Goal: Task Accomplishment & Management: Complete application form

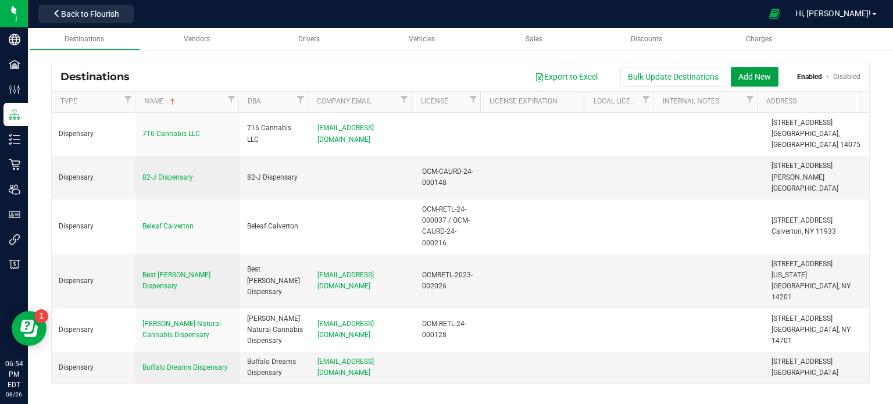
click at [751, 77] on button "Add New" at bounding box center [754, 77] width 48 height 20
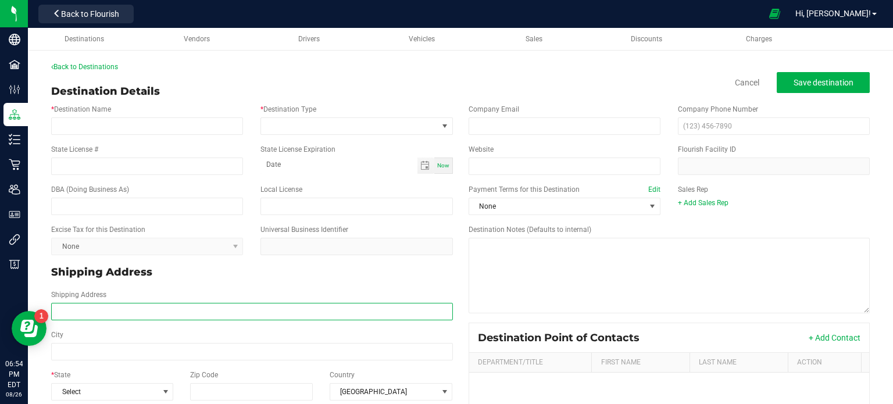
click at [125, 317] on input "Shipping Address" at bounding box center [252, 311] width 402 height 17
paste input "[STREET_ADDRESS]"
click at [198, 310] on input "[STREET_ADDRESS]" at bounding box center [252, 311] width 402 height 17
type input "[STREET_ADDRESS]"
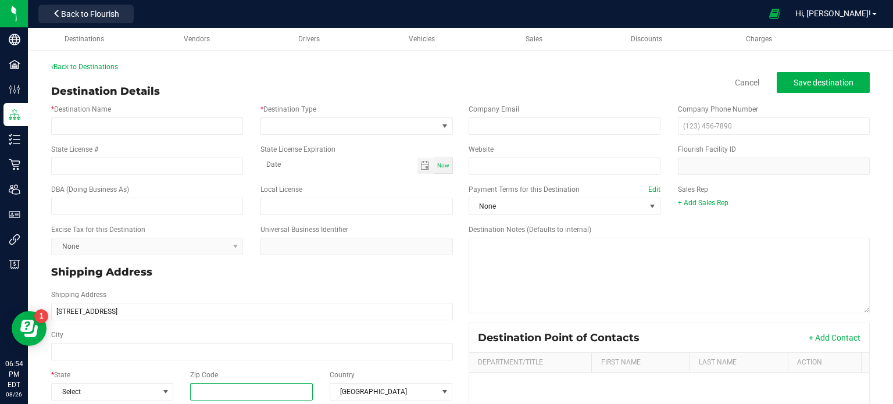
type input "[STREET_ADDRESS]"
click at [252, 389] on input "Zip Code" at bounding box center [251, 391] width 123 height 17
paste input "14606"
type input "14606"
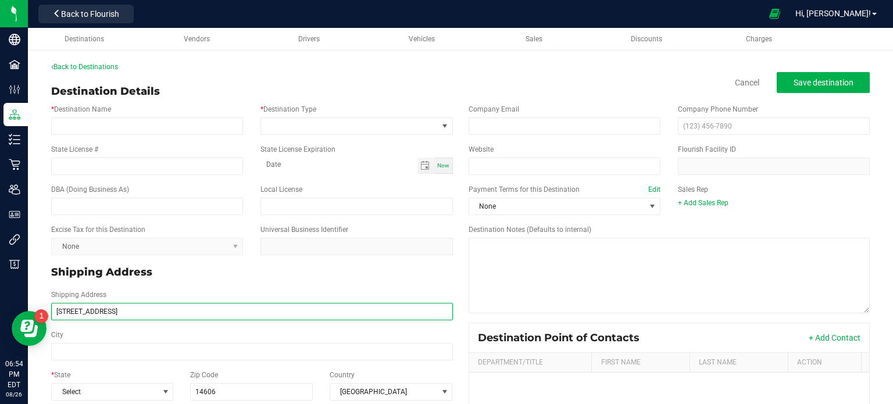
type input "14606"
click at [188, 311] on input "[STREET_ADDRESS]" at bounding box center [252, 311] width 402 height 17
click at [151, 313] on input "[STREET_ADDRESS]" at bounding box center [252, 311] width 402 height 17
click at [151, 313] on input "[STREET_ADDRESS]," at bounding box center [252, 311] width 402 height 17
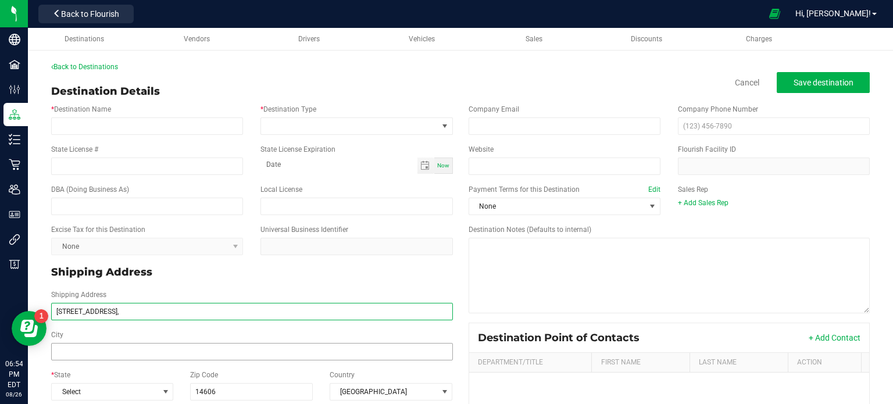
type input "[STREET_ADDRESS],"
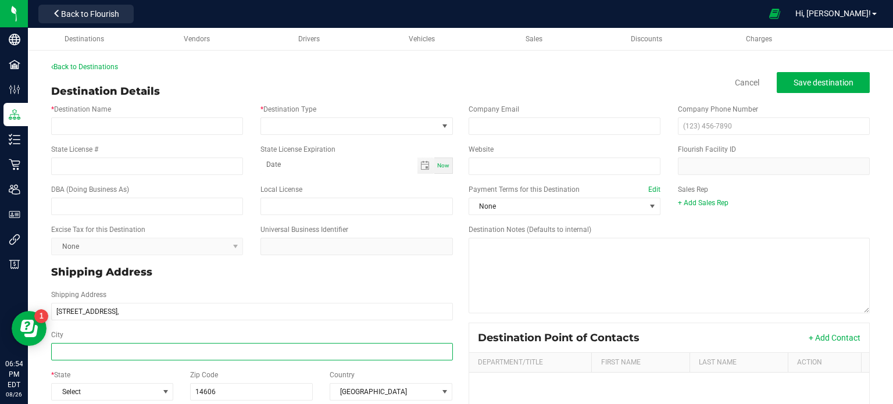
type input "[STREET_ADDRESS],"
click at [144, 353] on input "City" at bounding box center [252, 351] width 402 height 17
paste input "[GEOGRAPHIC_DATA]"
type input "[GEOGRAPHIC_DATA]"
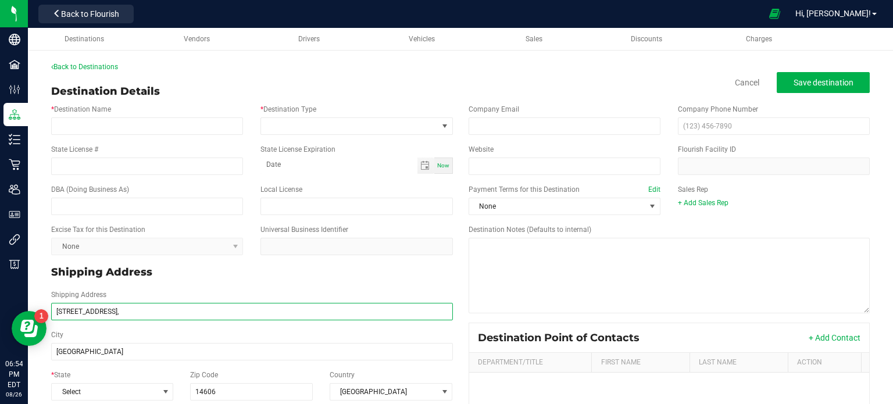
type input "[GEOGRAPHIC_DATA]"
click at [250, 315] on input "[STREET_ADDRESS]," at bounding box center [252, 311] width 402 height 17
type input "[STREET_ADDRESS]"
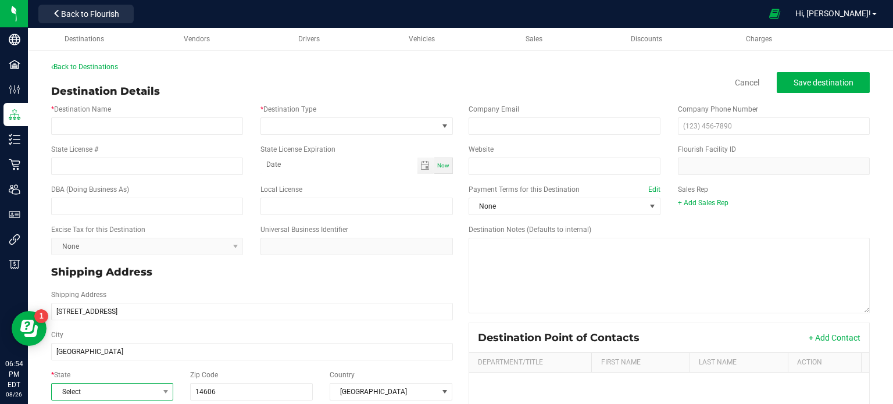
type input "[STREET_ADDRESS]"
click at [132, 392] on span "Select" at bounding box center [105, 392] width 106 height 16
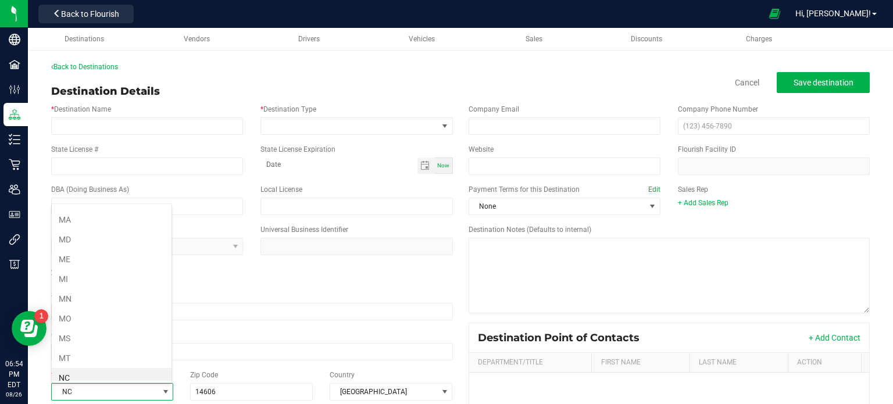
scroll to position [509, 0]
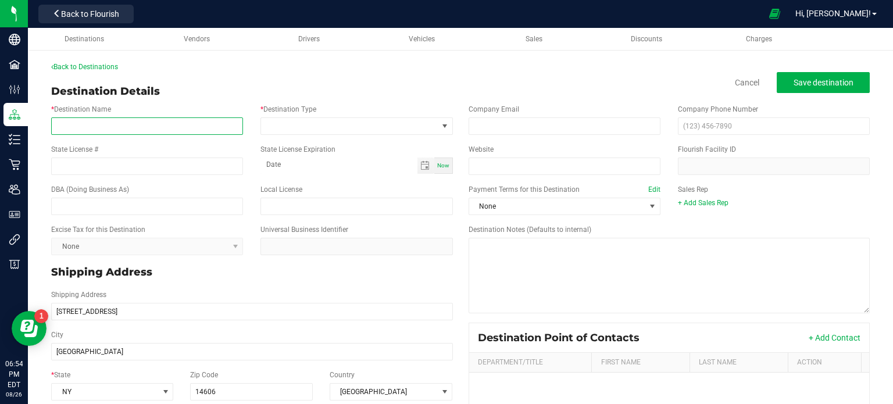
click at [130, 120] on input "* Destination Name" at bounding box center [147, 125] width 192 height 17
paste input "Buddeez"
type input "Buddeez"
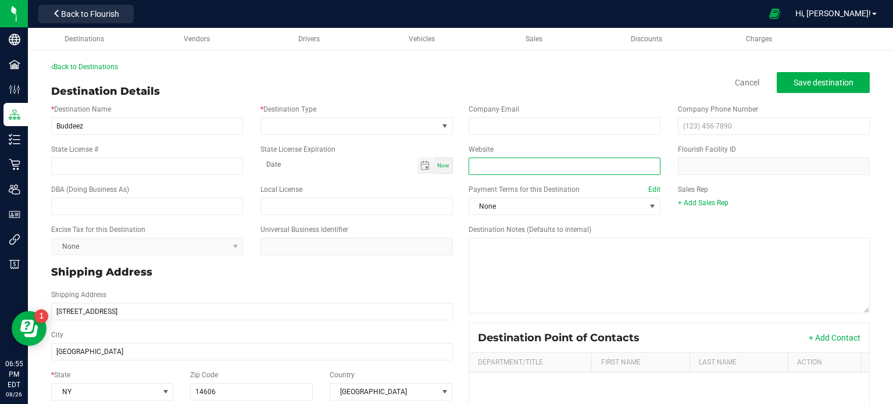
click at [537, 169] on input "Website" at bounding box center [564, 165] width 192 height 17
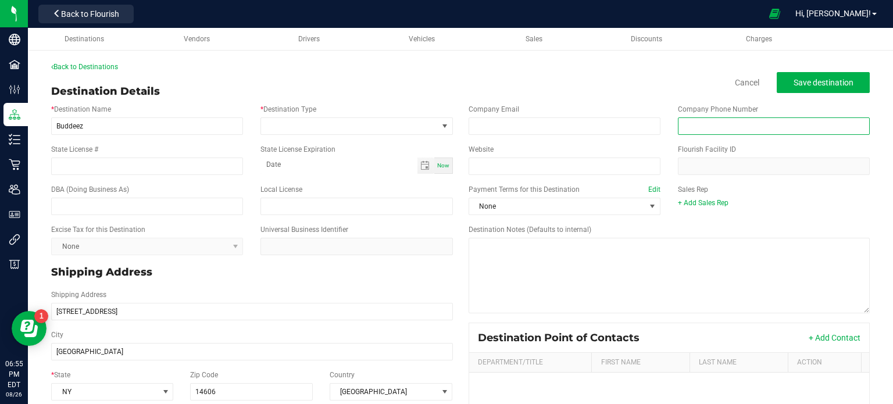
click at [743, 128] on input "text" at bounding box center [774, 125] width 192 height 17
paste input "[PHONE_NUMBER]"
type input "[PHONE_NUMBER]"
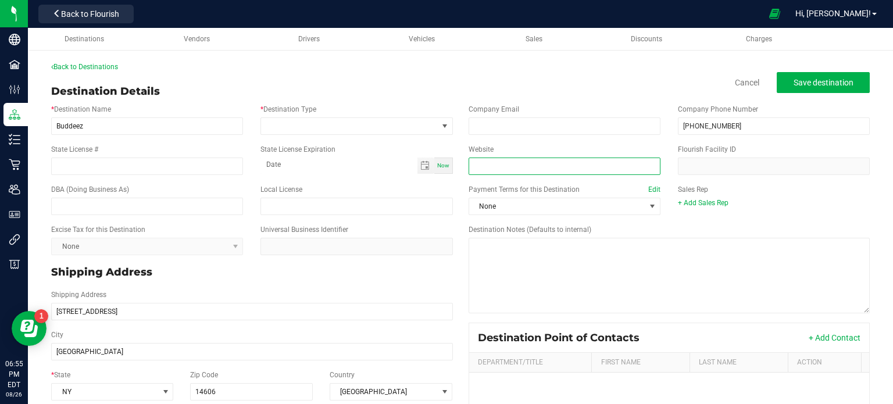
click at [512, 169] on input "Website" at bounding box center [564, 165] width 192 height 17
paste input "[URL][DOMAIN_NAME]"
click at [512, 169] on input "[URL][DOMAIN_NAME]" at bounding box center [564, 165] width 192 height 17
type input "[URL][DOMAIN_NAME]"
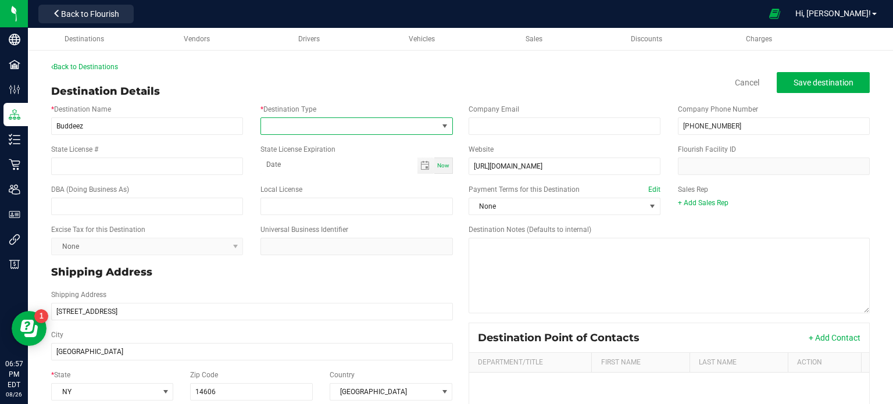
click at [442, 125] on span at bounding box center [444, 125] width 9 height 9
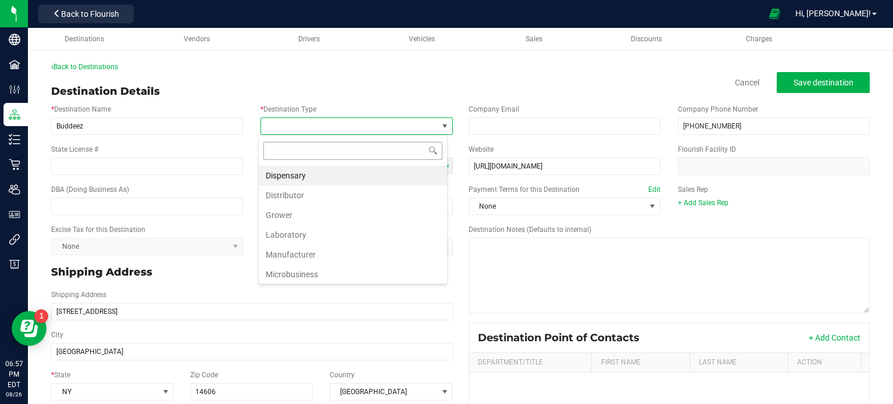
scroll to position [17, 189]
click at [366, 171] on li "Dispensary" at bounding box center [353, 176] width 188 height 20
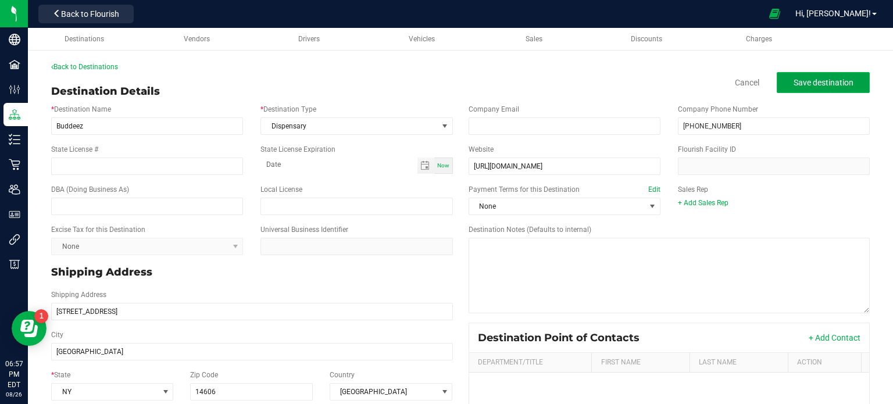
click at [796, 80] on span "Save destination" at bounding box center [823, 82] width 60 height 9
click at [108, 68] on link "Back to Destinations" at bounding box center [84, 67] width 67 height 8
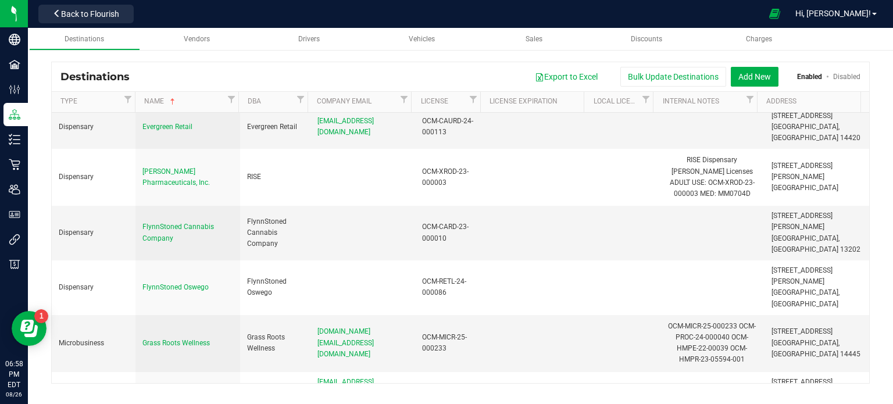
scroll to position [746, 0]
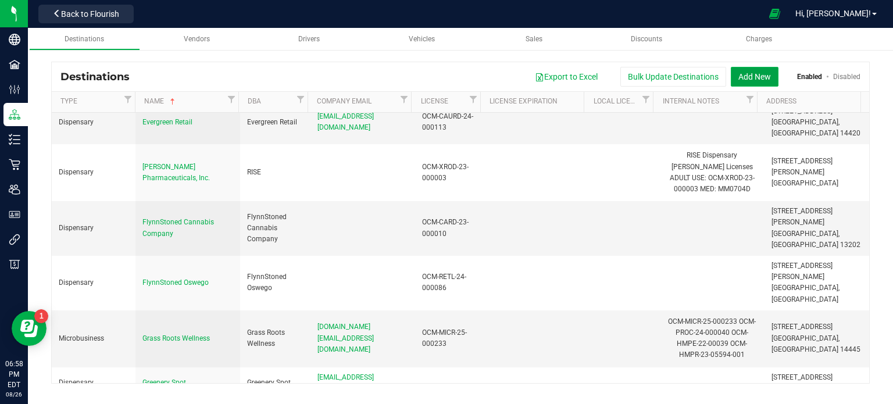
click at [760, 73] on button "Add New" at bounding box center [754, 77] width 48 height 20
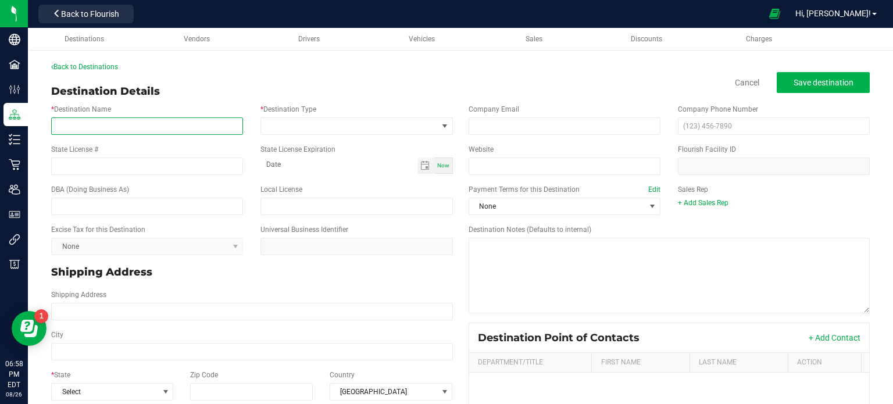
click at [134, 132] on input "* Destination Name" at bounding box center [147, 125] width 192 height 17
paste input "Good Life Collective [STREET_ADDRESS] [DOMAIN_NAME]"
type input "Good Life Collective [STREET_ADDRESS] [DOMAIN_NAME]"
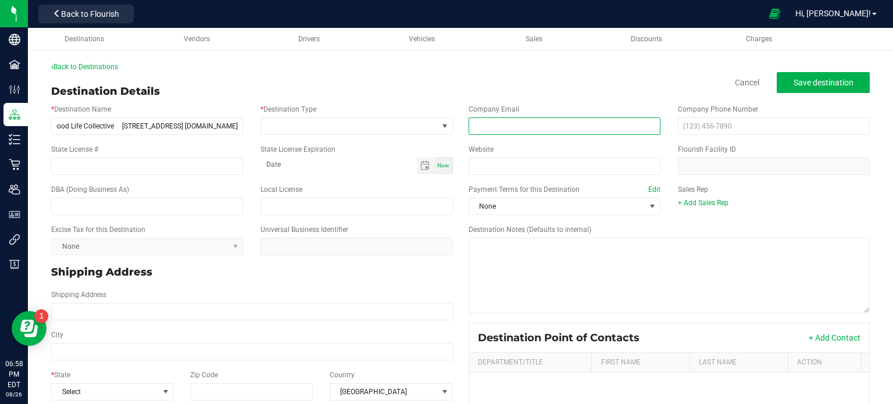
scroll to position [0, 0]
click at [513, 125] on input "email" at bounding box center [564, 125] width 192 height 17
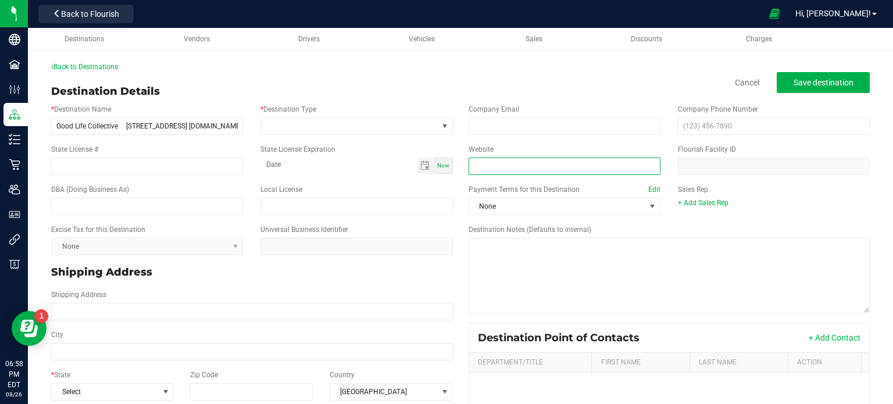
click at [493, 171] on input "Website" at bounding box center [564, 165] width 192 height 17
paste input "[DOMAIN_NAME]"
type input "[DOMAIN_NAME]"
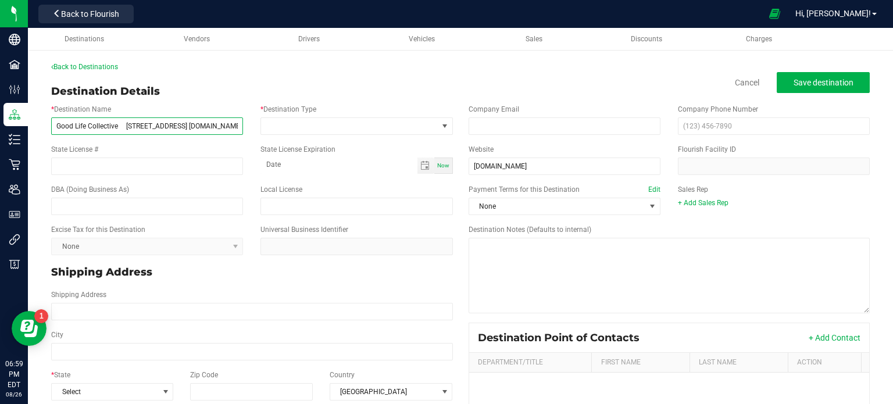
click at [229, 125] on input "Good Life Collective [STREET_ADDRESS] [DOMAIN_NAME]" at bounding box center [147, 125] width 192 height 17
type input "Good Life Collective [STREET_ADDRESS] [DOMAIN_NAME]"
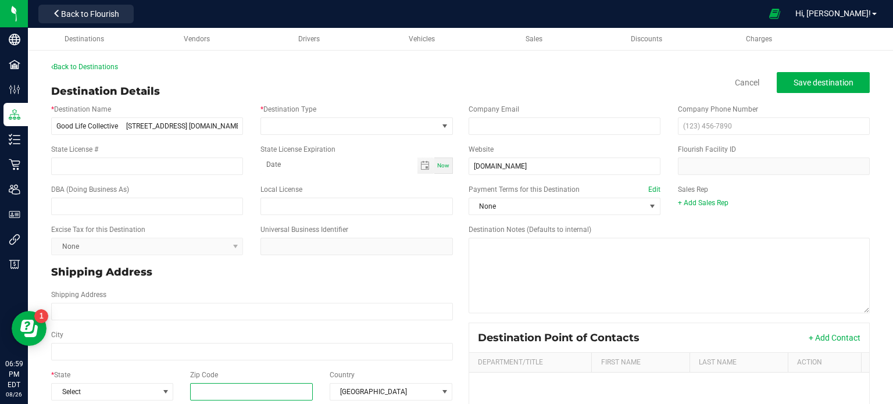
click at [228, 386] on input "Zip Code" at bounding box center [251, 391] width 123 height 17
paste input "14607"
type input "14607"
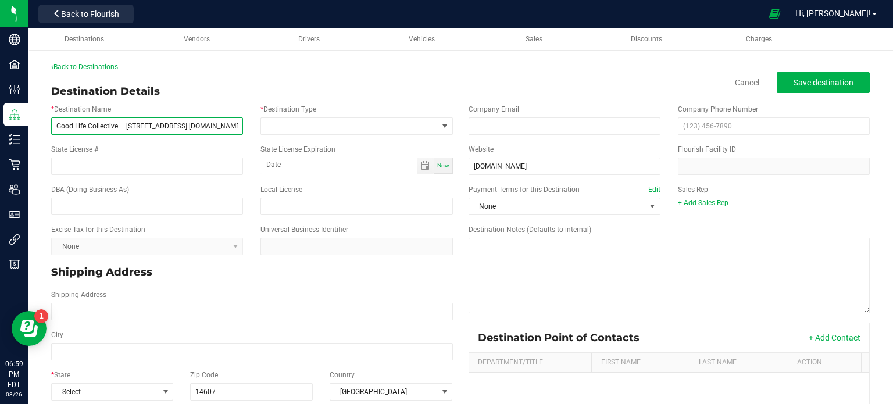
type input "14607"
drag, startPoint x: 217, startPoint y: 127, endPoint x: 298, endPoint y: 127, distance: 80.8
click at [298, 127] on div "* Destination Name Good Life Collective [STREET_ADDRESS] [DOMAIN_NAME] * Destin…" at bounding box center [251, 119] width 419 height 40
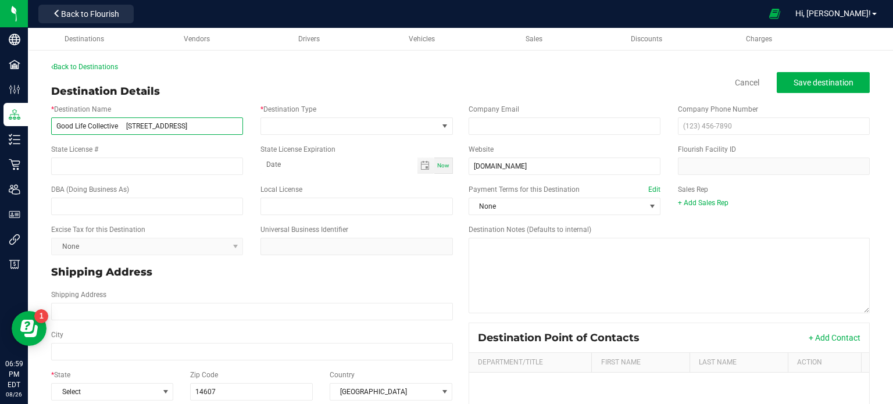
click at [210, 120] on input "Good Life Collective [STREET_ADDRESS]" at bounding box center [147, 125] width 192 height 17
click at [200, 127] on input "Good Life Collective [STREET_ADDRESS]" at bounding box center [147, 125] width 192 height 17
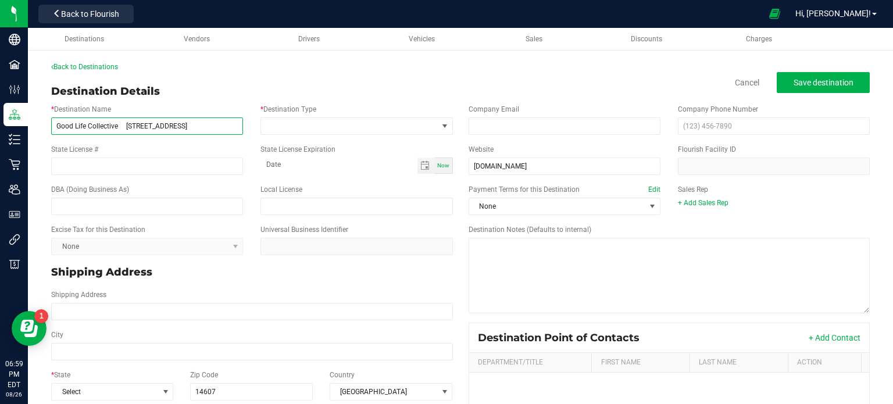
click at [200, 127] on input "Good Life Collective [STREET_ADDRESS]" at bounding box center [147, 125] width 192 height 17
type input "Good Life Collective [STREET_ADDRESS]"
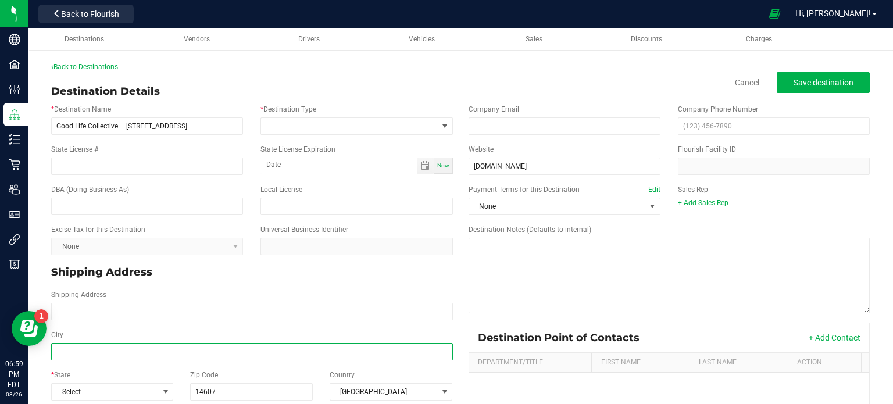
click at [121, 359] on input "City" at bounding box center [252, 351] width 402 height 17
paste input "[GEOGRAPHIC_DATA]"
click at [121, 359] on input "[GEOGRAPHIC_DATA]" at bounding box center [252, 351] width 402 height 17
type input "[GEOGRAPHIC_DATA]"
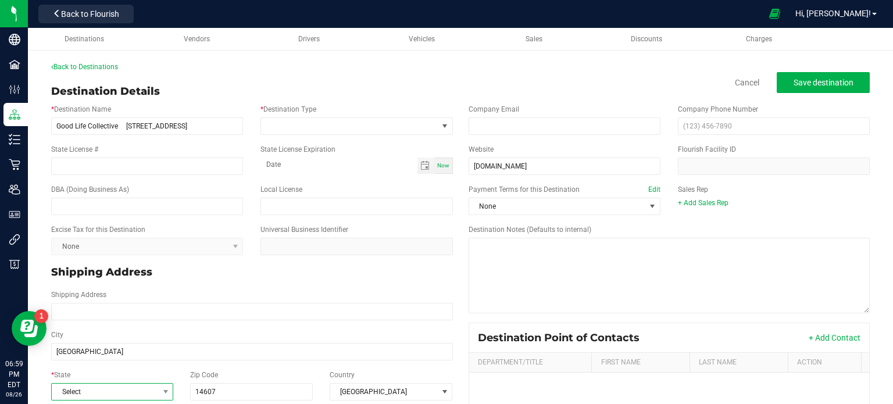
type input "[GEOGRAPHIC_DATA]"
click at [99, 388] on span "Select" at bounding box center [105, 392] width 106 height 16
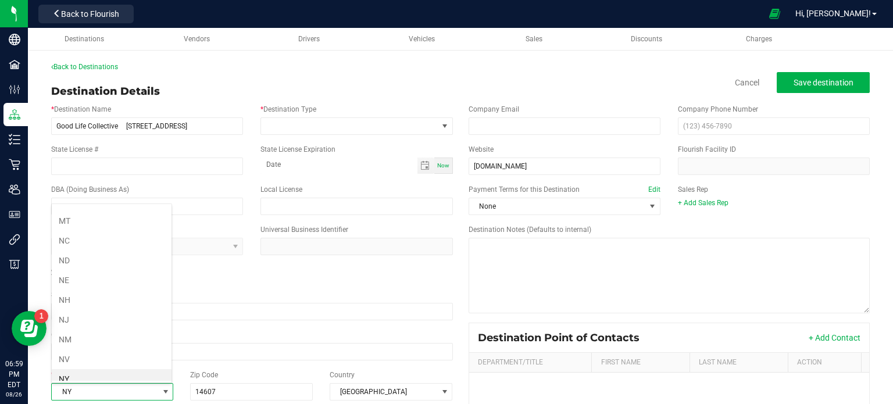
click at [132, 375] on li "NY" at bounding box center [112, 379] width 120 height 20
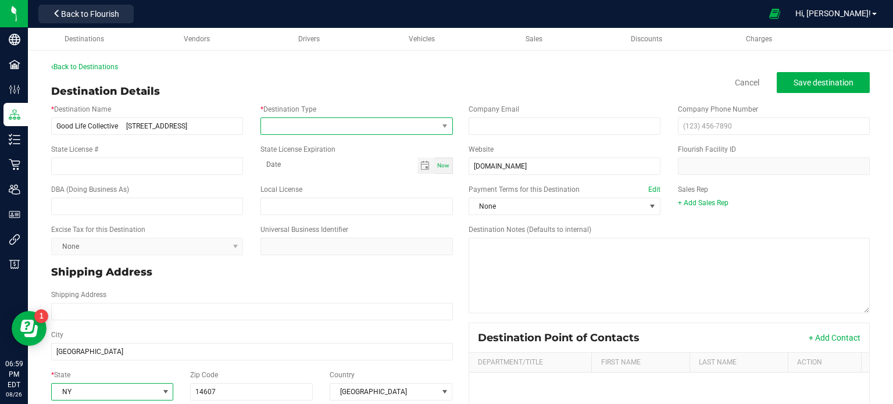
click at [388, 125] on span at bounding box center [349, 126] width 176 height 16
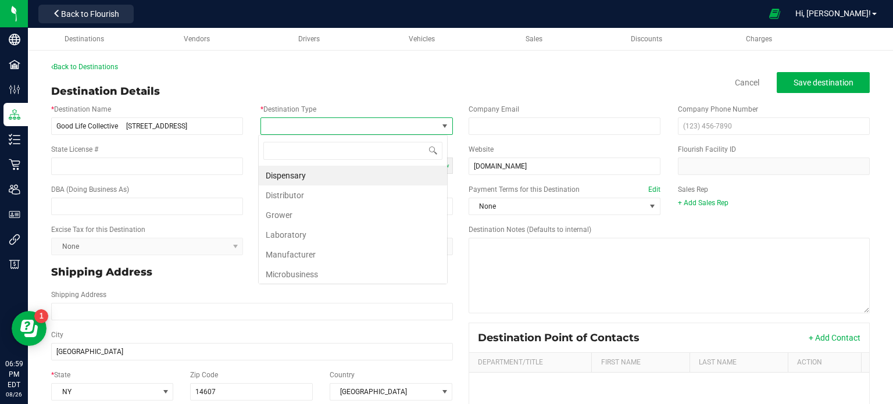
scroll to position [17, 189]
click at [298, 177] on li "Dispensary" at bounding box center [353, 176] width 188 height 20
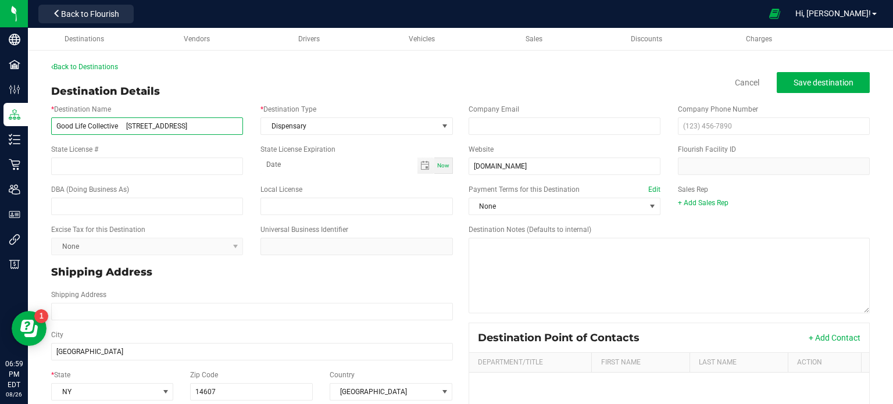
drag, startPoint x: 207, startPoint y: 128, endPoint x: 144, endPoint y: 121, distance: 63.8
click at [144, 121] on input "Good Life Collective [STREET_ADDRESS]" at bounding box center [147, 125] width 192 height 17
drag, startPoint x: 188, startPoint y: 127, endPoint x: 127, endPoint y: 125, distance: 61.1
click at [127, 125] on input "Good Life Collective [STREET_ADDRESS]" at bounding box center [147, 125] width 192 height 17
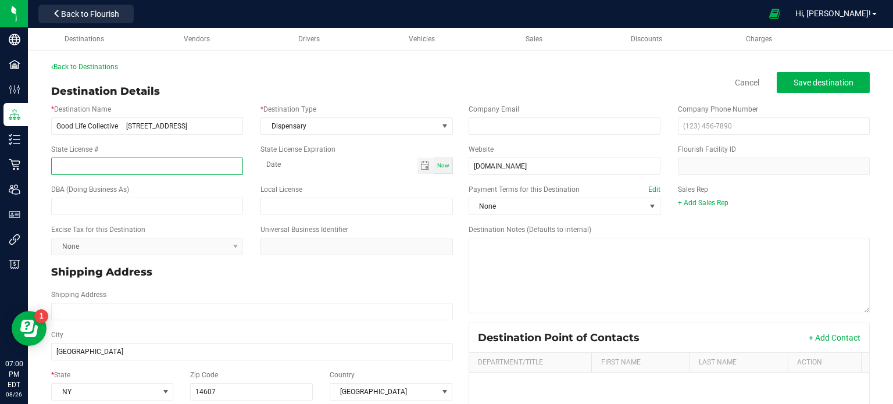
click at [170, 171] on input "State License #" at bounding box center [147, 165] width 192 height 17
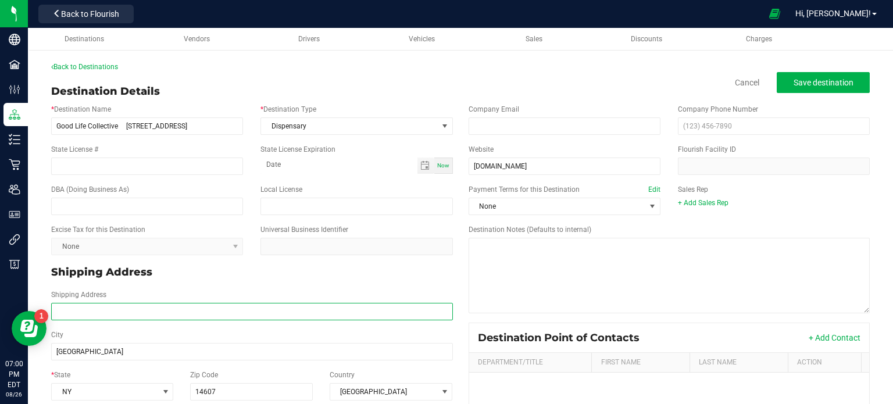
click at [110, 308] on input "Shipping Address" at bounding box center [252, 311] width 402 height 17
paste input "[STREET_ADDRESS]"
type input "[STREET_ADDRESS]"
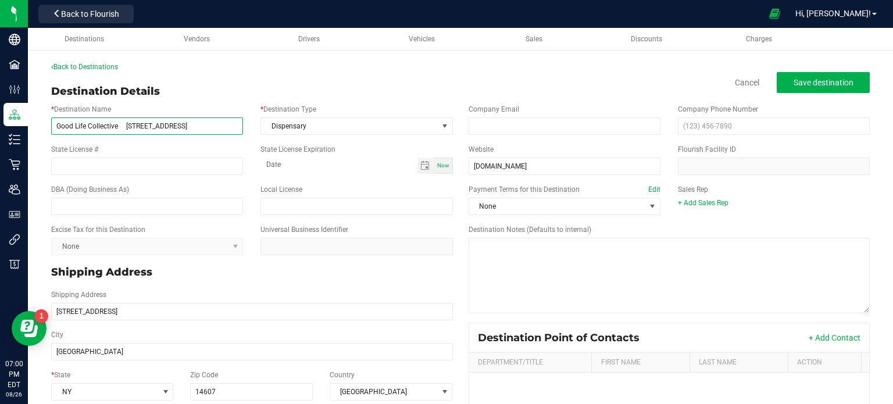
type input "[STREET_ADDRESS]"
drag, startPoint x: 194, startPoint y: 134, endPoint x: 127, endPoint y: 129, distance: 67.0
click at [127, 129] on input "Good Life Collective [STREET_ADDRESS]" at bounding box center [147, 125] width 192 height 17
type input "Good Life Collective"
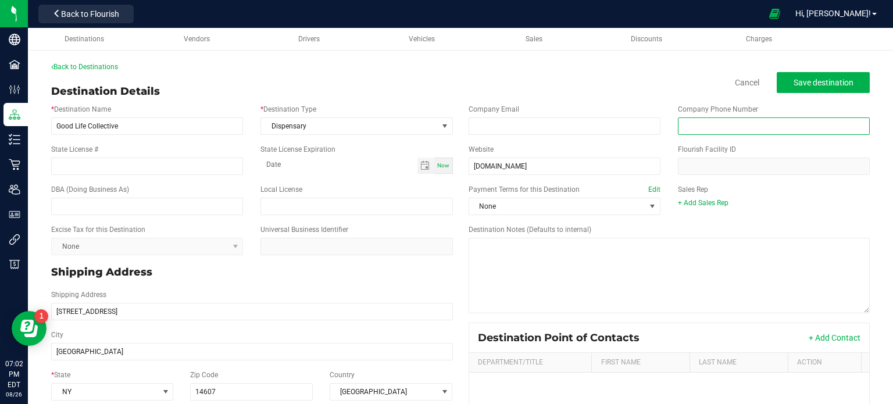
click at [712, 130] on input "text" at bounding box center [774, 125] width 192 height 17
paste input "[PHONE_NUMBER]"
type input "[PHONE_NUMBER]"
click at [844, 79] on span "Save destination" at bounding box center [823, 82] width 60 height 9
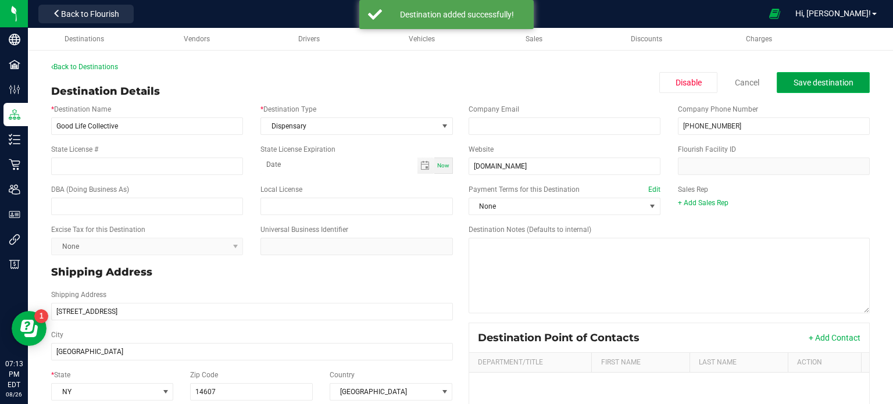
click at [844, 79] on span "Save destination" at bounding box center [823, 82] width 60 height 9
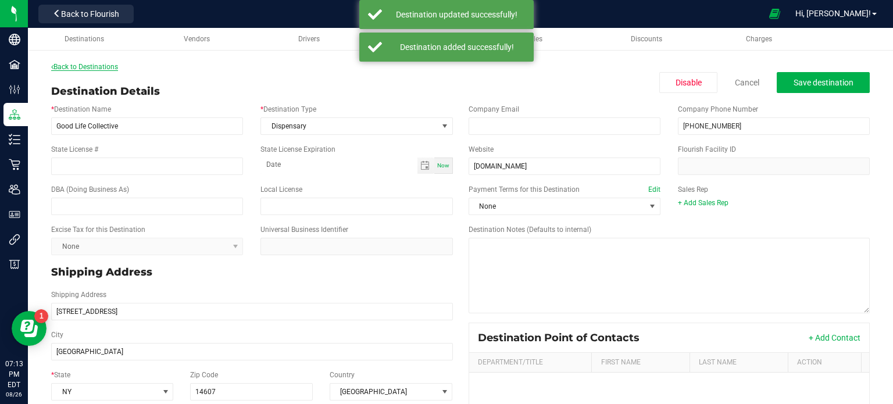
click at [105, 69] on link "Back to Destinations" at bounding box center [84, 67] width 67 height 8
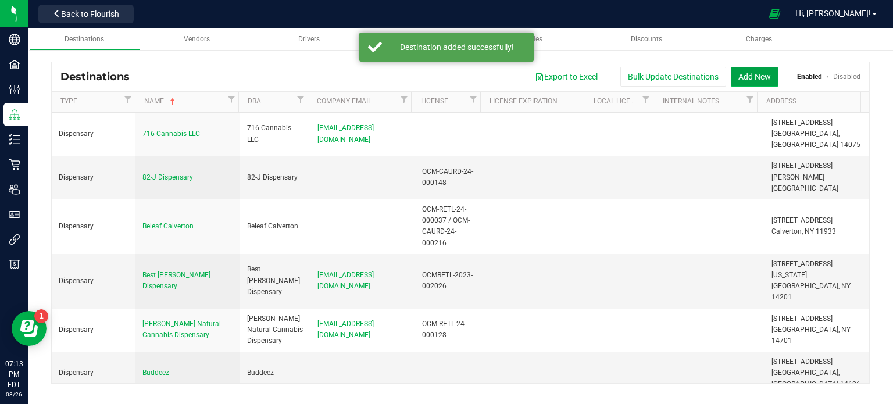
click at [753, 75] on button "Add New" at bounding box center [754, 77] width 48 height 20
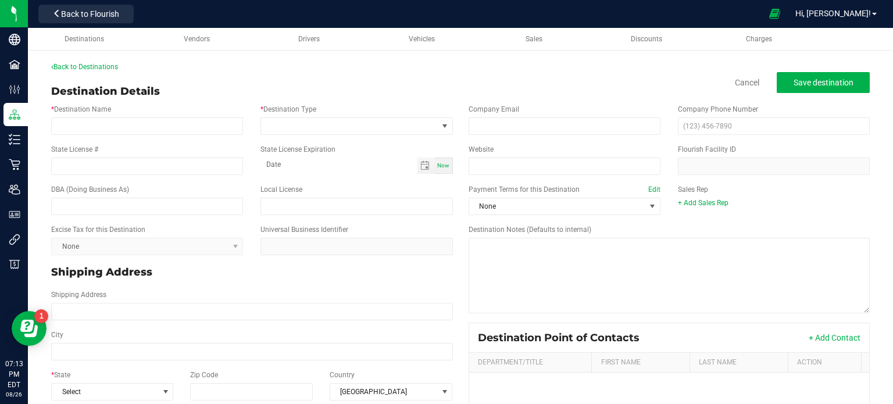
click at [203, 115] on div "* Destination Name" at bounding box center [146, 119] width 209 height 31
click at [207, 127] on input "* Destination Name" at bounding box center [147, 125] width 192 height 17
paste input "Good Life Collective [STREET_ADDRESS]"
type input "Good Life Collective [STREET_ADDRESS]"
click at [280, 389] on input "Zip Code" at bounding box center [251, 391] width 123 height 17
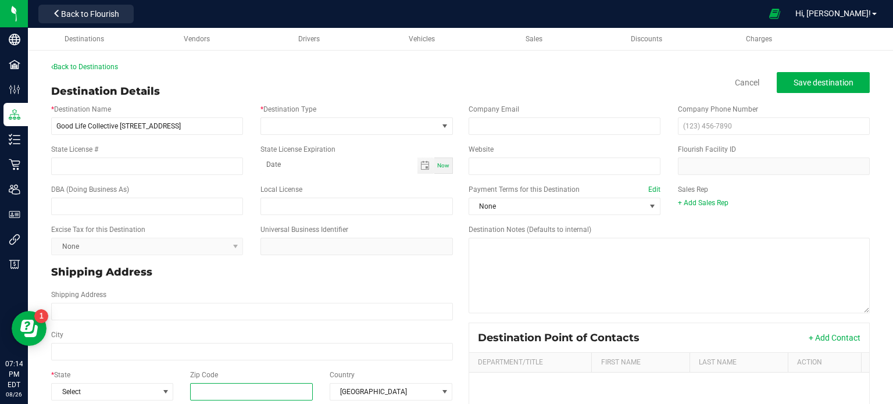
paste input "14424"
type input "14424"
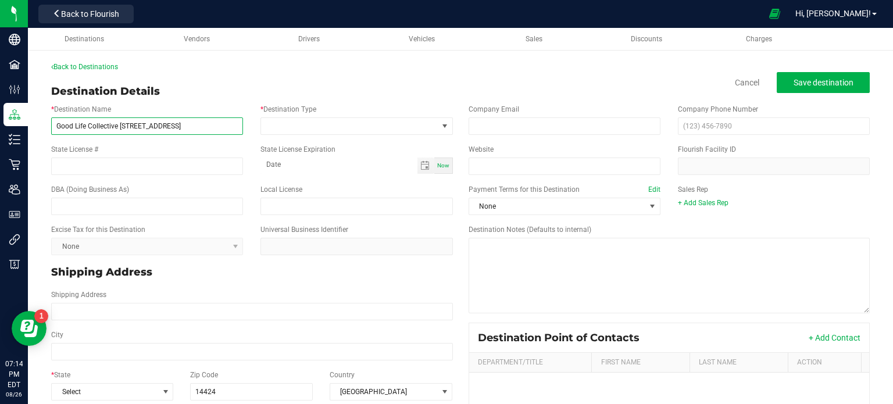
type input "14424"
click at [230, 120] on input "Good Life Collective [STREET_ADDRESS]" at bounding box center [147, 125] width 192 height 17
type input "Good Life Collective [STREET_ADDRESS]"
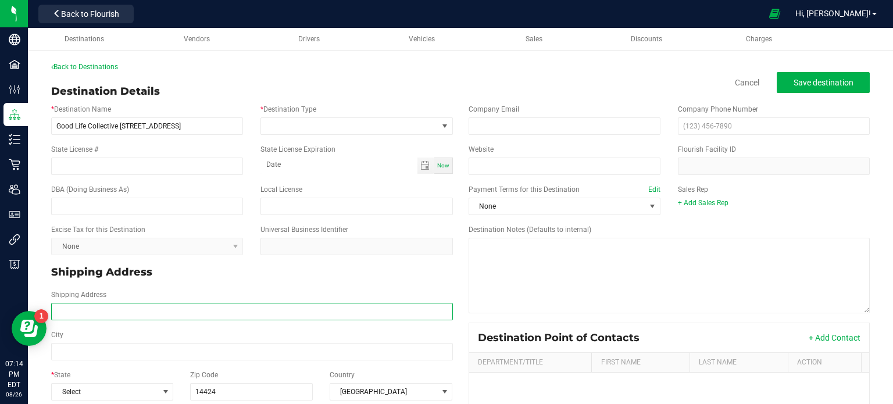
click at [221, 311] on input "Shipping Address" at bounding box center [252, 311] width 402 height 17
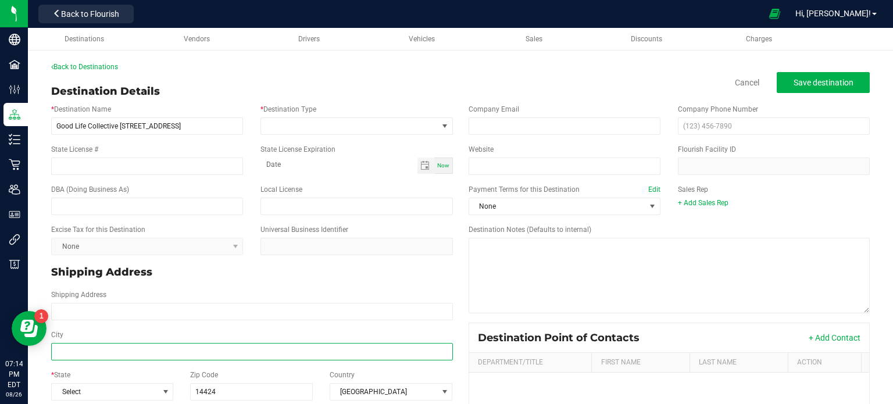
click at [209, 344] on input "City" at bounding box center [252, 351] width 402 height 17
paste input "Canandaigua"
type input "Canandaigua"
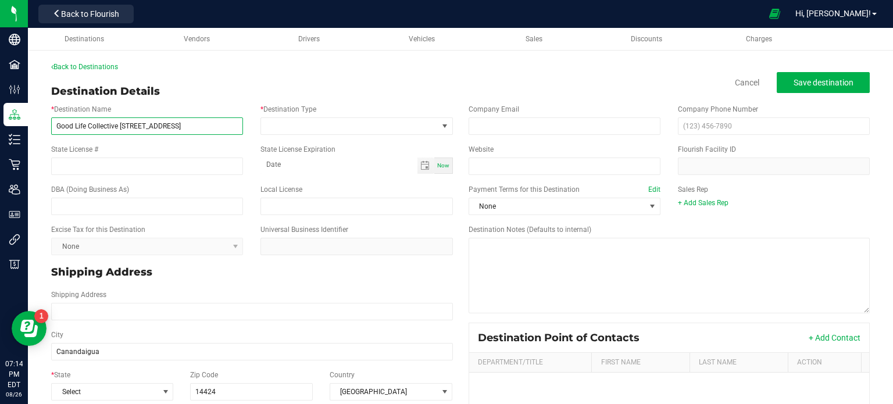
type input "Canandaigua"
drag, startPoint x: 174, startPoint y: 126, endPoint x: 120, endPoint y: 138, distance: 55.3
click at [120, 138] on div "* Destination Name Good Life Collective [STREET_ADDRESS] * Destination Type" at bounding box center [251, 119] width 419 height 40
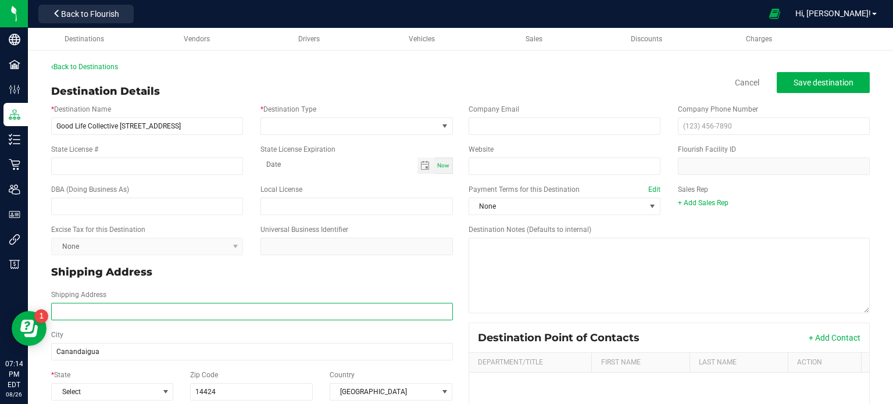
click at [79, 311] on input "Shipping Address" at bounding box center [252, 311] width 402 height 17
paste input "[STREET_ADDRESS]"
type input "[STREET_ADDRESS]"
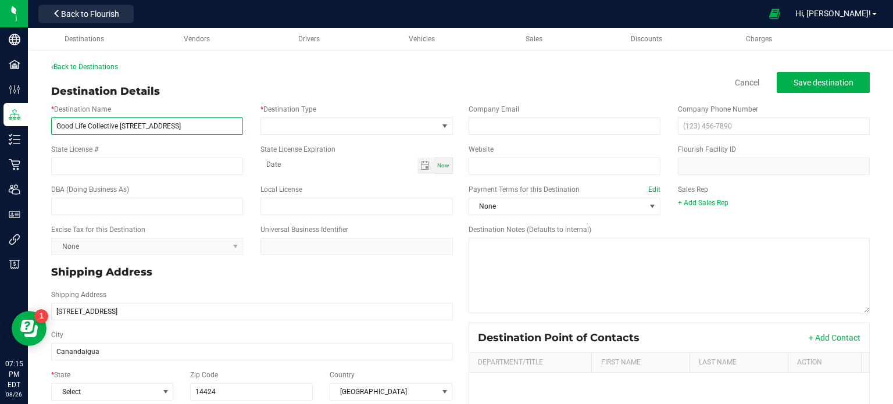
type input "[STREET_ADDRESS]"
click at [173, 126] on input "Good Life Collective [STREET_ADDRESS]" at bounding box center [147, 125] width 192 height 17
type input "Good Life Collective"
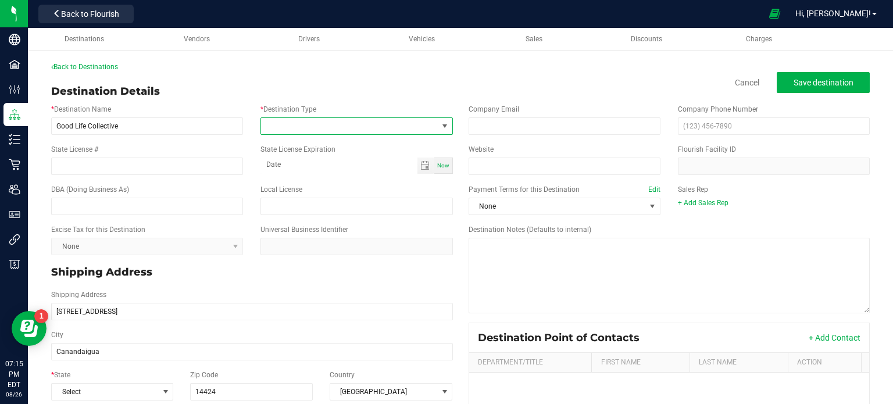
click at [298, 120] on span at bounding box center [349, 126] width 176 height 16
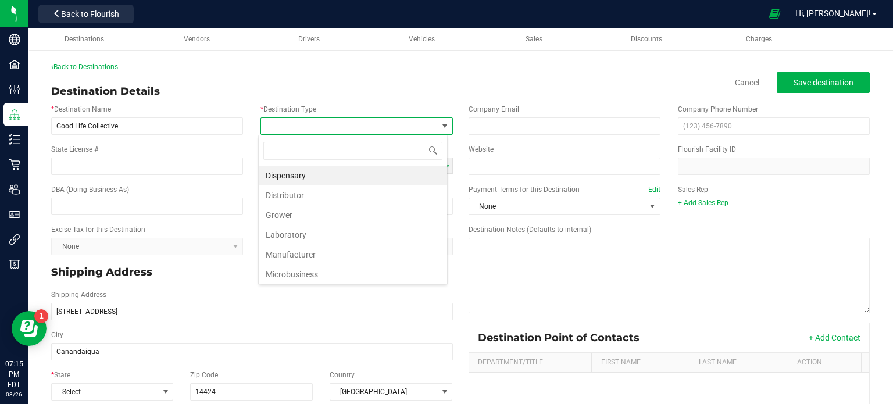
scroll to position [17, 189]
click at [361, 174] on li "Dispensary" at bounding box center [353, 176] width 188 height 20
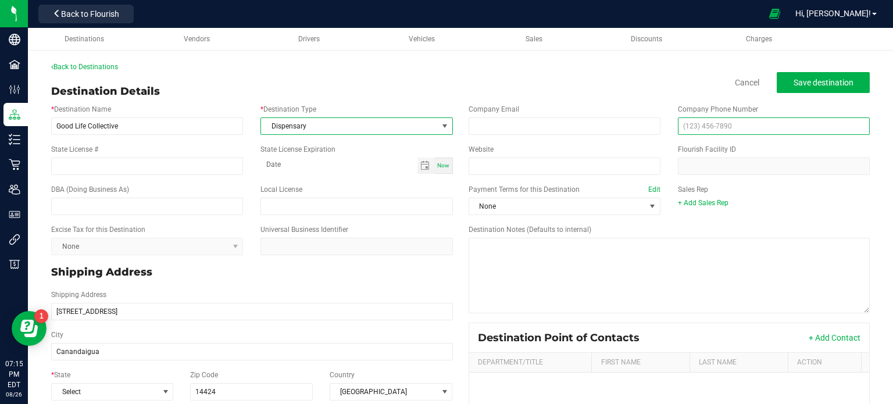
click at [781, 128] on input "text" at bounding box center [774, 125] width 192 height 17
paste input "[PHONE_NUMBER]"
type input "[PHONE_NUMBER]"
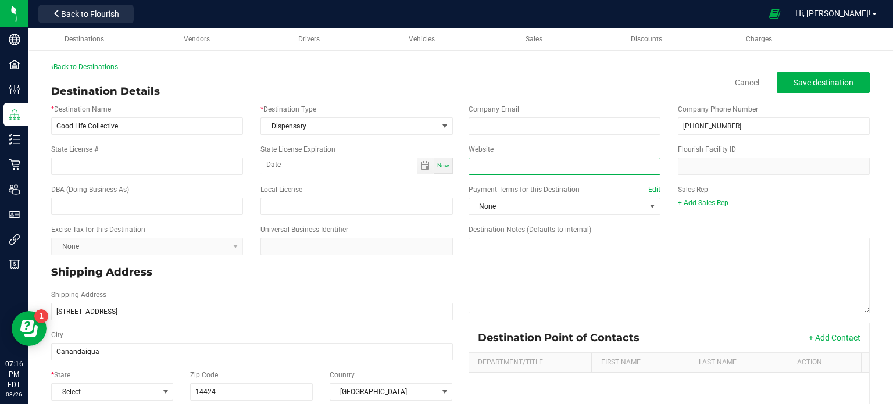
click at [507, 164] on input "Website" at bounding box center [564, 165] width 192 height 17
paste input "[URL][DOMAIN_NAME]"
type input "[URL][DOMAIN_NAME]"
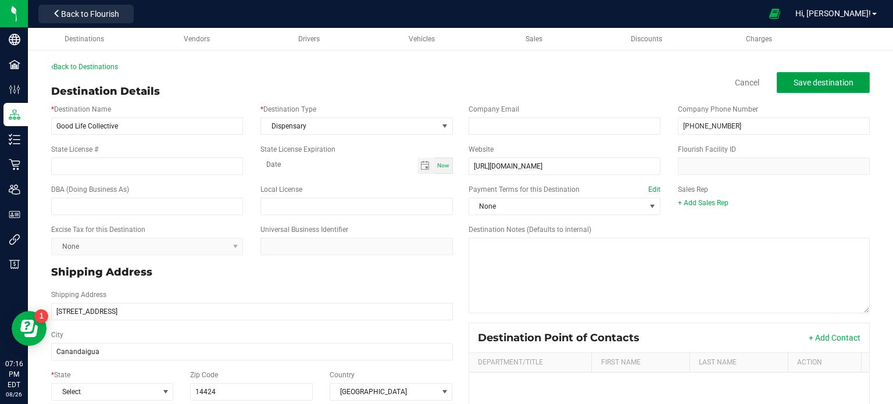
click at [821, 83] on span "Save destination" at bounding box center [823, 82] width 60 height 9
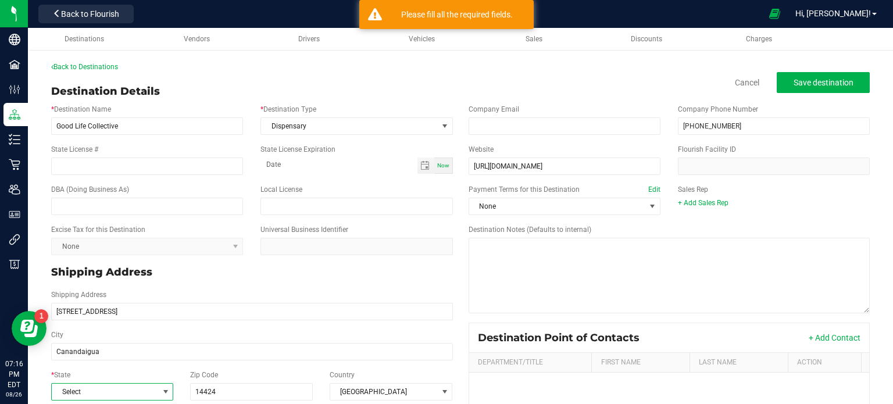
click at [84, 390] on span "Select" at bounding box center [105, 392] width 106 height 16
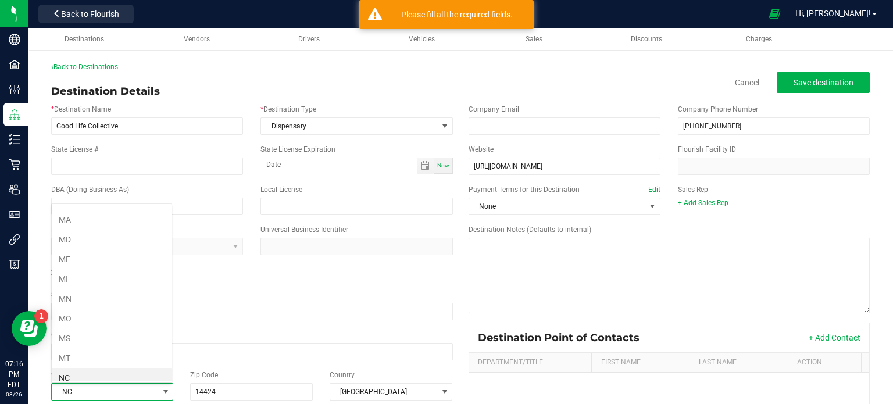
scroll to position [509, 0]
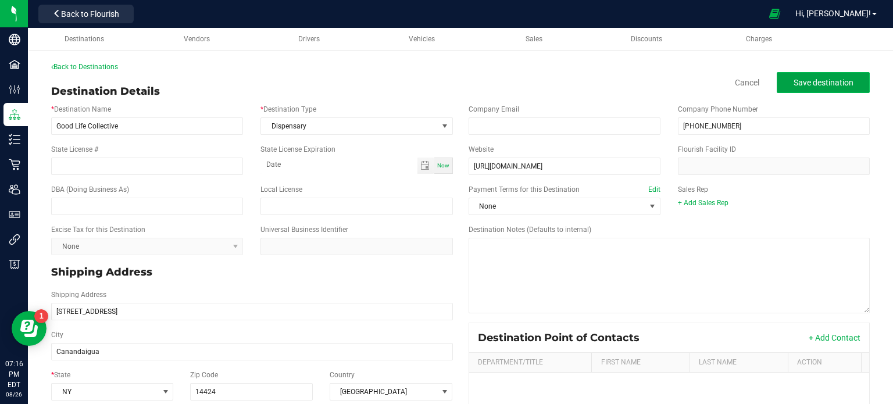
click at [840, 84] on span "Save destination" at bounding box center [823, 82] width 60 height 9
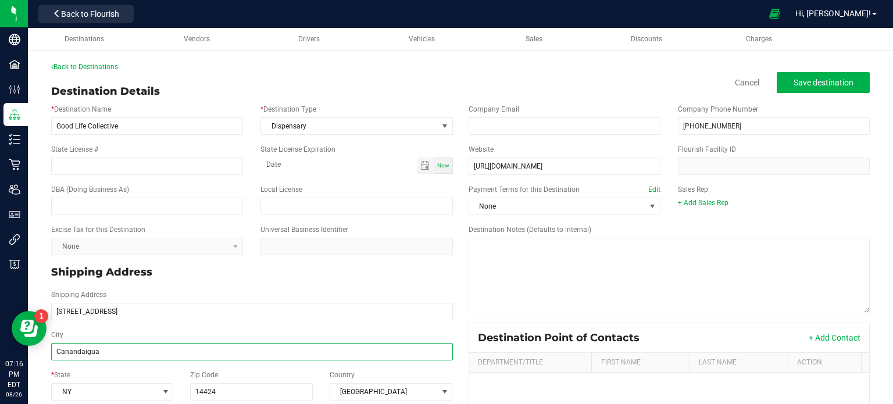
click at [89, 346] on input "Canandaigua" at bounding box center [252, 351] width 402 height 17
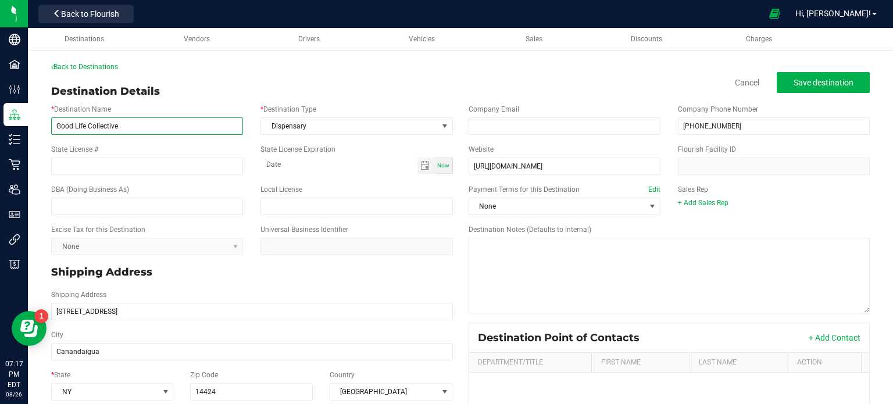
click at [157, 121] on input "Good Life Collective" at bounding box center [147, 125] width 192 height 17
paste input "Canandaigua"
type input "Good Life Collective Canandaigua"
click at [844, 73] on button "Save destination" at bounding box center [822, 82] width 93 height 21
click at [103, 65] on link "Back to Destinations" at bounding box center [84, 67] width 67 height 8
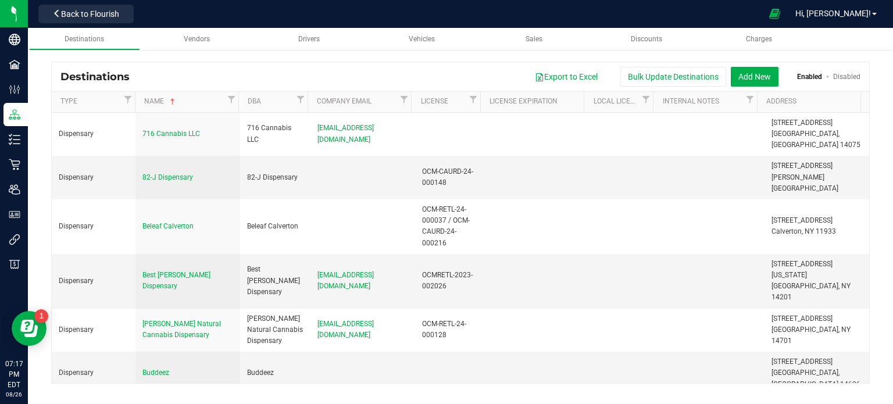
drag, startPoint x: 866, startPoint y: 139, endPoint x: 880, endPoint y: 129, distance: 17.4
click at [880, 129] on div "Destinations Export to Excel Bulk Update Destinations Add New Enabled Disabled …" at bounding box center [460, 222] width 865 height 345
drag, startPoint x: 869, startPoint y: 146, endPoint x: 875, endPoint y: 127, distance: 19.5
click at [875, 127] on div "Destinations Export to Excel Bulk Update Destinations Add New Enabled Disabled …" at bounding box center [460, 222] width 865 height 345
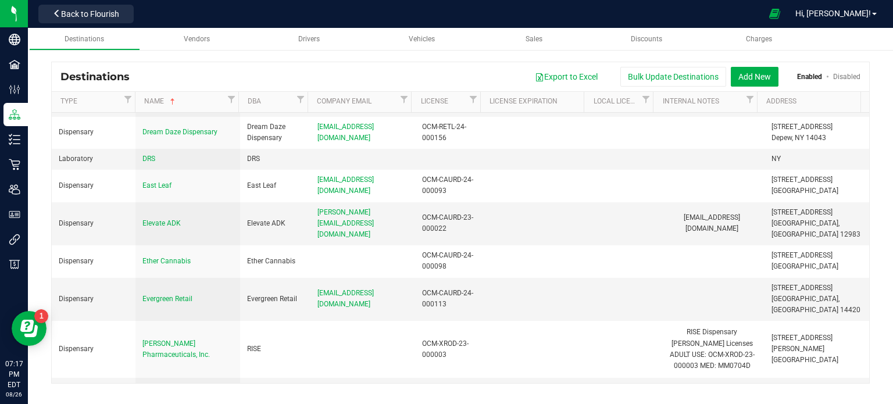
scroll to position [761, 0]
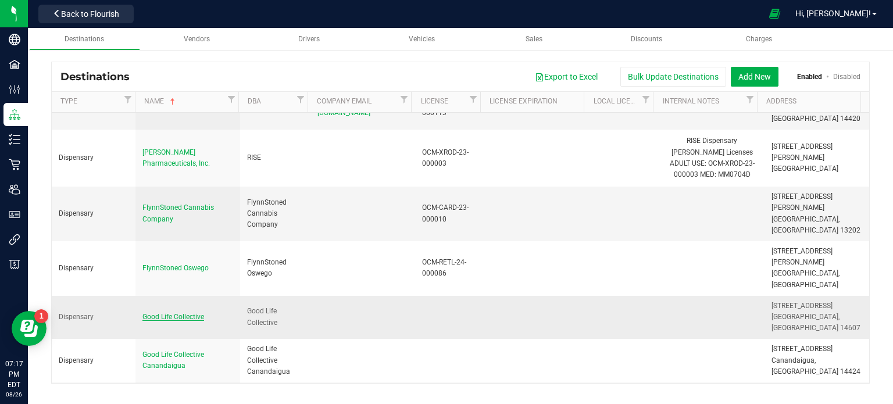
click at [174, 313] on span "Good Life Collective" at bounding box center [173, 317] width 62 height 8
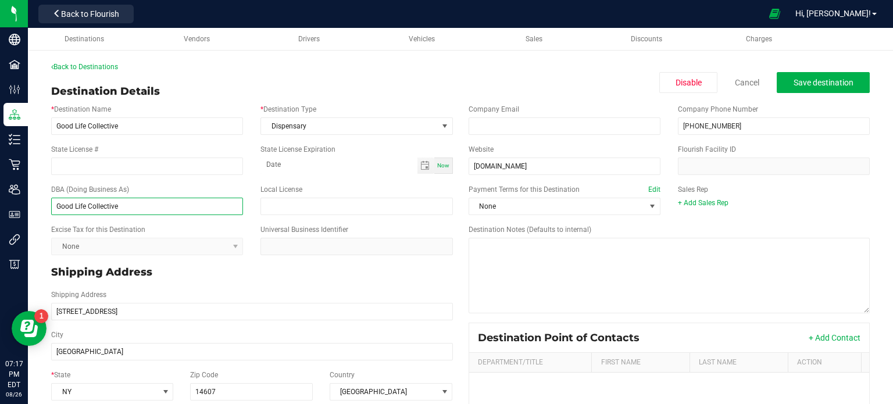
click at [156, 211] on input "Good Life Collective" at bounding box center [147, 206] width 192 height 17
click at [160, 125] on input "Good Life Collective" at bounding box center [147, 125] width 192 height 17
click at [130, 127] on input "Good Life Collective [GEOGRAPHIC_DATA]" at bounding box center [147, 125] width 192 height 17
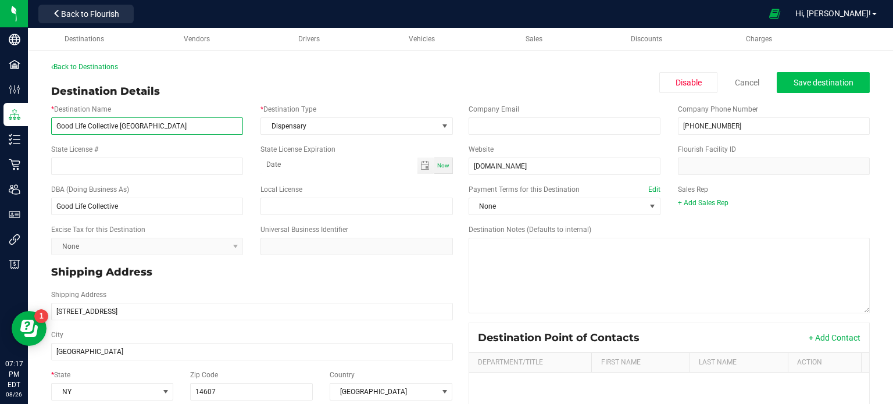
type input "Good Life Collective [GEOGRAPHIC_DATA]"
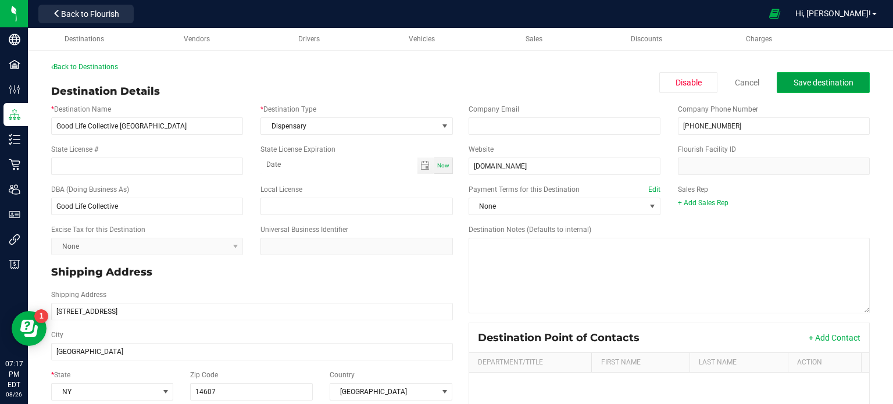
click at [807, 85] on span "Save destination" at bounding box center [823, 82] width 60 height 9
click at [811, 88] on button "Save destination" at bounding box center [822, 82] width 93 height 21
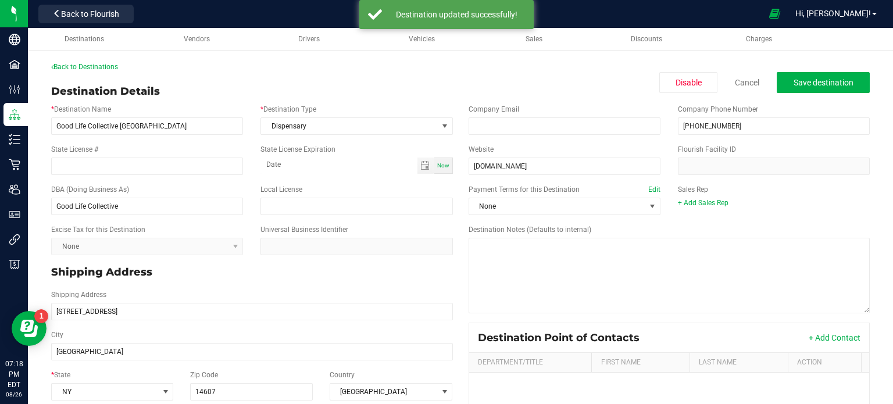
click at [100, 75] on div "Back to Destinations Destination Details Disable Cancel Save destination * Dest…" at bounding box center [460, 307] width 818 height 490
click at [105, 63] on link "Back to Destinations" at bounding box center [84, 67] width 67 height 8
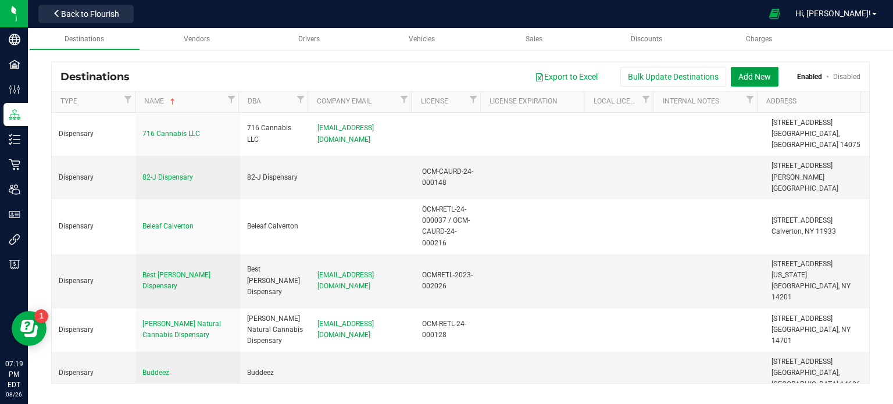
click at [760, 80] on button "Add New" at bounding box center [754, 77] width 48 height 20
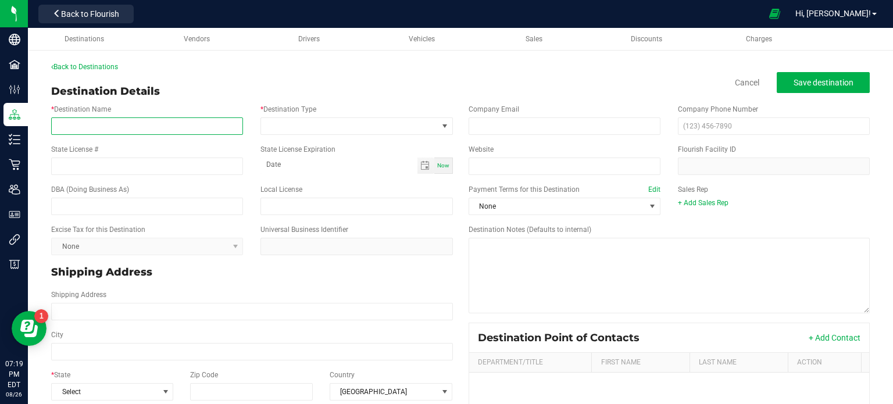
click at [147, 127] on input "* Destination Name" at bounding box center [147, 125] width 192 height 17
click at [179, 95] on div "Destination Details Cancel Save destination" at bounding box center [460, 92] width 818 height 16
click at [139, 128] on input "* Destination Name" at bounding box center [147, 125] width 192 height 17
paste input "Rochester's Finest Cannabis Dispensary [STREET_ADDRESS][GEOGRAPHIC_DATA][DOMAIN…"
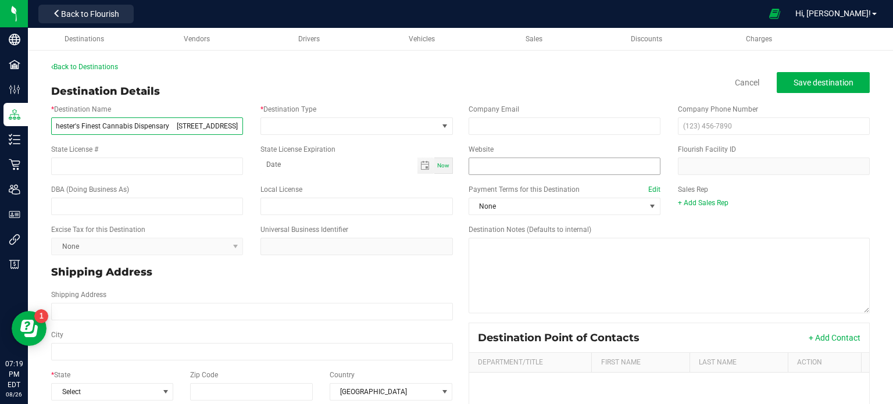
type input "Rochester's Finest Cannabis Dispensary [STREET_ADDRESS]"
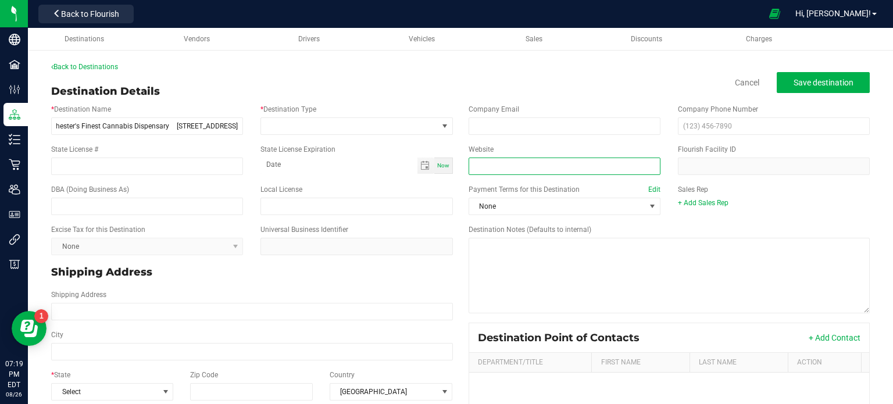
scroll to position [0, 0]
click at [511, 164] on input "Website" at bounding box center [564, 165] width 192 height 17
paste input "[DOMAIN_NAME]"
type input "[DOMAIN_NAME]"
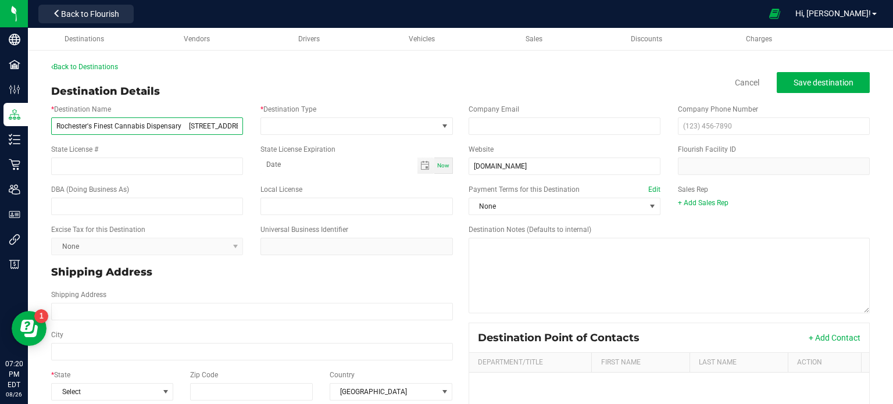
click at [230, 128] on input "Rochester's Finest Cannabis Dispensary [STREET_ADDRESS]" at bounding box center [147, 125] width 192 height 17
type input "Rochester's Finest Cannabis Dispensary [STREET_ADDRESS]"
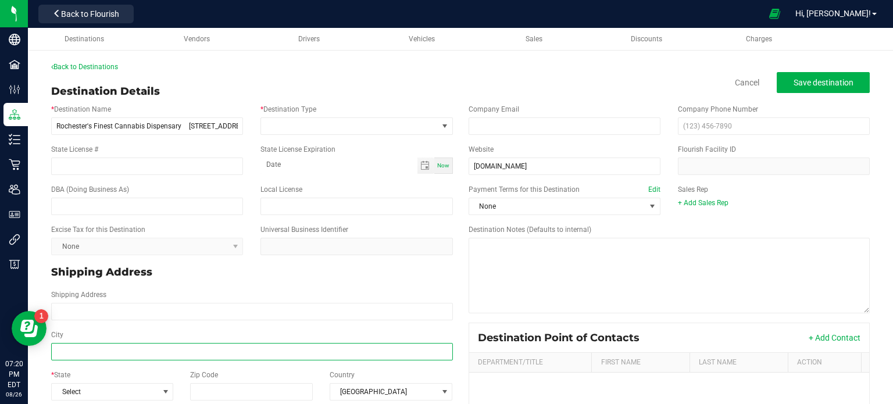
click at [191, 356] on input "City" at bounding box center [252, 351] width 402 height 17
paste input "[GEOGRAPHIC_DATA]"
type input "[GEOGRAPHIC_DATA]"
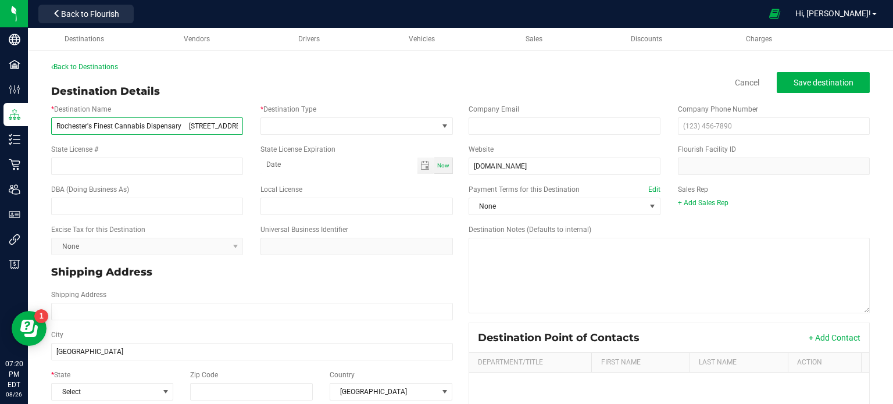
type input "[GEOGRAPHIC_DATA]"
click at [227, 123] on input "Rochester's Finest Cannabis Dispensary [STREET_ADDRESS]" at bounding box center [147, 125] width 192 height 17
type input "Rochester's Finest Cannabis Dispensary [STREET_ADDRESS]"
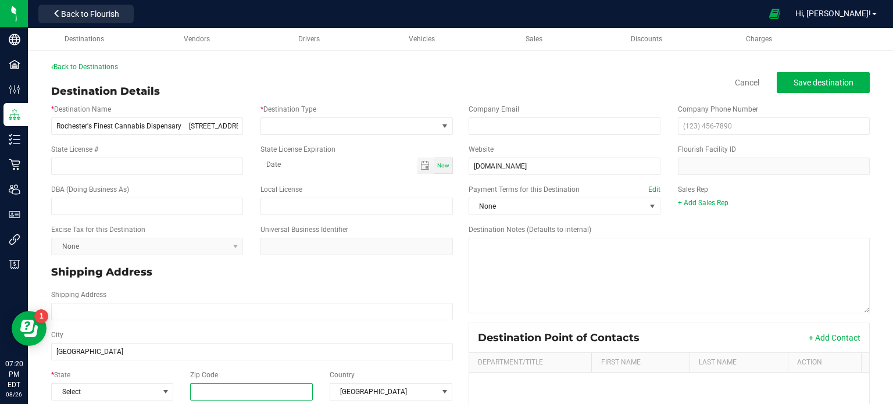
click at [260, 387] on input "Zip Code" at bounding box center [251, 391] width 123 height 17
paste input "14608"
type input "14608"
click at [147, 390] on span "Select" at bounding box center [105, 392] width 106 height 16
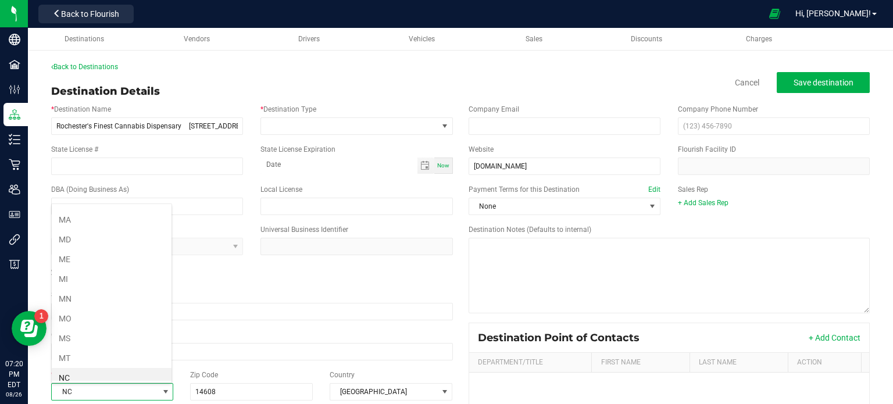
scroll to position [509, 0]
click at [138, 369] on li "NY" at bounding box center [112, 379] width 120 height 20
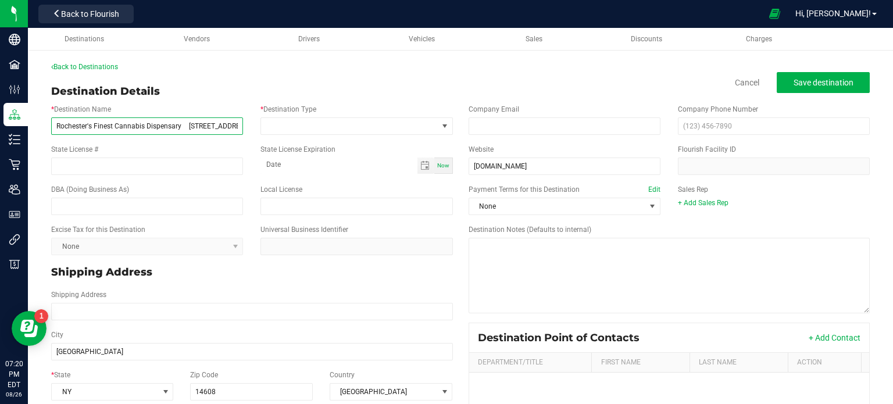
drag, startPoint x: 230, startPoint y: 126, endPoint x: 181, endPoint y: 125, distance: 48.8
click at [181, 125] on input "Rochester's Finest Cannabis Dispensary [STREET_ADDRESS]" at bounding box center [147, 125] width 192 height 17
type input "Rochester's Finest Cannabis Dispensary"
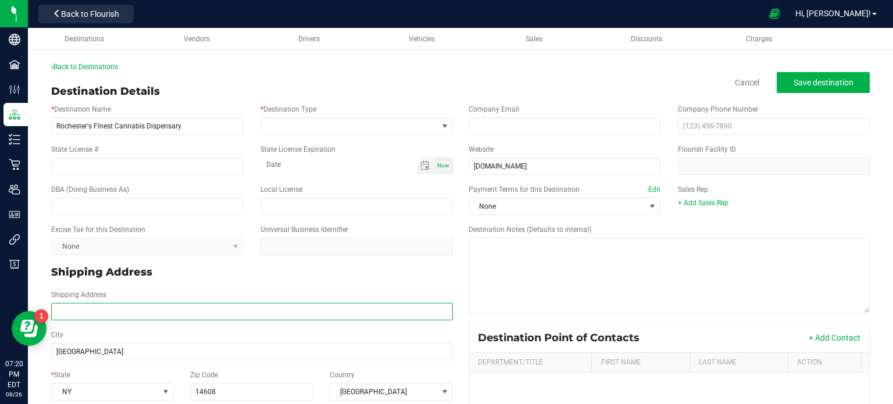
click at [109, 311] on input "Shipping Address" at bounding box center [252, 311] width 402 height 17
paste input "[STREET_ADDRESS]"
type input "[STREET_ADDRESS]"
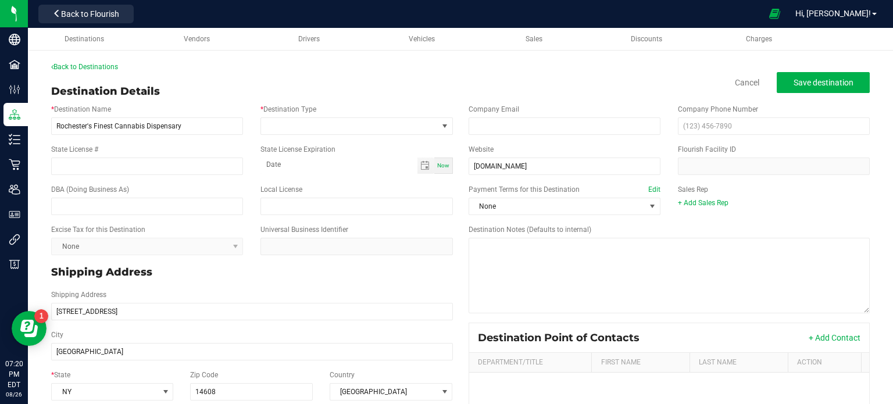
type input "[STREET_ADDRESS]"
click at [809, 88] on button "Save destination" at bounding box center [822, 82] width 93 height 21
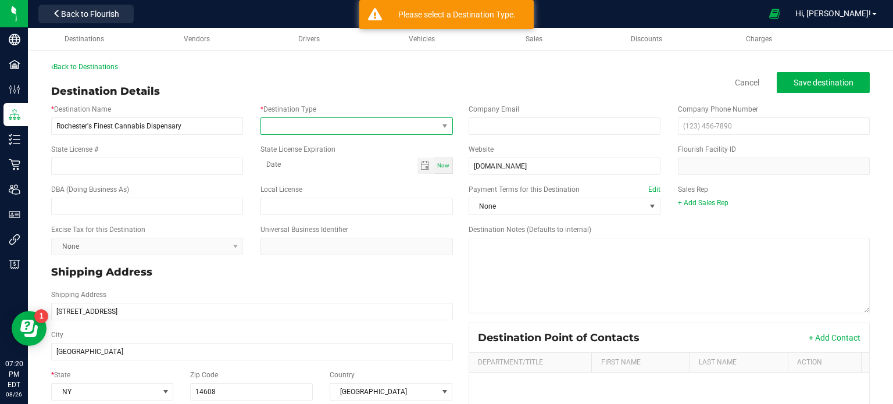
click at [385, 128] on span at bounding box center [349, 126] width 176 height 16
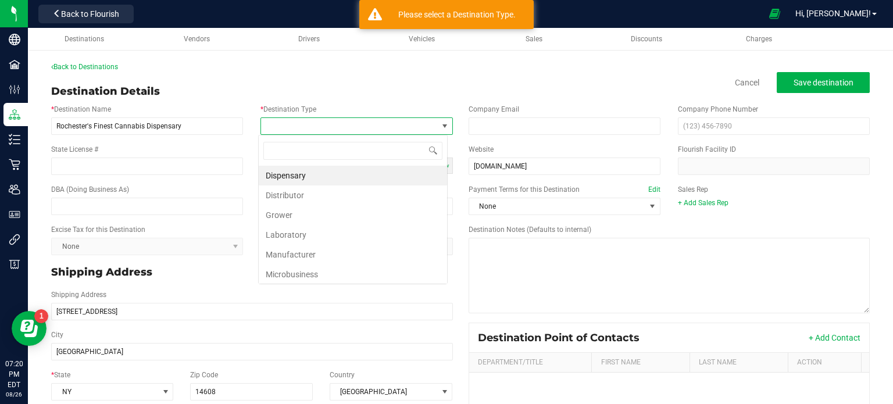
scroll to position [17, 189]
click at [367, 178] on li "Dispensary" at bounding box center [353, 176] width 188 height 20
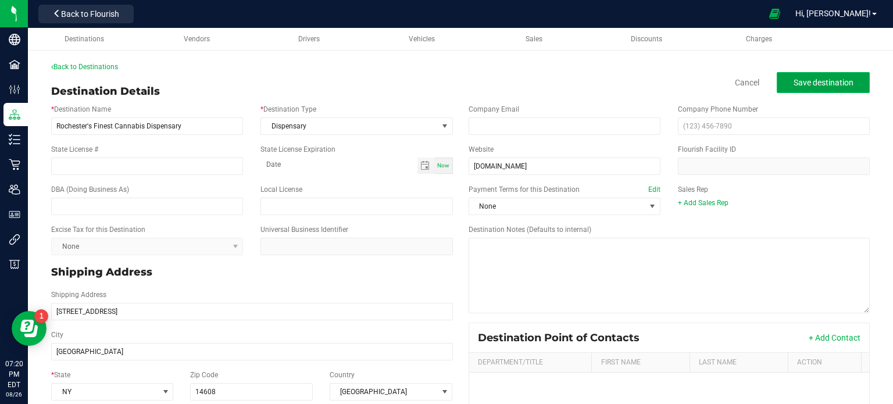
click at [837, 81] on span "Save destination" at bounding box center [823, 82] width 60 height 9
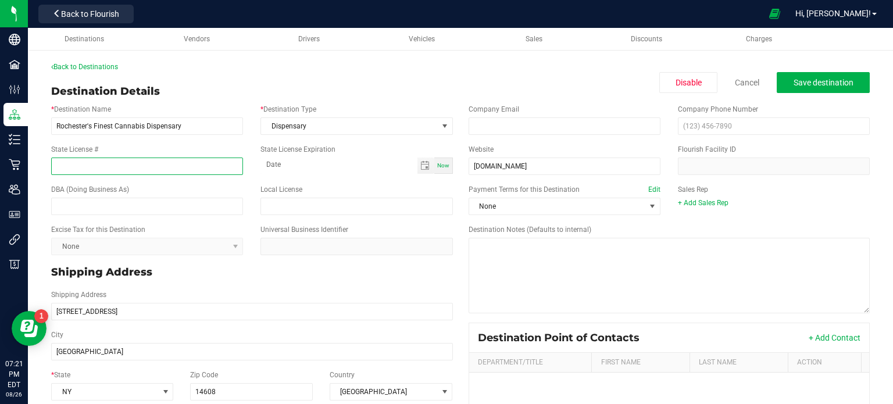
click at [148, 163] on input "State License #" at bounding box center [147, 165] width 192 height 17
paste input "OCM-RETL-24-000080"
type input "OCM-RETL-24-000080"
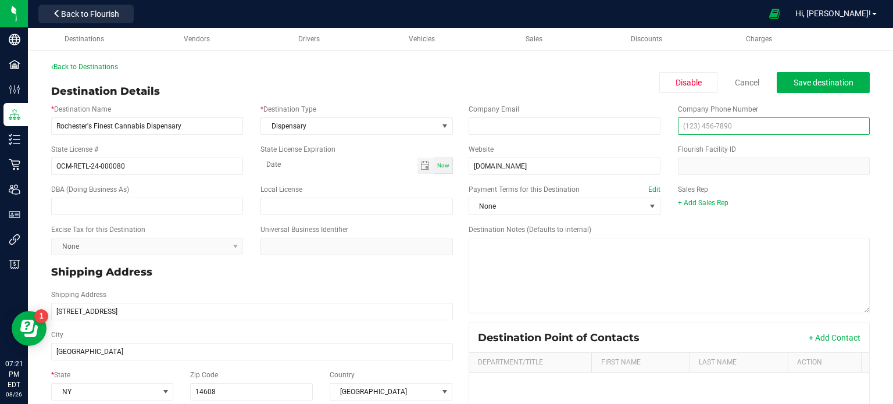
click at [709, 127] on input "text" at bounding box center [774, 125] width 192 height 17
paste input "[PHONE_NUMBER]"
type input "[PHONE_NUMBER]"
click at [814, 85] on span "Save destination" at bounding box center [823, 82] width 60 height 9
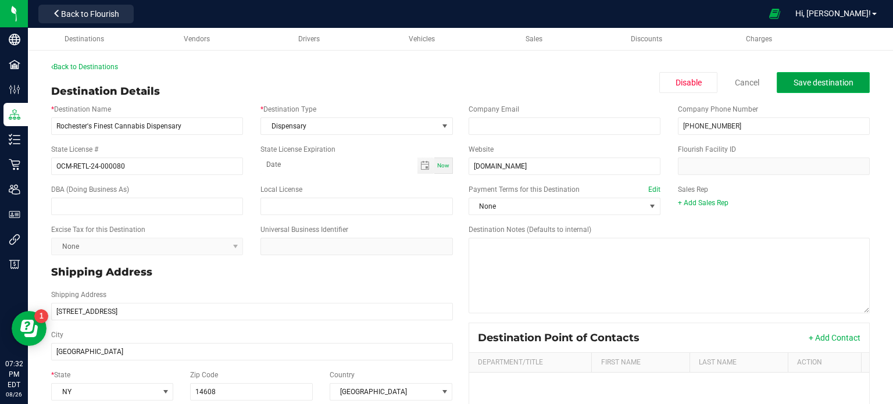
click at [844, 84] on span "Save destination" at bounding box center [823, 82] width 60 height 9
click at [815, 87] on span "Save destination" at bounding box center [823, 82] width 60 height 9
click at [794, 86] on span "Save destination" at bounding box center [823, 82] width 60 height 9
click at [838, 78] on span "Save destination" at bounding box center [823, 82] width 60 height 9
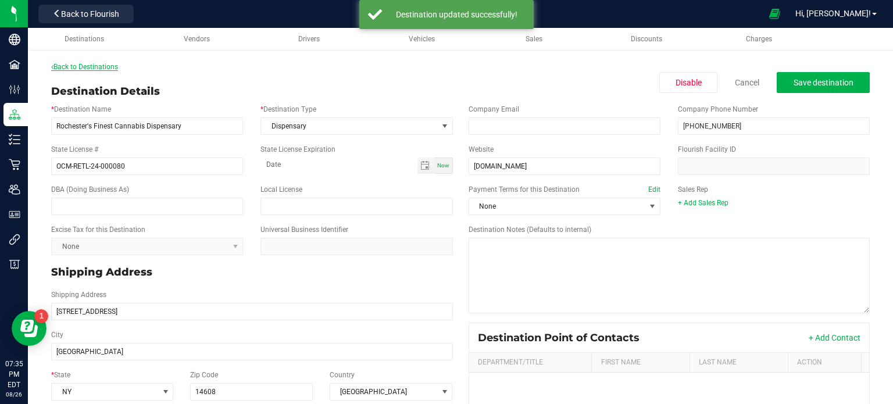
click at [110, 67] on link "Back to Destinations" at bounding box center [84, 67] width 67 height 8
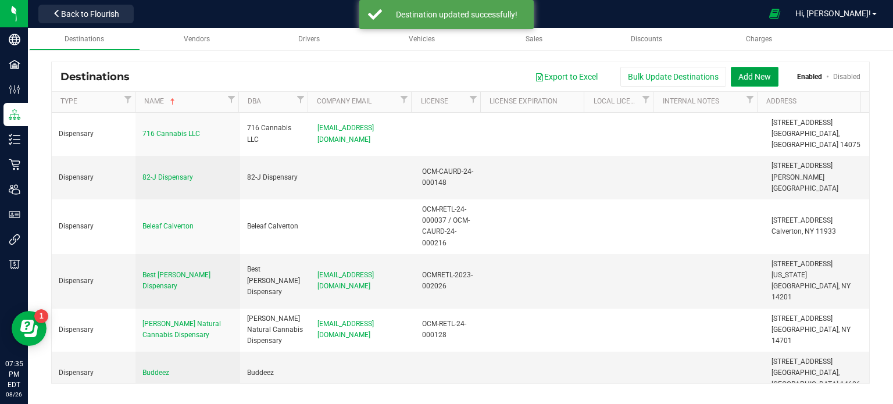
click at [755, 81] on button "Add New" at bounding box center [754, 77] width 48 height 20
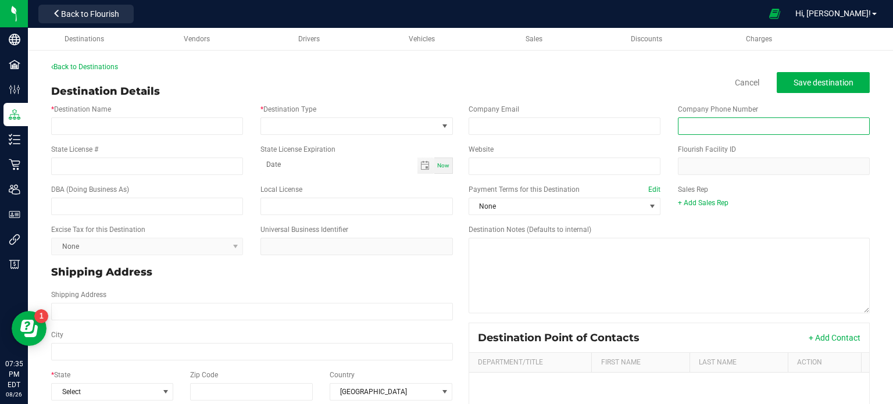
click at [755, 125] on input "text" at bounding box center [774, 125] width 192 height 17
paste input "(585) 278-820"
type input "[PHONE_NUMBER]"
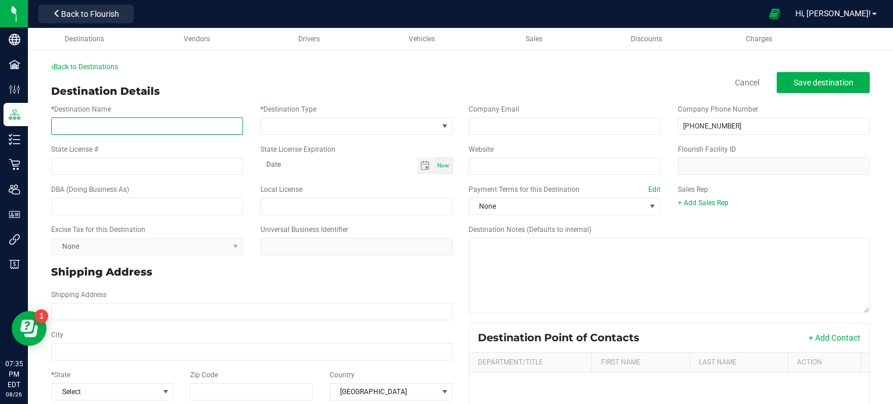
click at [166, 121] on input "* Destination Name" at bounding box center [147, 125] width 192 height 17
paste input "Roc Dispensary [STREET_ADDRESS]"
click at [225, 122] on input "Roc Dispensary [STREET_ADDRESS]" at bounding box center [147, 125] width 192 height 17
type input "Roc Dispensary [STREET_ADDRESS]"
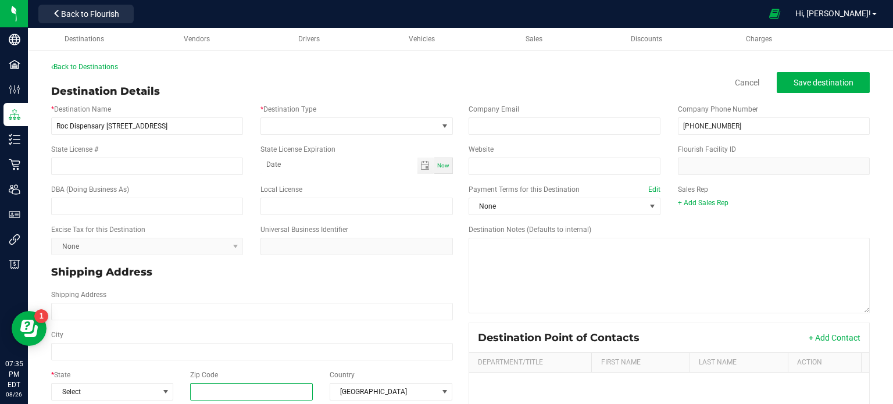
click at [224, 388] on input "Zip Code" at bounding box center [251, 391] width 123 height 17
paste input "14623"
type input "14623"
click at [106, 398] on span "Select" at bounding box center [105, 392] width 106 height 16
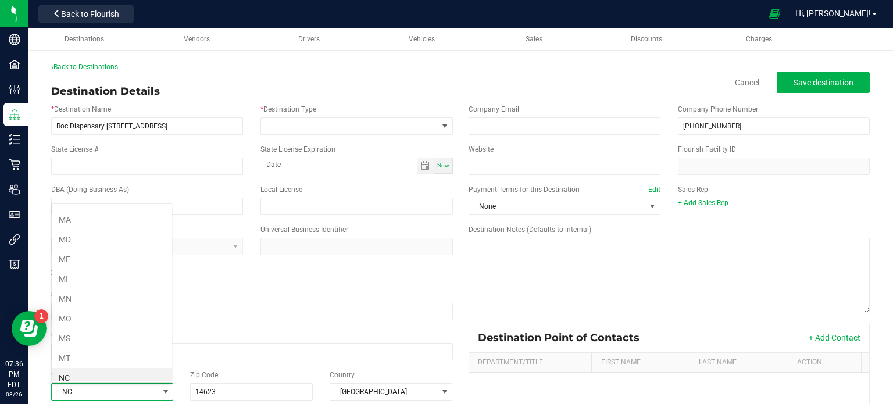
scroll to position [509, 0]
click at [221, 126] on input "Roc Dispensary [STREET_ADDRESS]" at bounding box center [147, 125] width 192 height 17
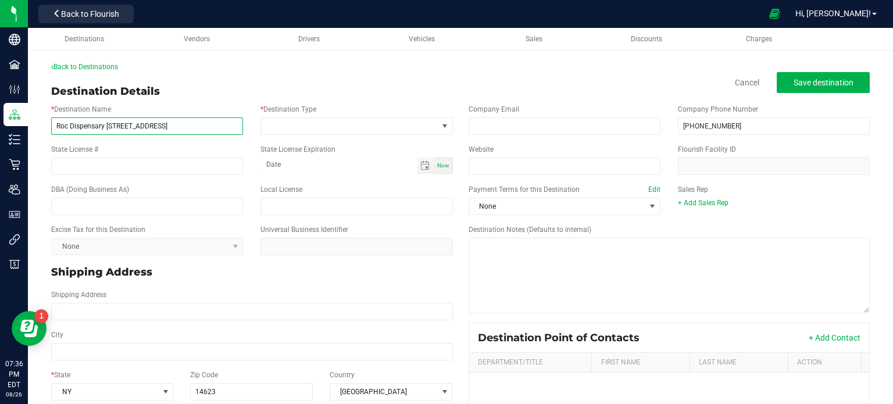
click at [221, 126] on input "Roc Dispensary [STREET_ADDRESS]" at bounding box center [147, 125] width 192 height 17
click at [187, 130] on input "Roc Dispensary [STREET_ADDRESS]" at bounding box center [147, 125] width 192 height 17
type input "Roc Dispensary [STREET_ADDRESS]"
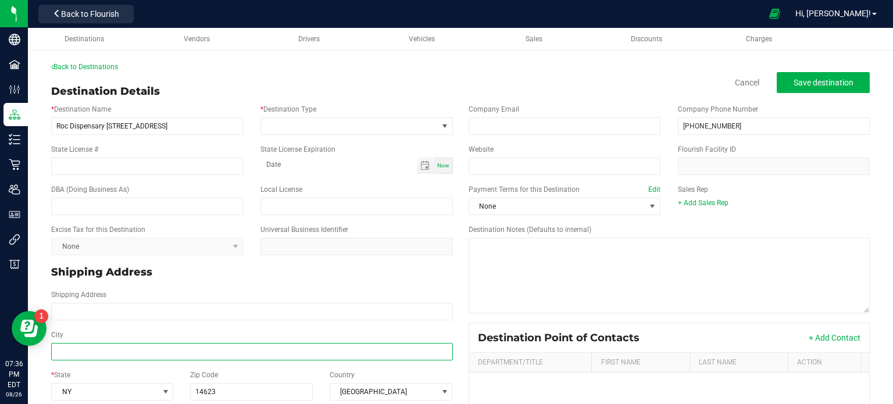
click at [124, 349] on input "City" at bounding box center [252, 351] width 402 height 17
paste input "[GEOGRAPHIC_DATA]"
type input "[GEOGRAPHIC_DATA]"
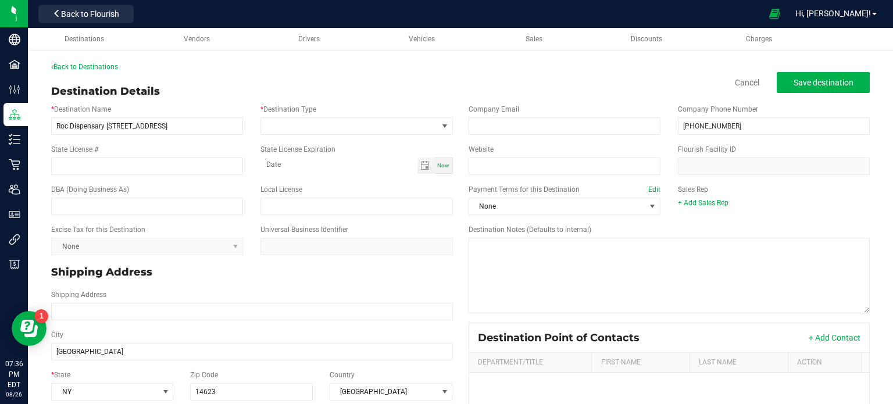
type input "[GEOGRAPHIC_DATA]"
click at [122, 364] on div "City [GEOGRAPHIC_DATA]" at bounding box center [251, 345] width 419 height 40
click at [184, 127] on input "Roc Dispensary [STREET_ADDRESS]" at bounding box center [147, 125] width 192 height 17
drag, startPoint x: 163, startPoint y: 130, endPoint x: 108, endPoint y: 121, distance: 55.4
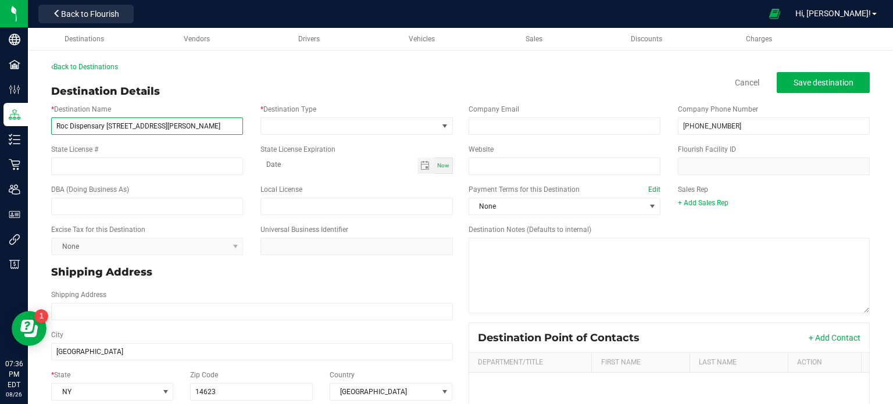
click at [108, 121] on input "Roc Dispensary [STREET_ADDRESS][PERSON_NAME]" at bounding box center [147, 125] width 192 height 17
type input "Roc Dispensary"
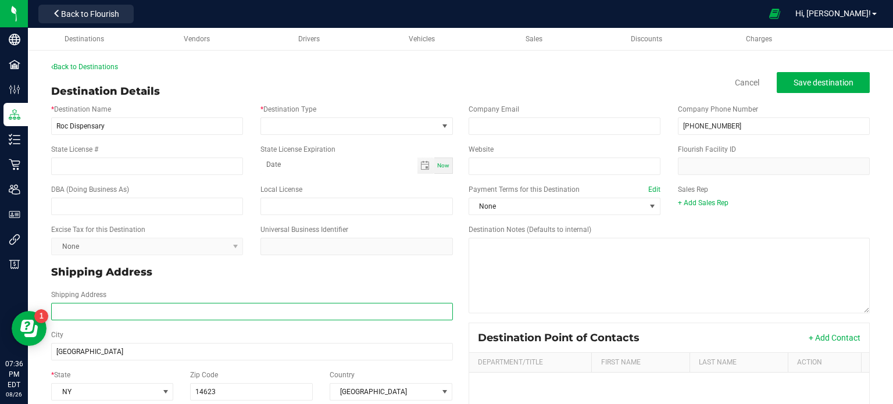
click at [121, 310] on input "Shipping Address" at bounding box center [252, 311] width 402 height 17
paste input "[STREET_ADDRESS][PERSON_NAME]"
type input "[STREET_ADDRESS][PERSON_NAME]"
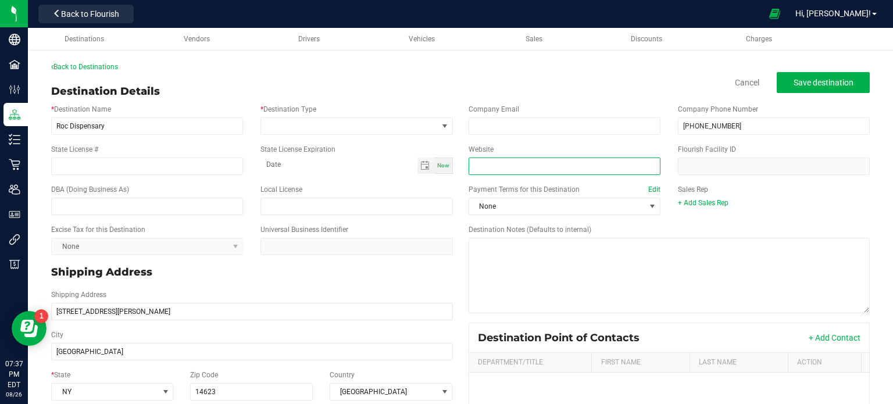
click at [481, 166] on input "Website" at bounding box center [564, 165] width 192 height 17
paste input "[URL][DOMAIN_NAME]"
type input "[URL][DOMAIN_NAME]"
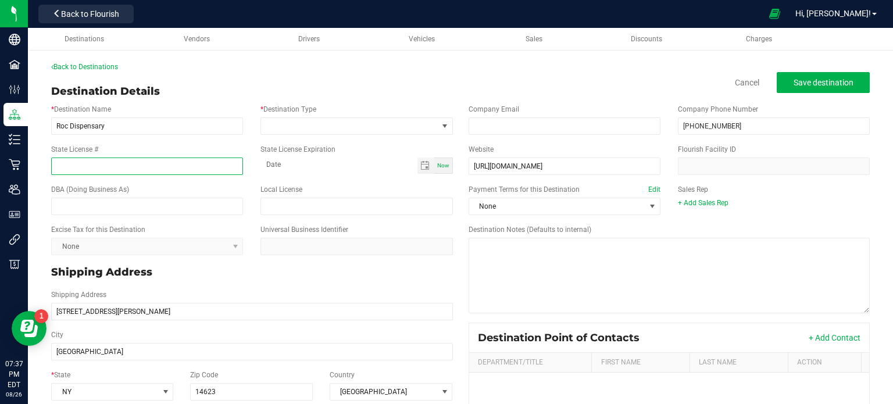
click at [119, 174] on input "State License #" at bounding box center [147, 165] width 192 height 17
paste input "OCM-MICR-24-000118"
type input "OCM-MICR-24-000118"
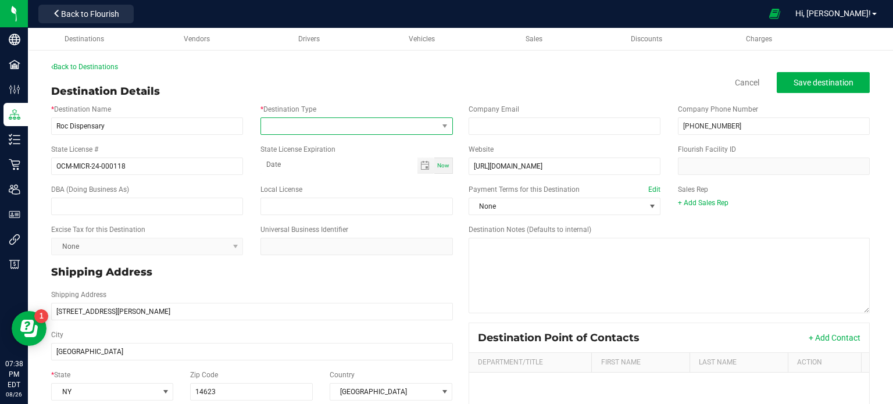
click at [295, 117] on span at bounding box center [356, 125] width 192 height 17
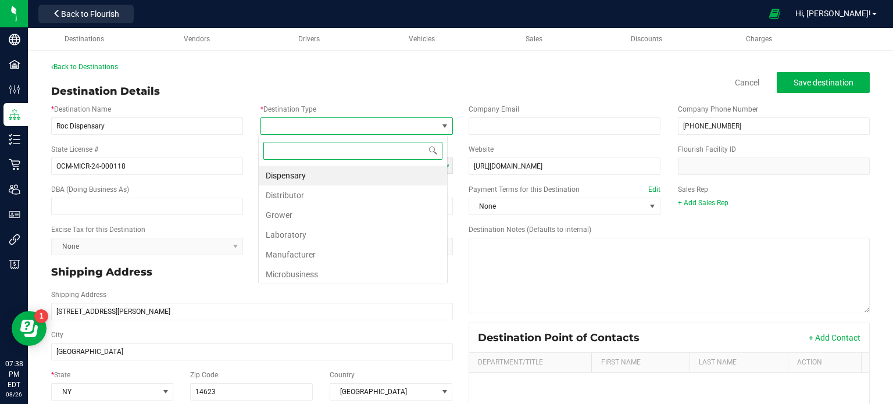
scroll to position [17, 189]
click at [314, 275] on li "Microbusiness" at bounding box center [353, 274] width 188 height 20
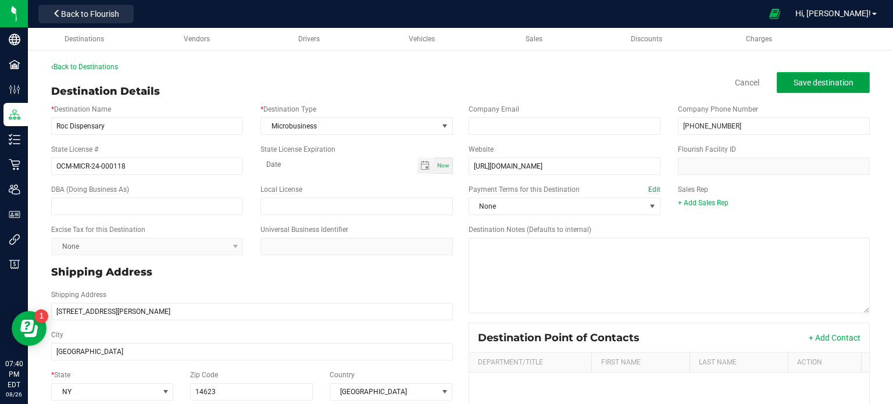
click at [818, 82] on span "Save destination" at bounding box center [823, 82] width 60 height 9
click at [834, 81] on span "Save destination" at bounding box center [823, 82] width 60 height 9
click at [811, 78] on span "Save destination" at bounding box center [823, 82] width 60 height 9
click at [818, 83] on span "Save destination" at bounding box center [823, 82] width 60 height 9
click at [92, 66] on link "Back to Destinations" at bounding box center [84, 67] width 67 height 8
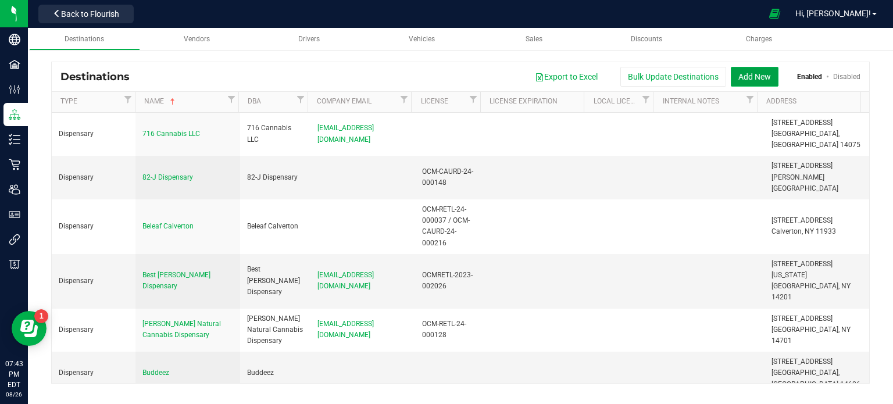
click at [739, 70] on button "Add New" at bounding box center [754, 77] width 48 height 20
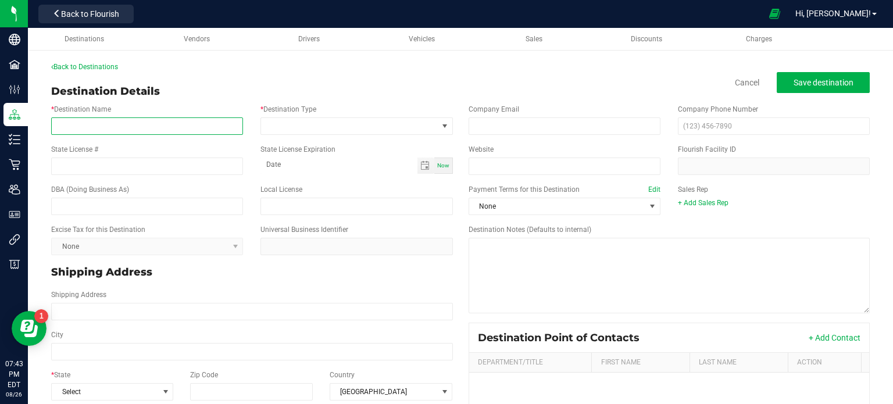
click at [154, 132] on input "* Destination Name" at bounding box center [147, 125] width 192 height 17
paste input "SessCo [STREET_ADDRESS] 585-522-WEED"
drag, startPoint x: 234, startPoint y: 123, endPoint x: 189, endPoint y: 127, distance: 44.4
click at [189, 127] on input "SessCo [STREET_ADDRESS] 585-522-WEED" at bounding box center [147, 125] width 192 height 17
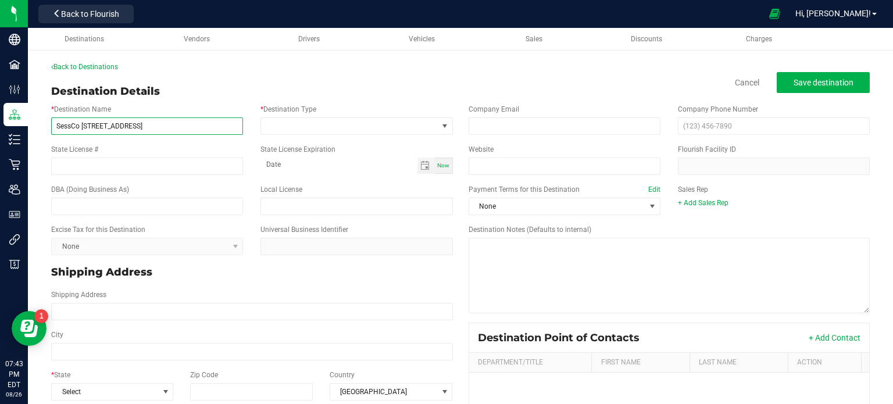
scroll to position [0, 0]
type input "SessCo [STREET_ADDRESS]"
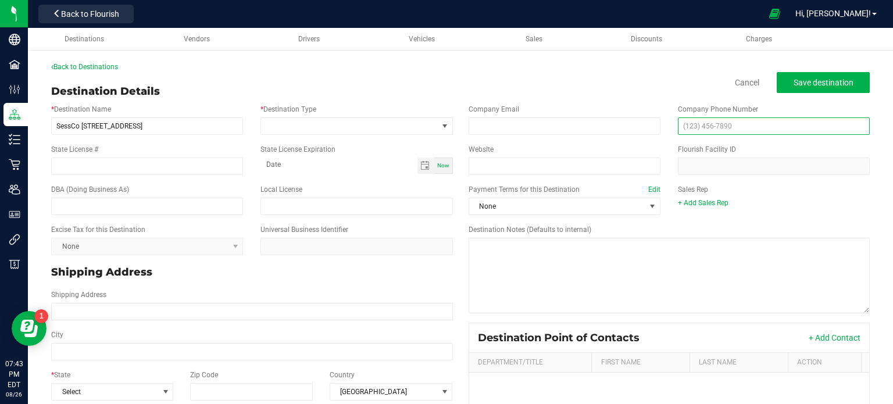
click at [733, 123] on input "text" at bounding box center [774, 125] width 192 height 17
paste input "(585) 522"
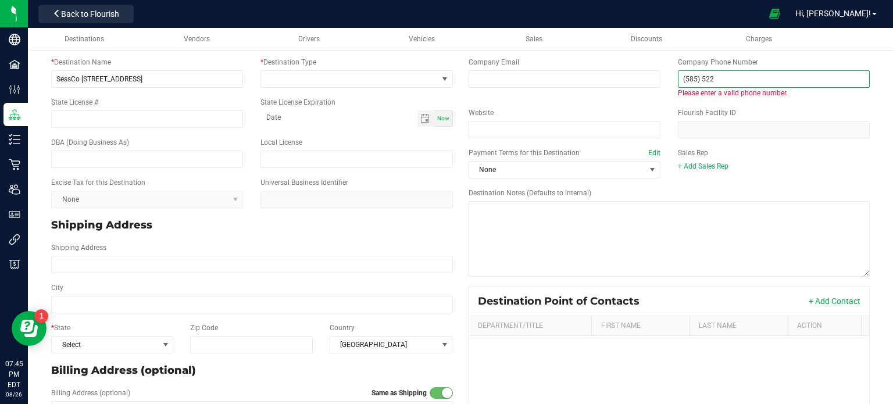
scroll to position [7, 0]
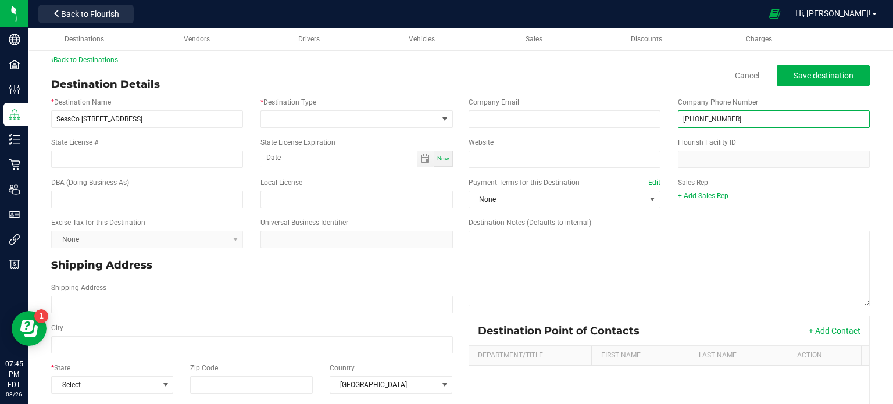
type input "[PHONE_NUMBER]"
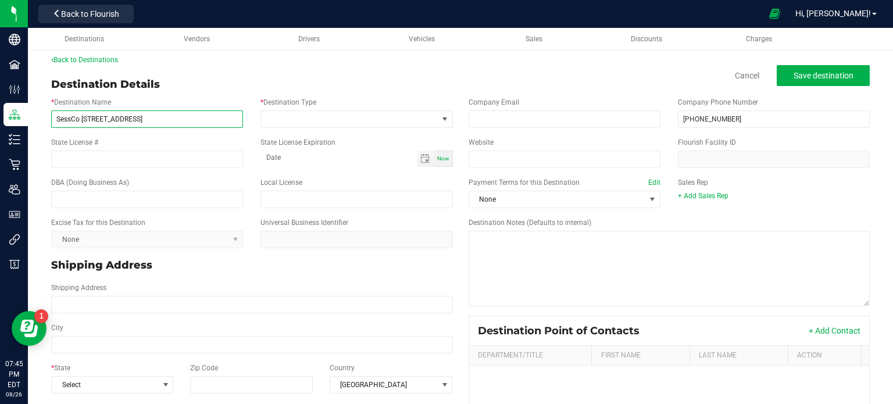
click at [194, 118] on input "SessCo [STREET_ADDRESS]" at bounding box center [147, 118] width 192 height 17
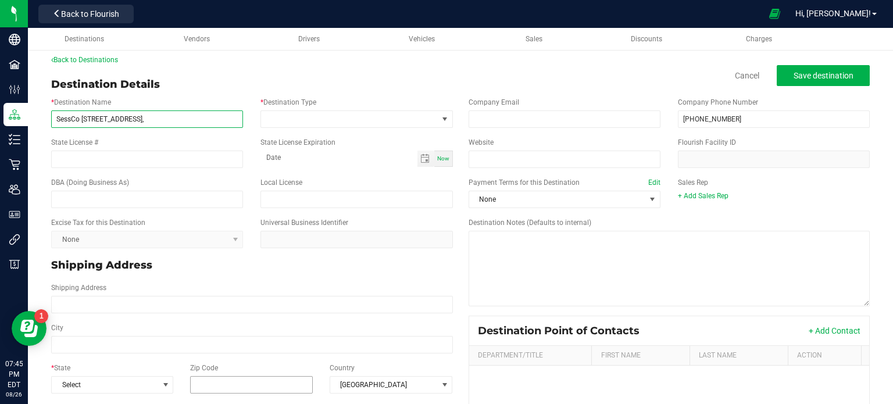
type input "SessCo [STREET_ADDRESS],"
click at [219, 379] on input "Zip Code" at bounding box center [251, 384] width 123 height 17
paste input "14445"
type input "14445"
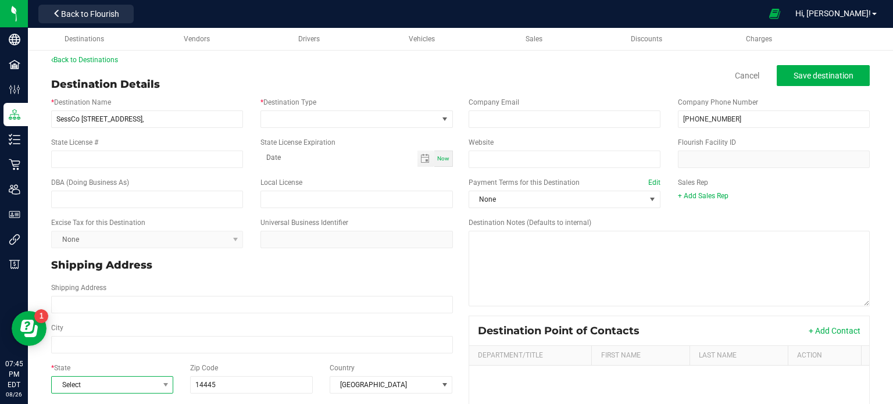
type input "14445"
click at [109, 387] on span "Select" at bounding box center [105, 385] width 106 height 16
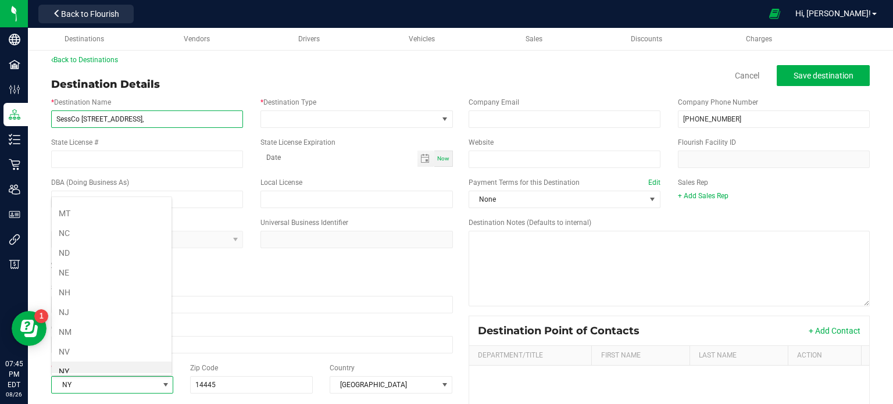
click at [184, 121] on input "SessCo [STREET_ADDRESS]," at bounding box center [147, 118] width 192 height 17
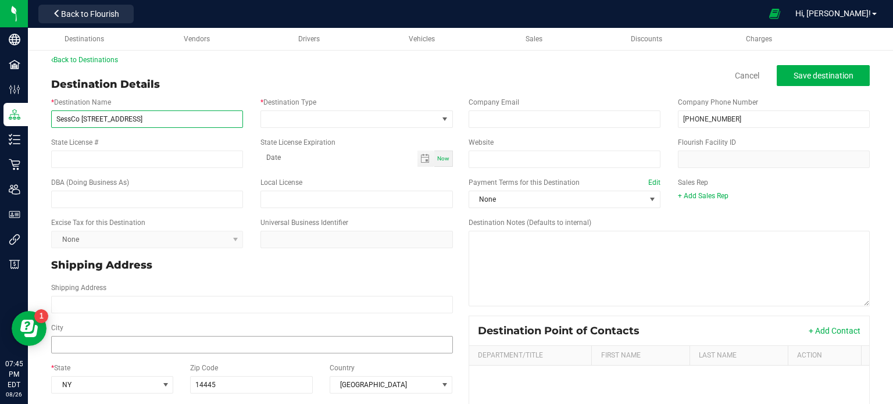
type input "SessCo [STREET_ADDRESS]"
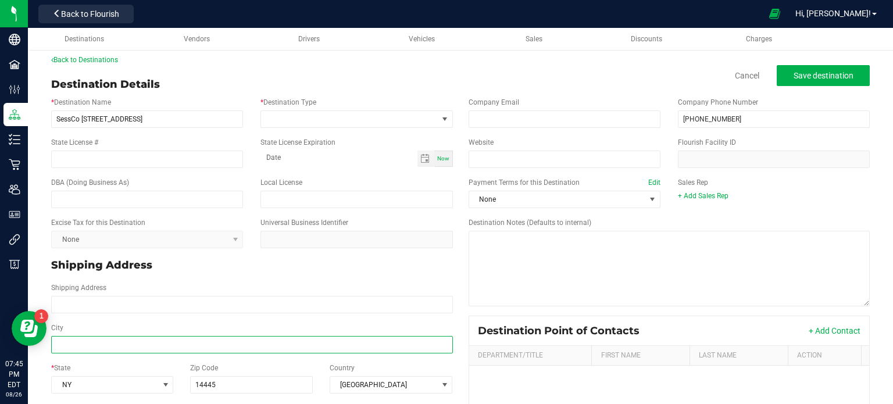
click at [114, 339] on input "City" at bounding box center [252, 344] width 402 height 17
paste input "[GEOGRAPHIC_DATA]"
type input "[GEOGRAPHIC_DATA]"
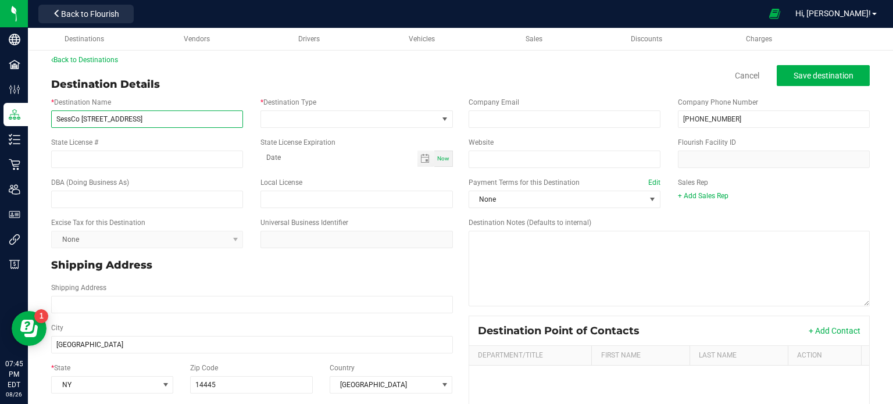
type input "[GEOGRAPHIC_DATA]"
drag, startPoint x: 120, startPoint y: 120, endPoint x: 86, endPoint y: 114, distance: 34.2
click at [86, 114] on input "SessCo [STREET_ADDRESS]" at bounding box center [147, 118] width 192 height 17
type input "SessCo"
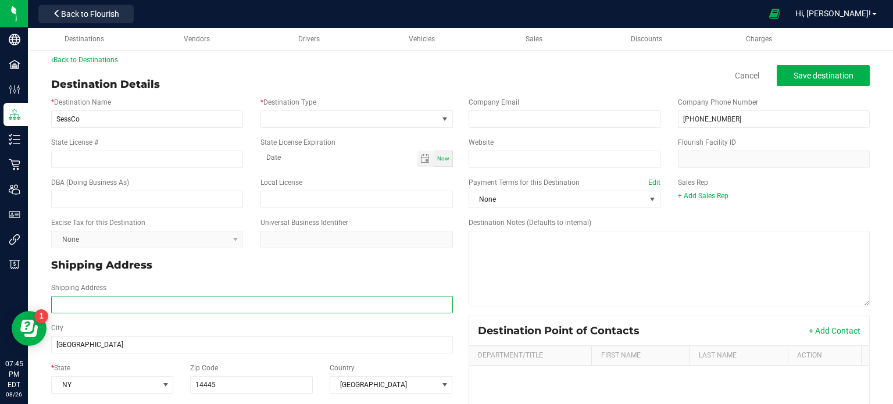
click at [128, 304] on input "Shipping Address" at bounding box center [252, 304] width 402 height 17
paste input "[STREET_ADDRESS]"
type input "[STREET_ADDRESS]"
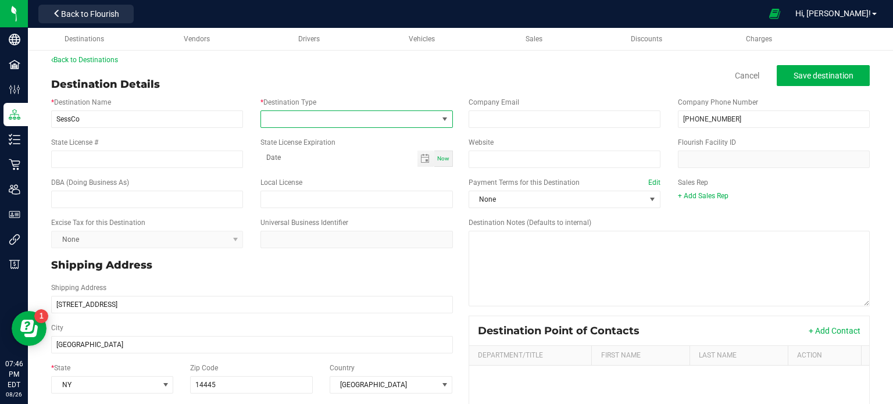
type input "[STREET_ADDRESS]"
click at [440, 118] on span at bounding box center [444, 118] width 9 height 9
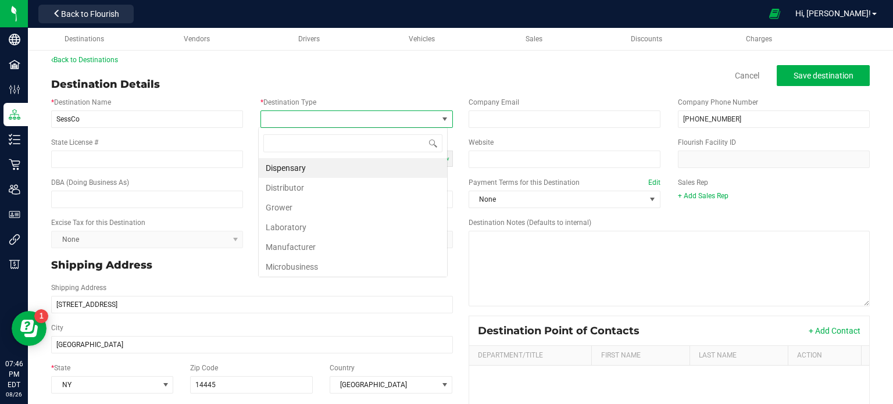
scroll to position [17, 189]
click at [335, 174] on li "Dispensary" at bounding box center [353, 168] width 188 height 20
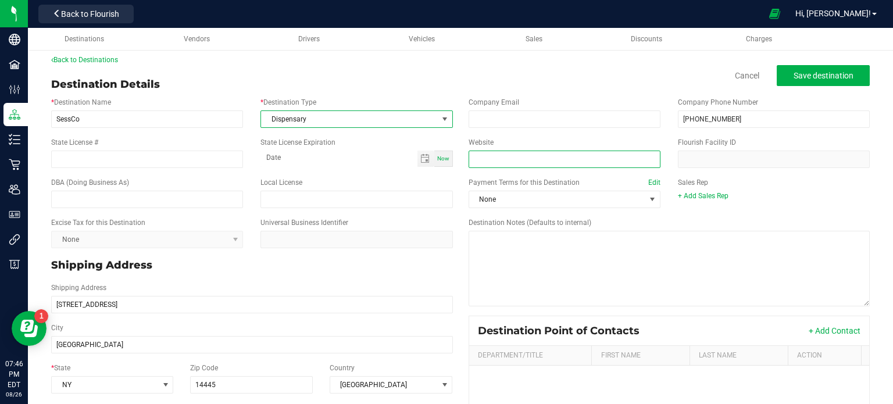
click at [539, 159] on input "Website" at bounding box center [564, 159] width 192 height 17
paste input "[URL][DOMAIN_NAME]"
type input "[URL][DOMAIN_NAME]"
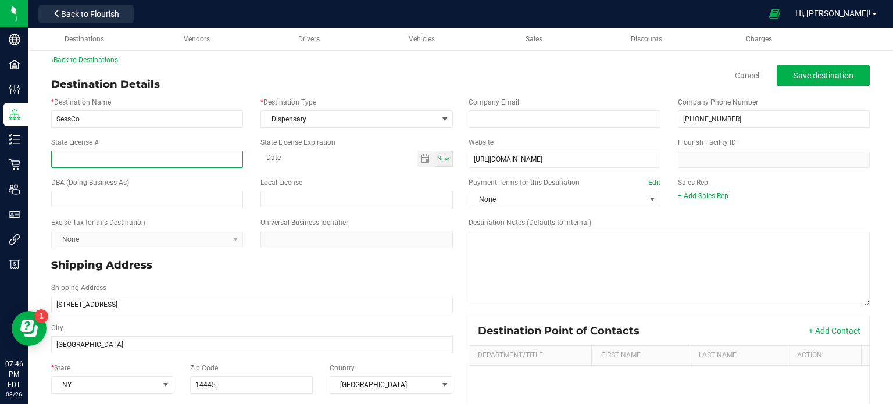
click at [117, 164] on input "State License #" at bounding box center [147, 159] width 192 height 17
paste input "OCM-RETL-24-000249"
type input "OCM-RETL-24-000249"
click at [850, 70] on button "Save destination" at bounding box center [822, 75] width 93 height 21
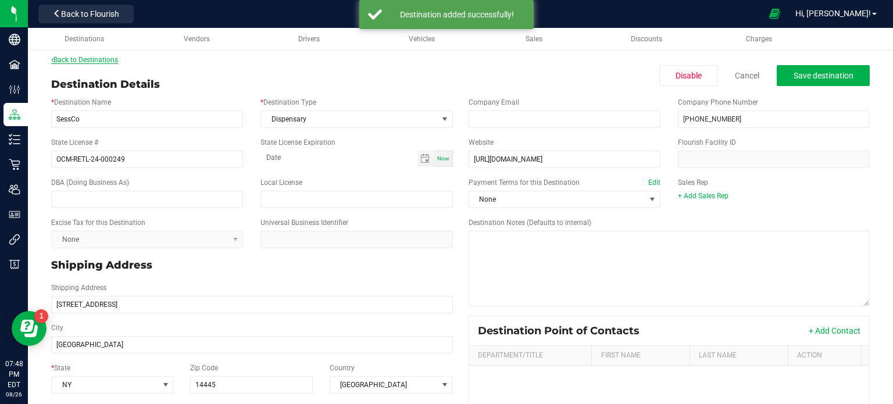
click at [89, 56] on link "Back to Destinations" at bounding box center [84, 60] width 67 height 8
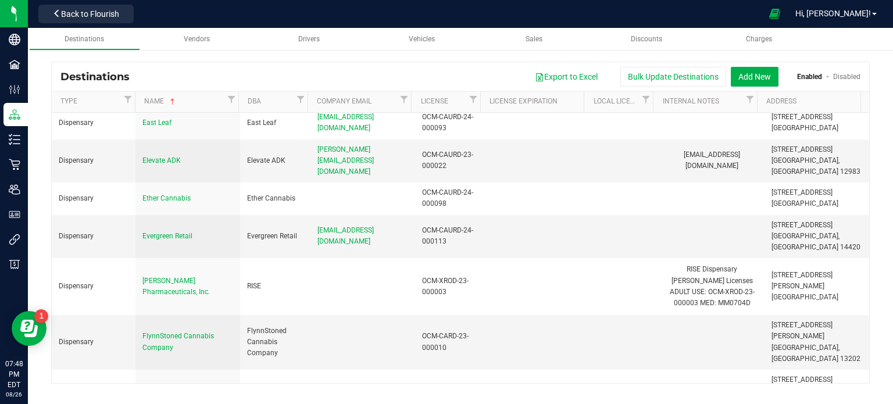
scroll to position [662, 0]
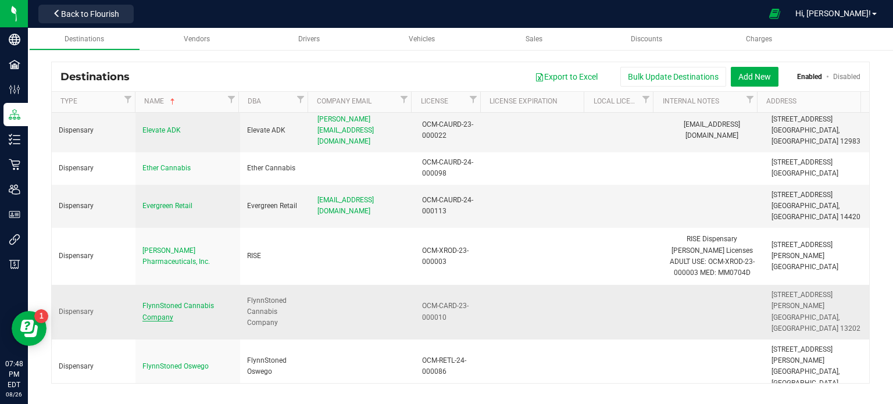
click at [161, 302] on span "FlynnStoned Cannabis Company" at bounding box center [177, 311] width 71 height 19
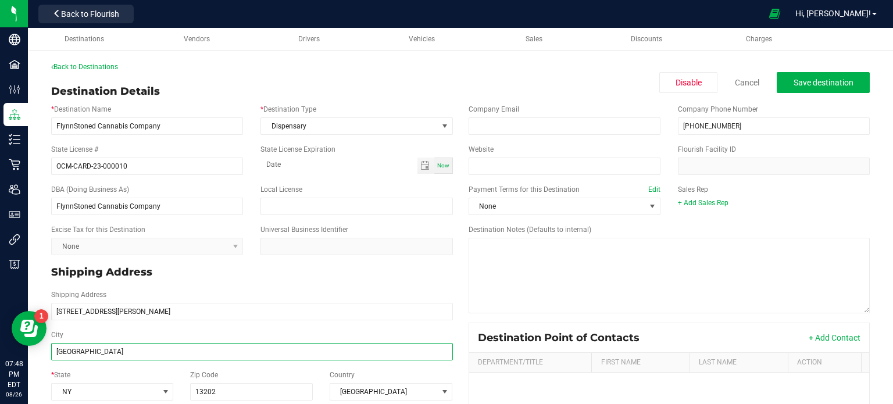
click at [81, 345] on input "[GEOGRAPHIC_DATA]" at bounding box center [252, 351] width 402 height 17
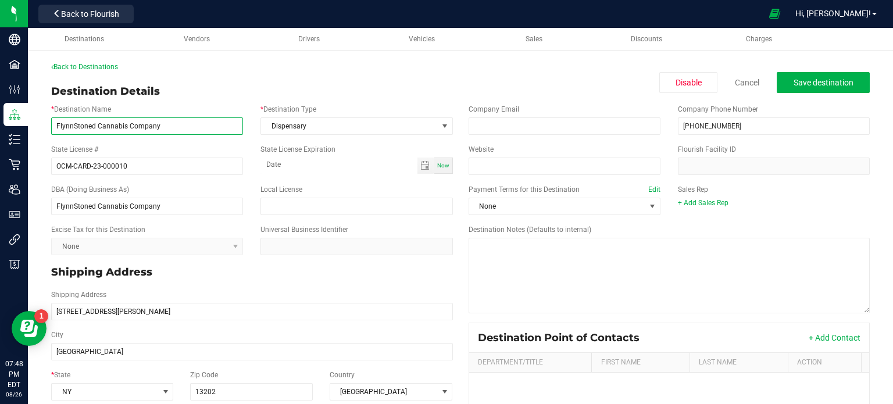
click at [186, 132] on input "FlynnStoned Cannabis Company" at bounding box center [147, 125] width 192 height 17
paste input "[GEOGRAPHIC_DATA]"
type input "FlynnStoned Cannabis Company [GEOGRAPHIC_DATA]"
click at [828, 83] on span "Save destination" at bounding box center [823, 82] width 60 height 9
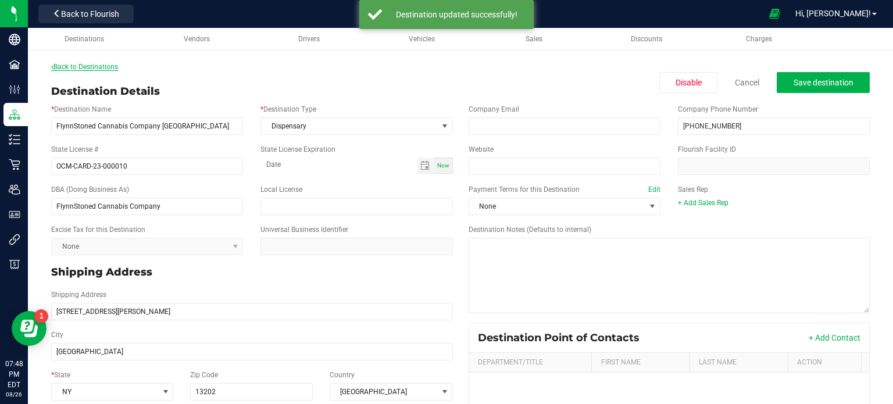
click at [99, 65] on link "Back to Destinations" at bounding box center [84, 67] width 67 height 8
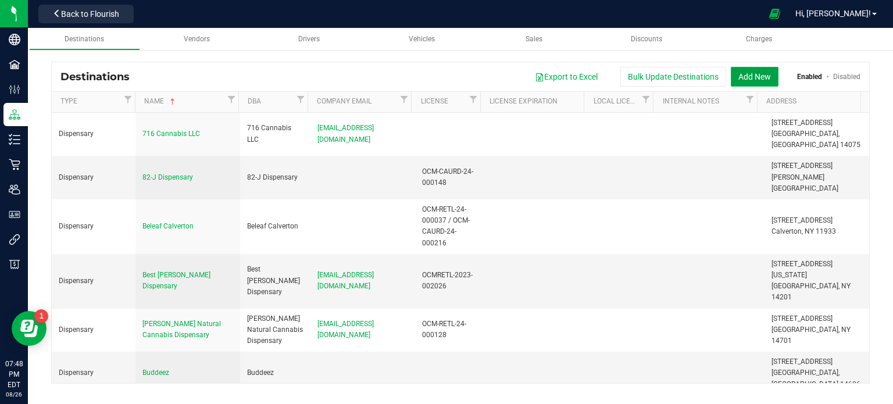
click at [769, 76] on button "Add New" at bounding box center [754, 77] width 48 height 20
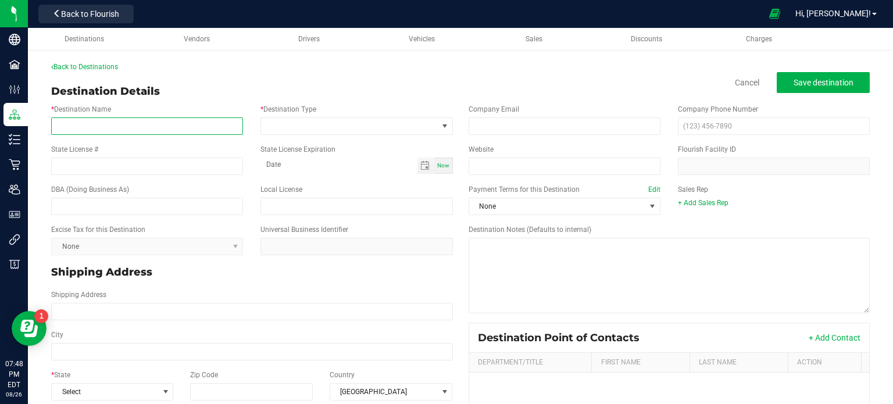
click at [141, 117] on input "* Destination Name" at bounding box center [147, 125] width 192 height 17
paste input "FlynnStoned Rochester [STREET_ADDRESS][DOMAIN_NAME]"
type input "FlynnStoned Rochester [STREET_ADDRESS]"
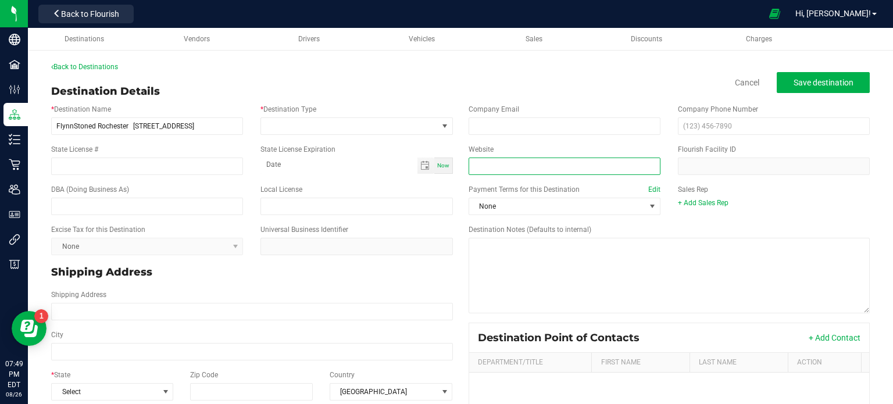
click at [520, 171] on input "Website" at bounding box center [564, 165] width 192 height 17
paste input "[DOMAIN_NAME]"
type input "[DOMAIN_NAME]"
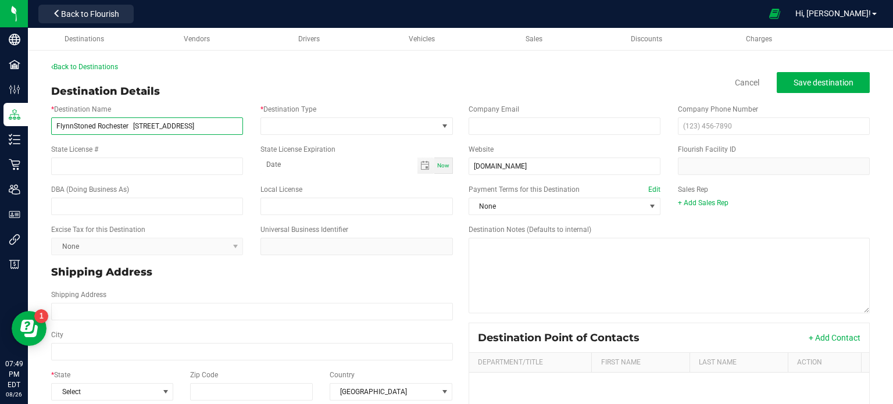
drag, startPoint x: 520, startPoint y: 171, endPoint x: 220, endPoint y: 125, distance: 303.4
click at [220, 125] on input "FlynnStoned Rochester [STREET_ADDRESS]" at bounding box center [147, 125] width 192 height 17
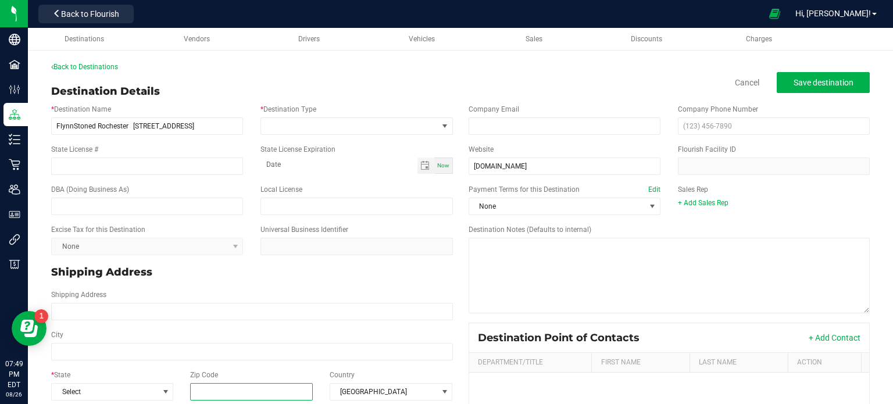
click at [260, 390] on input "Zip Code" at bounding box center [251, 391] width 123 height 17
paste input "14614"
type input "14614"
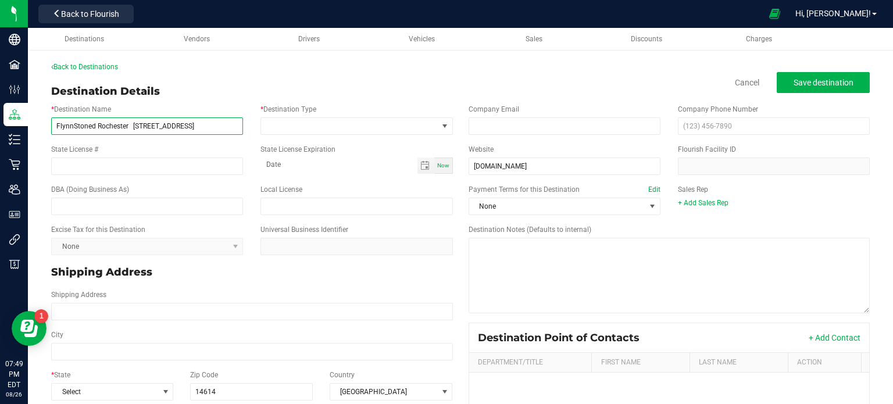
type input "14614"
click at [237, 123] on input "FlynnStoned Rochester [STREET_ADDRESS]" at bounding box center [147, 125] width 192 height 17
click at [197, 124] on input "FlynnStoned Rochester [STREET_ADDRESS]" at bounding box center [147, 125] width 192 height 17
type input "FlynnStoned Rochester [STREET_ADDRESS]"
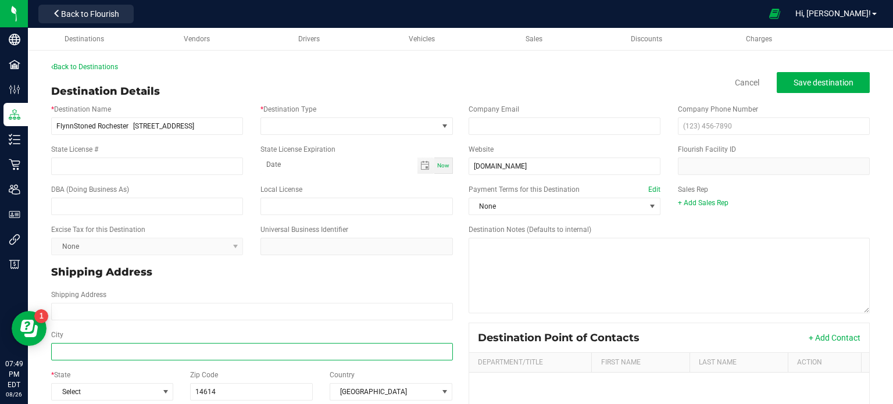
click at [125, 353] on input "City" at bounding box center [252, 351] width 402 height 17
paste input "[GEOGRAPHIC_DATA]"
type input "[GEOGRAPHIC_DATA]"
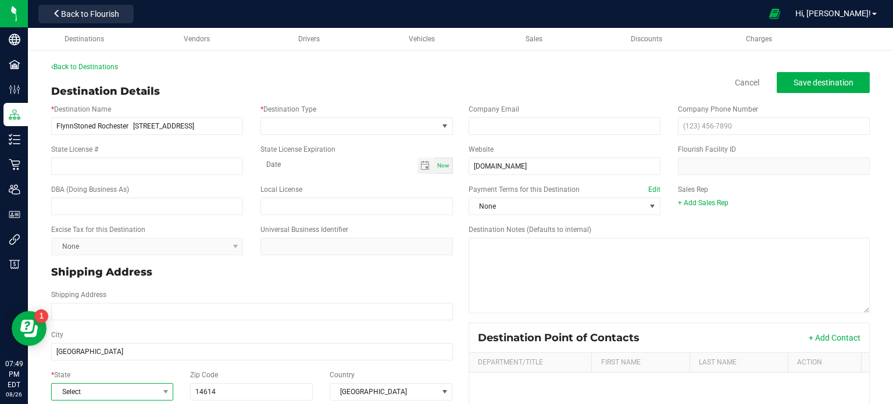
type input "[GEOGRAPHIC_DATA]"
click at [83, 384] on span "Select" at bounding box center [105, 392] width 106 height 16
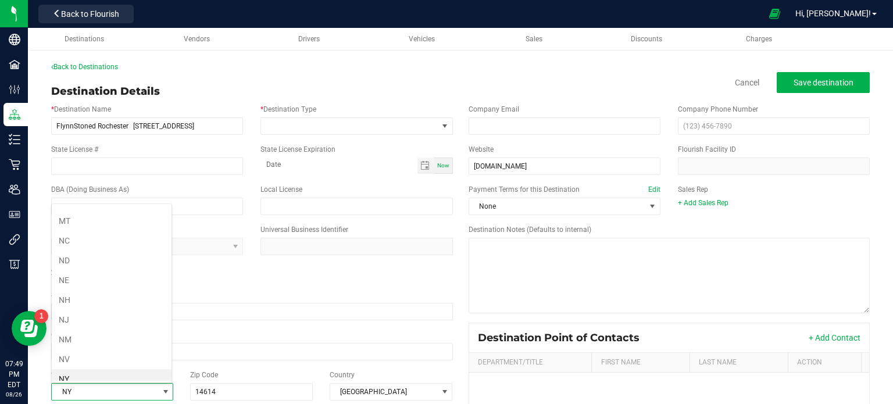
click at [129, 373] on li "NY" at bounding box center [112, 379] width 120 height 20
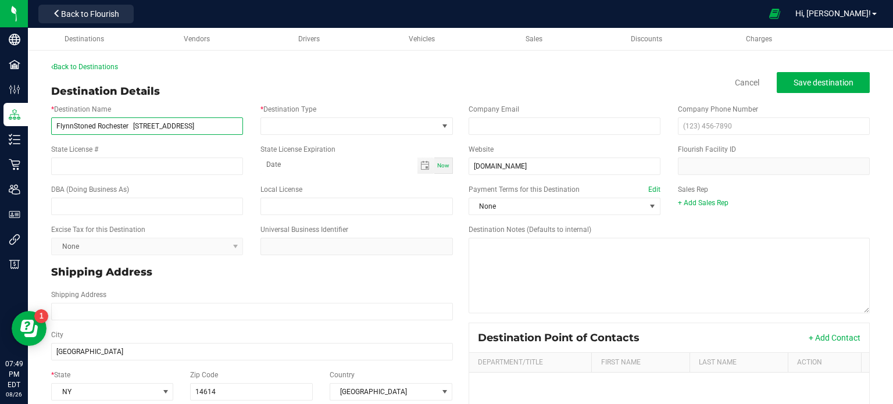
drag, startPoint x: 184, startPoint y: 127, endPoint x: 134, endPoint y: 130, distance: 50.1
click at [134, 130] on input "FlynnStoned Rochester [STREET_ADDRESS]" at bounding box center [147, 125] width 192 height 17
type input "FlynnStoned Rochester"
click at [131, 211] on input "text" at bounding box center [147, 206] width 192 height 17
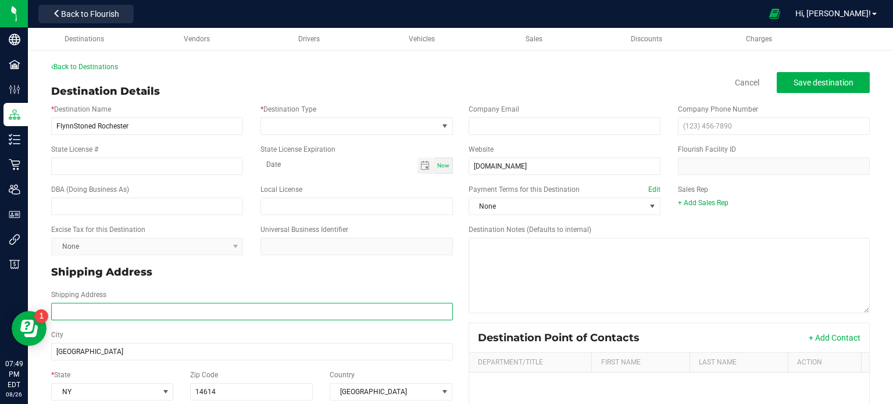
click at [88, 320] on input "Shipping Address" at bounding box center [252, 311] width 402 height 17
paste input "[STREET_ADDRESS]"
type input "[STREET_ADDRESS]"
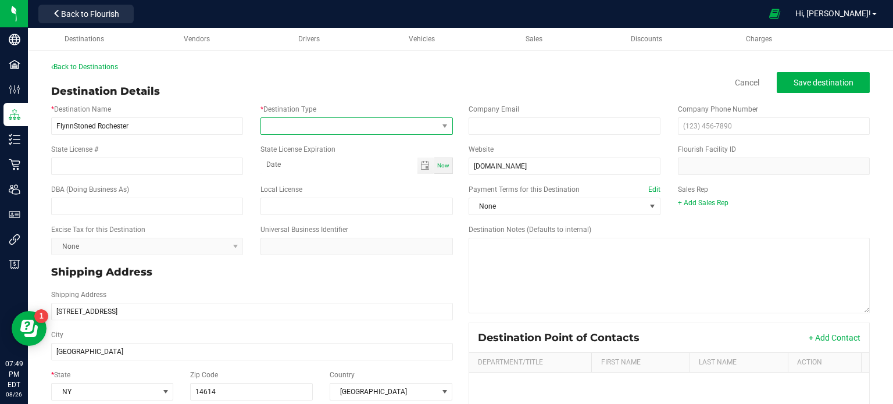
type input "[STREET_ADDRESS]"
click at [298, 126] on span at bounding box center [349, 126] width 176 height 16
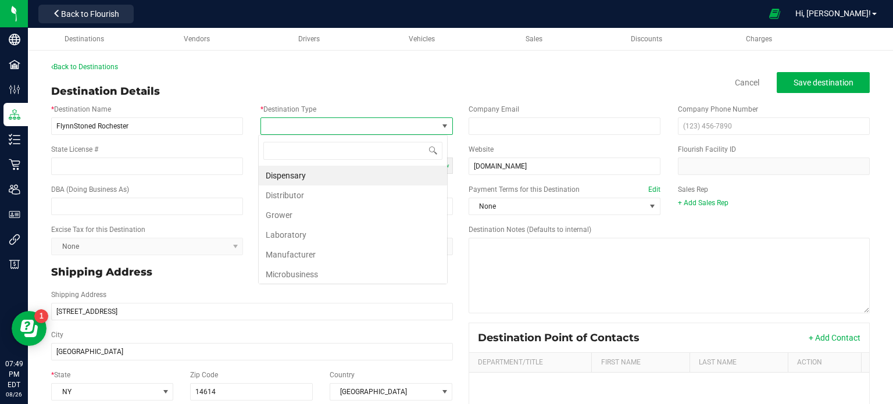
scroll to position [17, 189]
click at [317, 172] on li "Dispensary" at bounding box center [353, 176] width 188 height 20
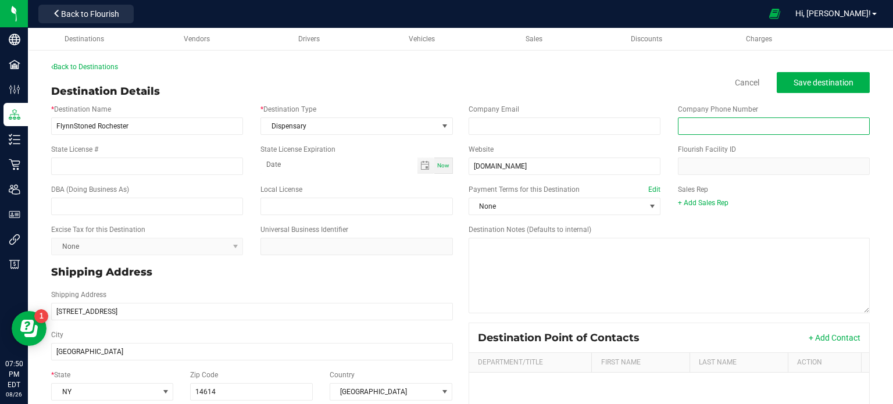
click at [714, 123] on input "text" at bounding box center [774, 125] width 192 height 17
paste input "(125)"
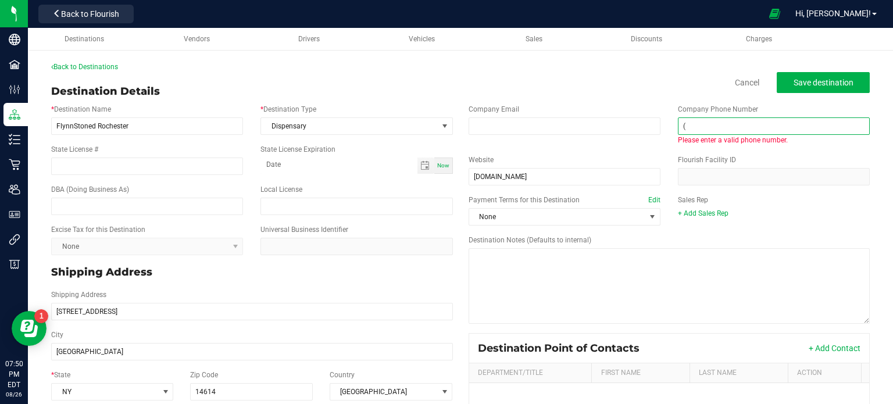
type input "("
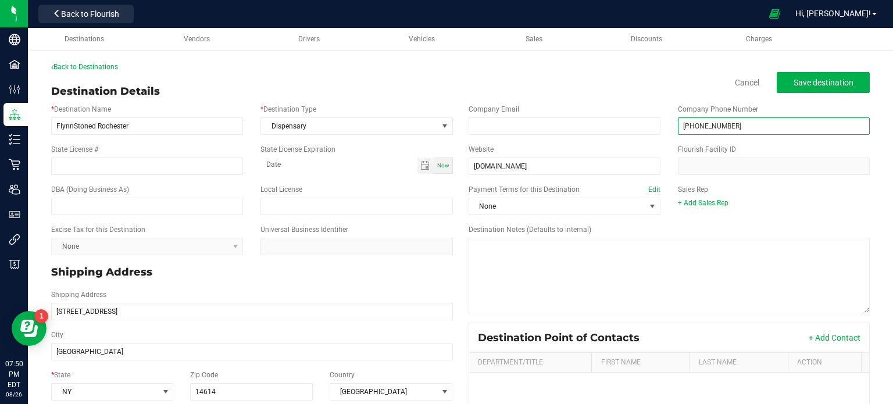
type input "[PHONE_NUMBER]"
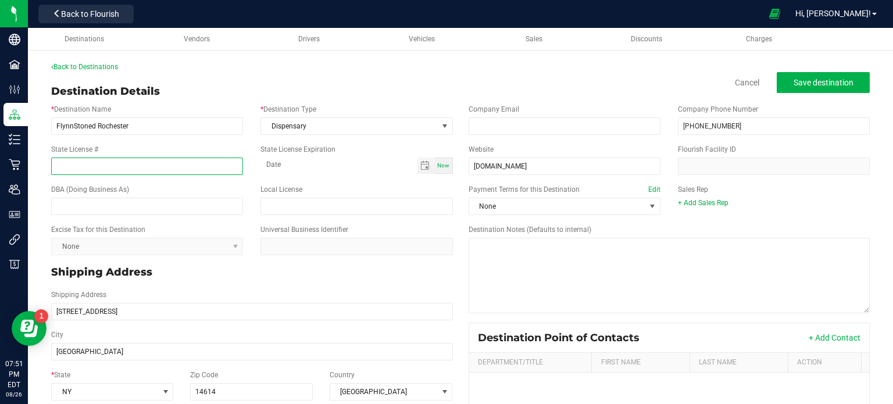
click at [181, 169] on input "State License #" at bounding box center [147, 165] width 192 height 17
paste input "OCM-RETL-24-0000108"
type input "OCM-RETL-24-0000108"
click at [819, 81] on span "Save destination" at bounding box center [823, 82] width 60 height 9
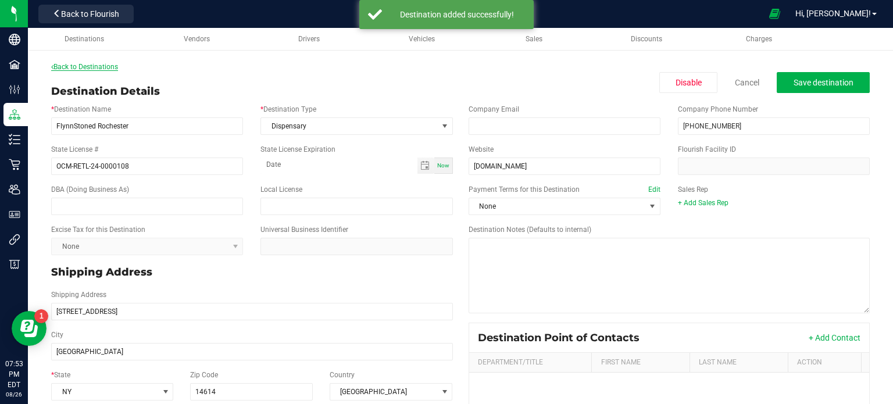
click at [95, 64] on link "Back to Destinations" at bounding box center [84, 67] width 67 height 8
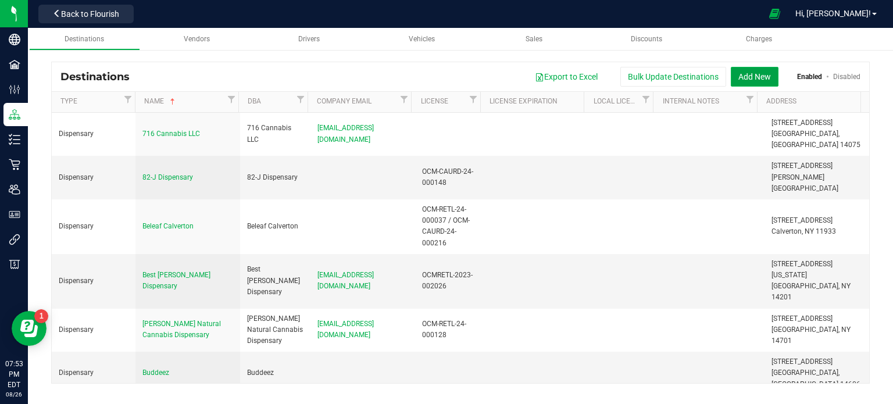
click at [761, 73] on button "Add New" at bounding box center [754, 77] width 48 height 20
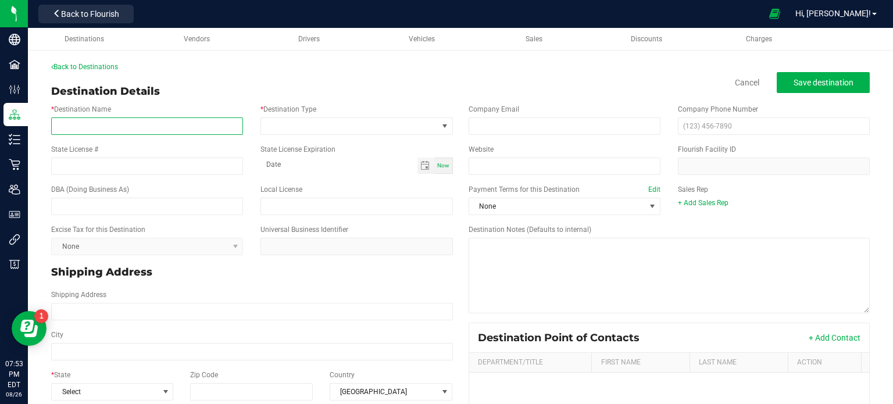
click at [139, 127] on input "* Destination Name" at bounding box center [147, 125] width 192 height 17
paste input "Mango Cannabis [STREET_ADDRESS][PERSON_NAME] [DOMAIN_NAME]"
type input "Mango Cannabis [STREET_ADDRESS][PERSON_NAME]"
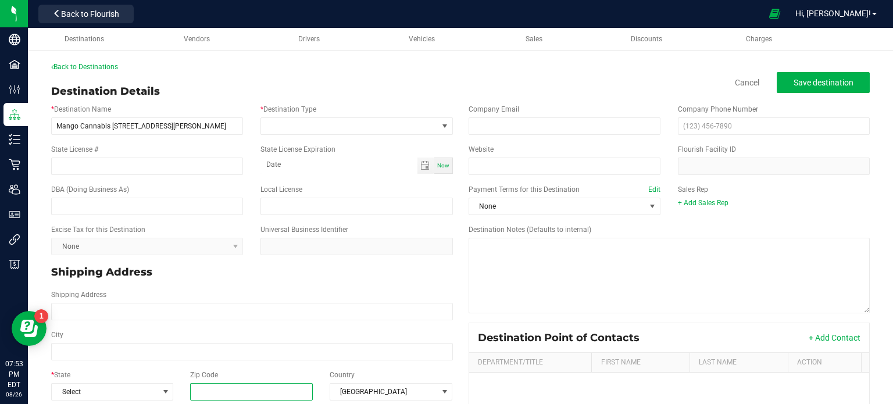
click at [238, 389] on input "Zip Code" at bounding box center [251, 391] width 123 height 17
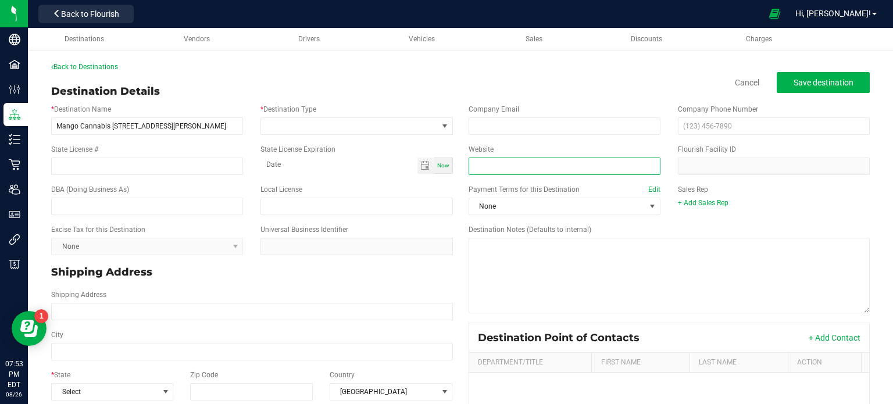
click at [544, 169] on input "Website" at bounding box center [564, 165] width 192 height 17
paste input "[DOMAIN_NAME]"
type input "[DOMAIN_NAME]"
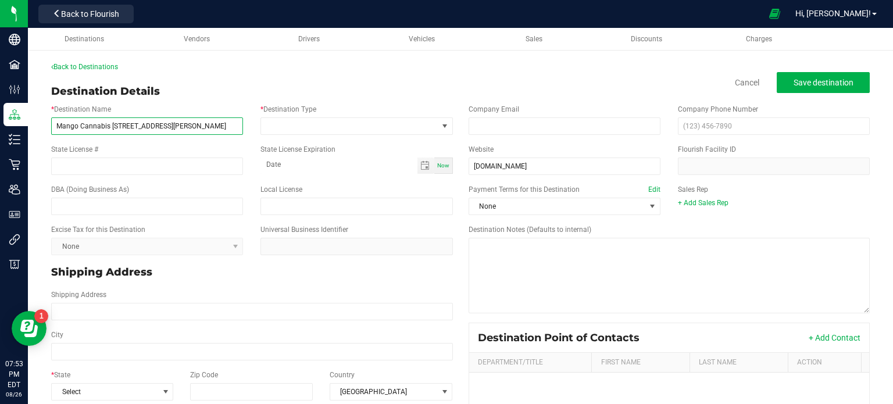
click at [232, 127] on input "Mango Cannabis [STREET_ADDRESS][PERSON_NAME]" at bounding box center [147, 125] width 192 height 17
type input "Mango Cannabis [STREET_ADDRESS][PERSON_NAME]"
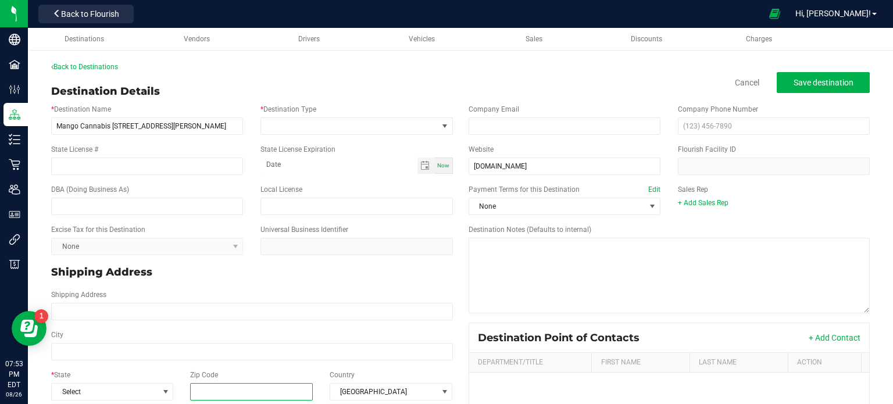
click at [221, 392] on input "Zip Code" at bounding box center [251, 391] width 123 height 17
paste input "14623"
type input "14623"
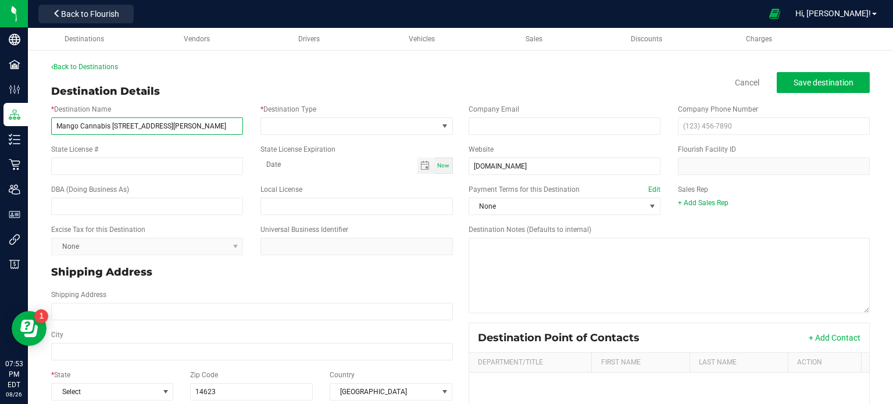
type input "14623"
click at [210, 124] on input "Mango Cannabis [STREET_ADDRESS][PERSON_NAME]" at bounding box center [147, 125] width 192 height 17
type input "Mango Cannabis [STREET_ADDRESS][PERSON_NAME]"
click at [103, 360] on div "City" at bounding box center [251, 345] width 419 height 40
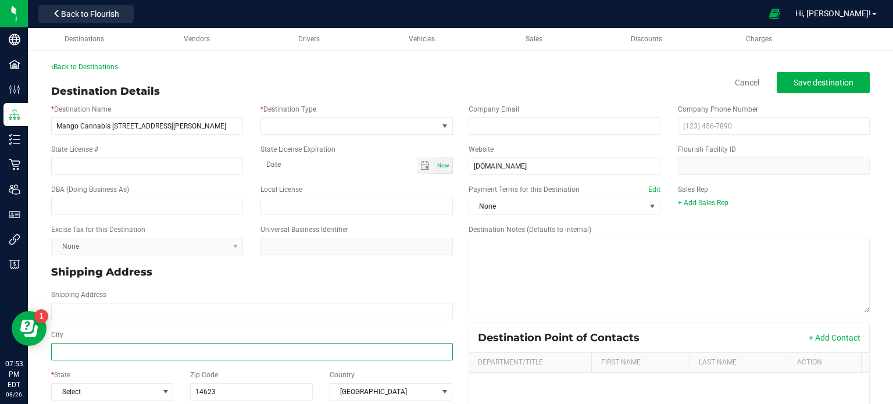
click at [96, 353] on input "City" at bounding box center [252, 351] width 402 height 17
paste input "[GEOGRAPHIC_DATA]"
type input "[GEOGRAPHIC_DATA]"
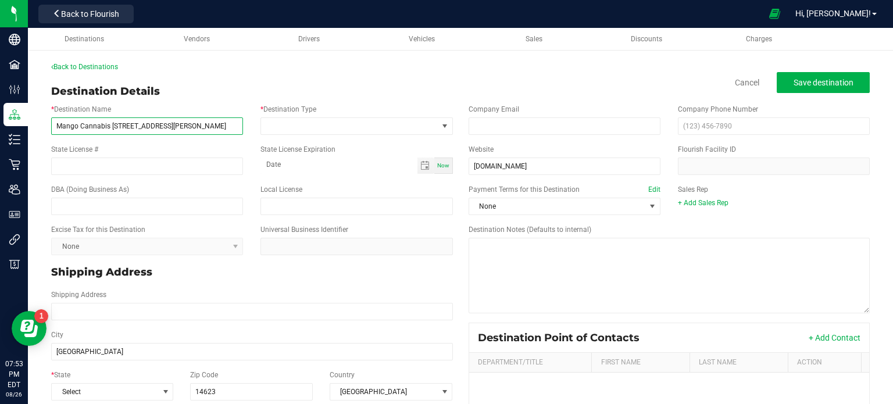
type input "[GEOGRAPHIC_DATA]"
drag, startPoint x: 189, startPoint y: 127, endPoint x: 112, endPoint y: 127, distance: 77.3
click at [112, 127] on input "Mango Cannabis [STREET_ADDRESS][PERSON_NAME]" at bounding box center [147, 125] width 192 height 17
type input "Mango Cannabis"
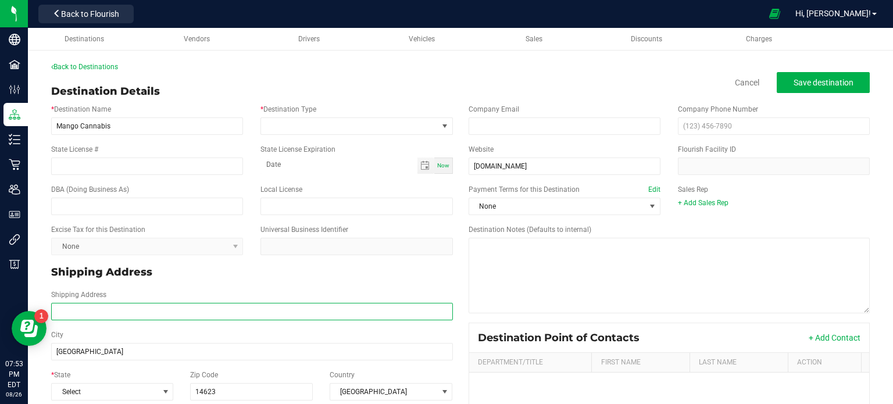
click at [68, 315] on input "Shipping Address" at bounding box center [252, 311] width 402 height 17
paste input "[STREET_ADDRESS][PERSON_NAME]"
type input "[STREET_ADDRESS][PERSON_NAME]"
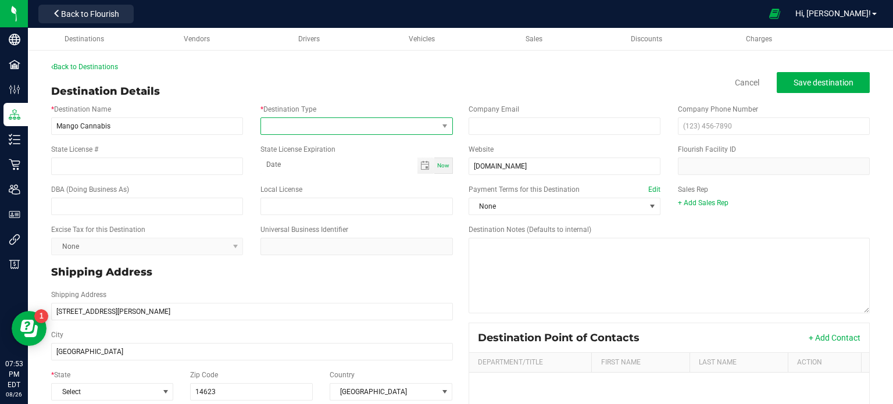
type input "[STREET_ADDRESS][PERSON_NAME]"
click at [367, 123] on span at bounding box center [349, 126] width 176 height 16
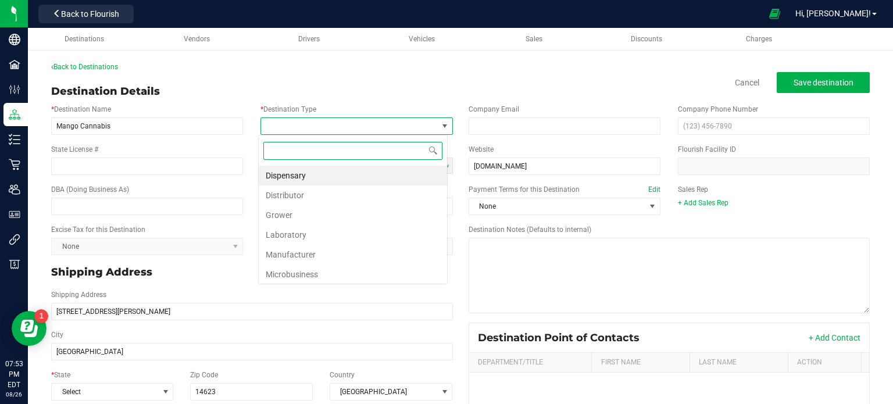
scroll to position [17, 189]
click at [367, 176] on li "Dispensary" at bounding box center [353, 176] width 188 height 20
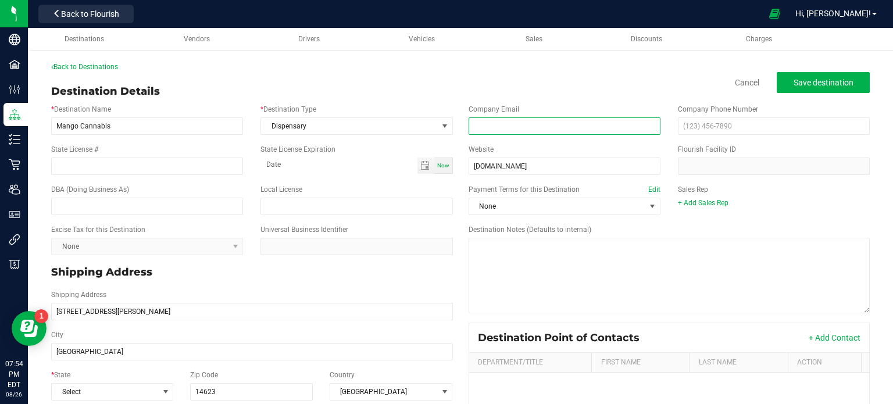
click at [569, 121] on input "email" at bounding box center [564, 125] width 192 height 17
paste input "[EMAIL_ADDRESS][DOMAIN_NAME]"
type input "[EMAIL_ADDRESS][DOMAIN_NAME]"
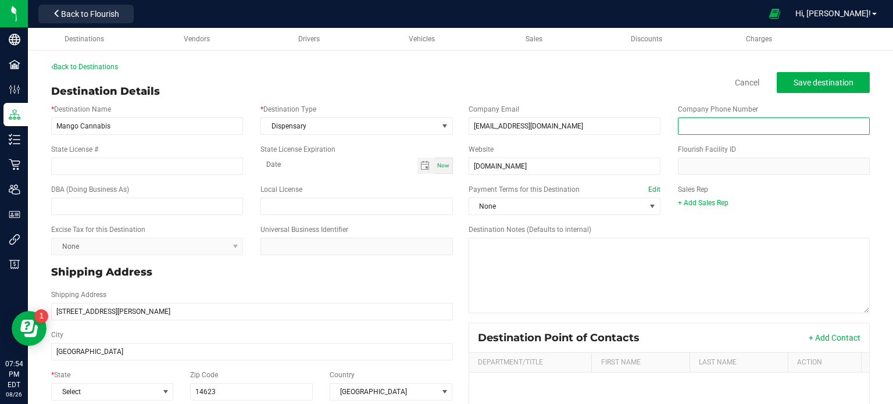
click at [727, 125] on input "text" at bounding box center [774, 125] width 192 height 17
paste input "[PHONE_NUMBER]"
type input "[PHONE_NUMBER]"
click at [803, 84] on span "Save destination" at bounding box center [823, 82] width 60 height 9
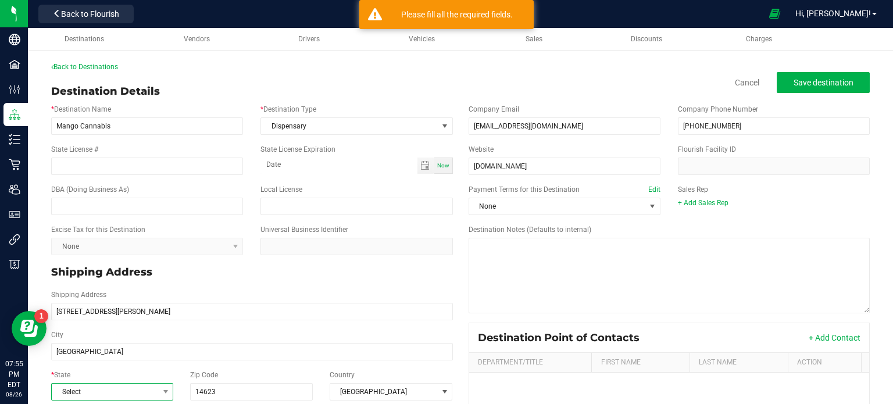
click at [109, 384] on span "Select" at bounding box center [105, 392] width 106 height 16
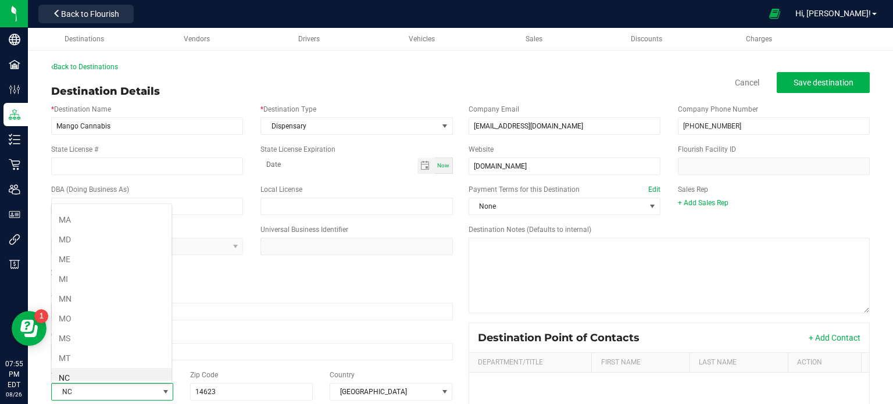
scroll to position [509, 0]
click at [98, 377] on li "NY" at bounding box center [112, 379] width 120 height 20
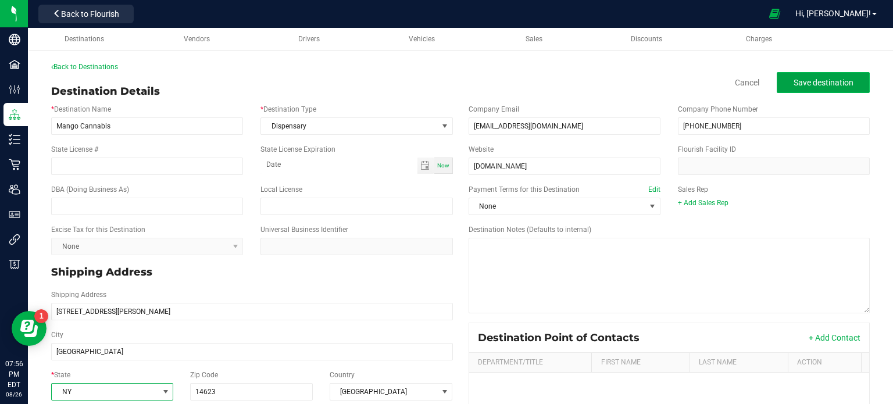
click at [836, 88] on button "Save destination" at bounding box center [822, 82] width 93 height 21
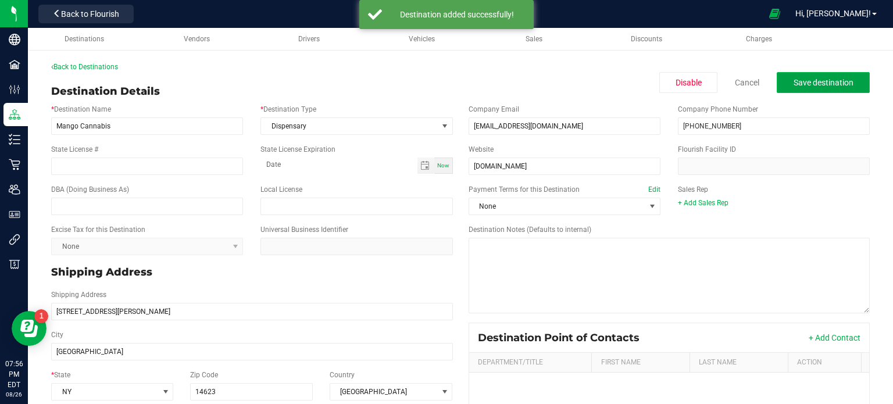
click at [830, 88] on button "Save destination" at bounding box center [822, 82] width 93 height 21
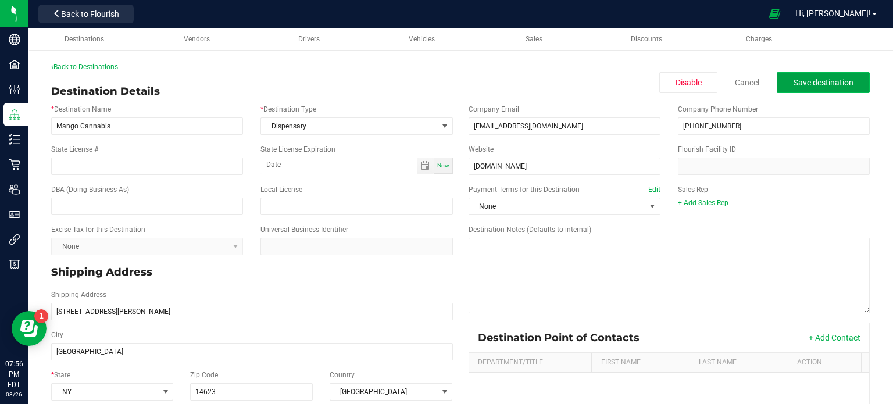
click at [829, 89] on button "Save destination" at bounding box center [822, 82] width 93 height 21
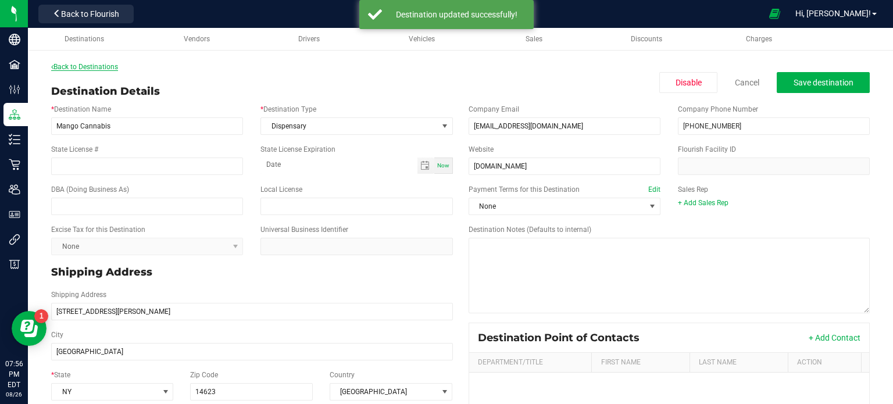
click at [98, 65] on link "Back to Destinations" at bounding box center [84, 67] width 67 height 8
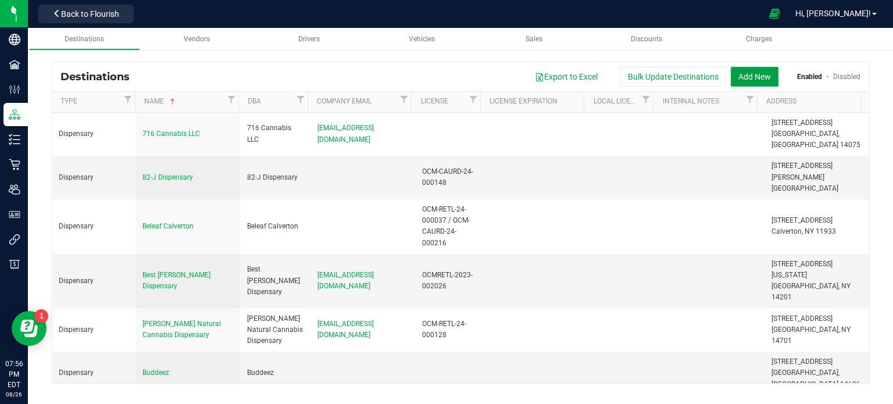
click at [769, 74] on button "Add New" at bounding box center [754, 77] width 48 height 20
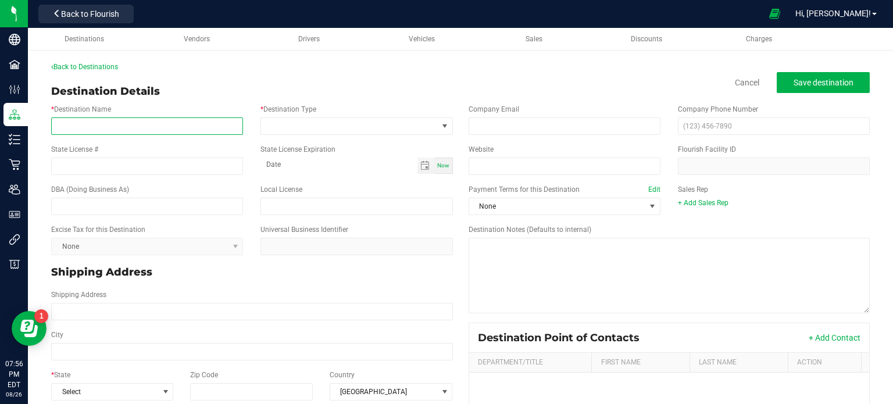
click at [181, 126] on input "* Destination Name" at bounding box center [147, 125] width 192 height 17
paste input "Happy Goat Dispensary [STREET_ADDRESS] [DOMAIN_NAME]"
click at [181, 126] on input "Happy Goat Dispensary [STREET_ADDRESS] [DOMAIN_NAME]" at bounding box center [147, 125] width 192 height 17
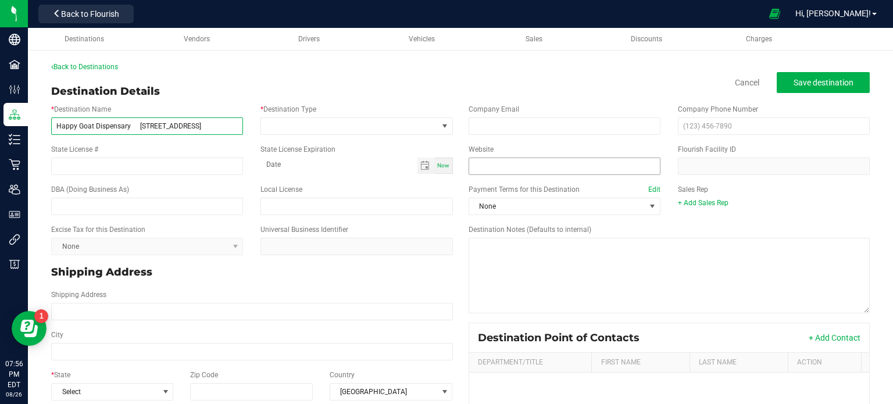
type input "Happy Goat Dispensary [STREET_ADDRESS]"
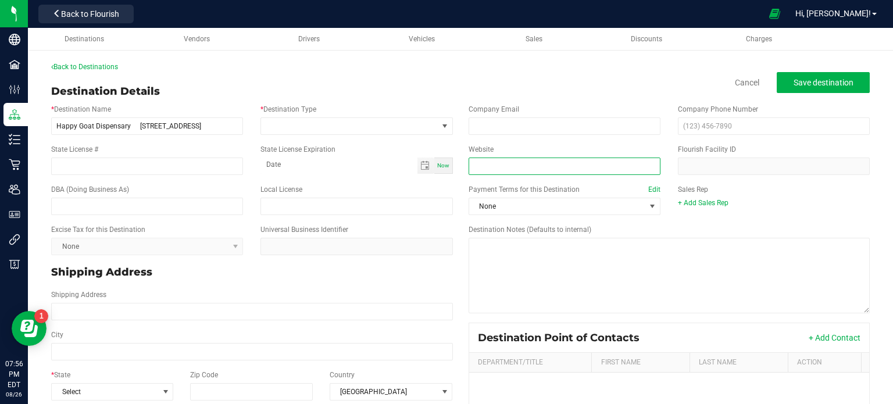
click at [601, 170] on input "Website" at bounding box center [564, 165] width 192 height 17
paste input "[DOMAIN_NAME]"
type input "[DOMAIN_NAME]"
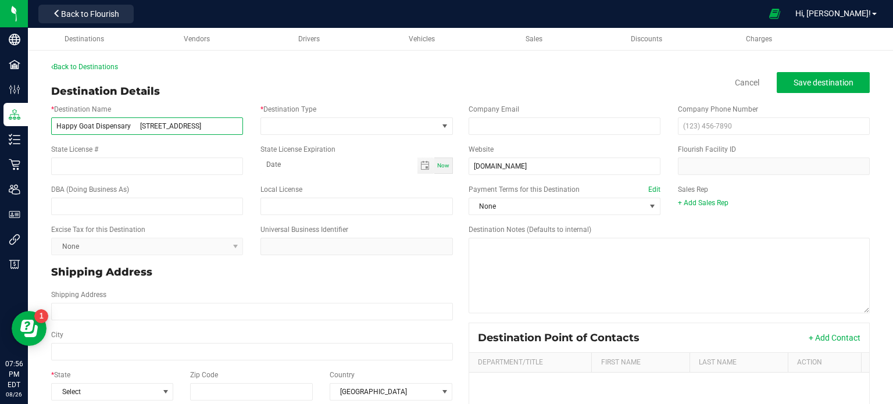
click at [232, 123] on input "Happy Goat Dispensary [STREET_ADDRESS]" at bounding box center [147, 125] width 192 height 17
type input "Happy Goat Dispensary [STREET_ADDRESS]"
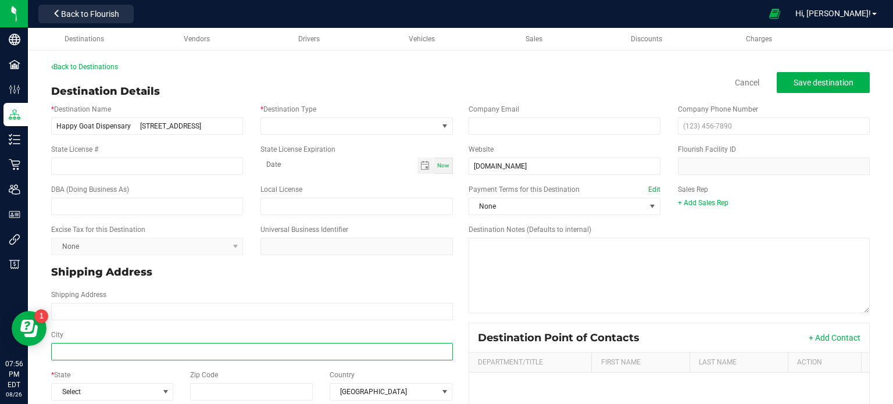
click at [120, 346] on input "City" at bounding box center [252, 351] width 402 height 17
paste input "[GEOGRAPHIC_DATA]"
type input "[GEOGRAPHIC_DATA]"
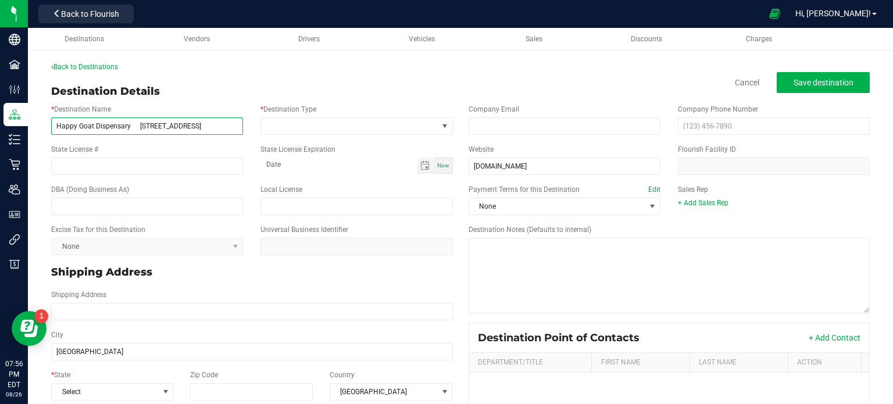
type input "[GEOGRAPHIC_DATA]"
click at [224, 130] on input "Happy Goat Dispensary [STREET_ADDRESS]" at bounding box center [147, 125] width 192 height 17
type input "Happy Goat Dispensary [STREET_ADDRESS]"
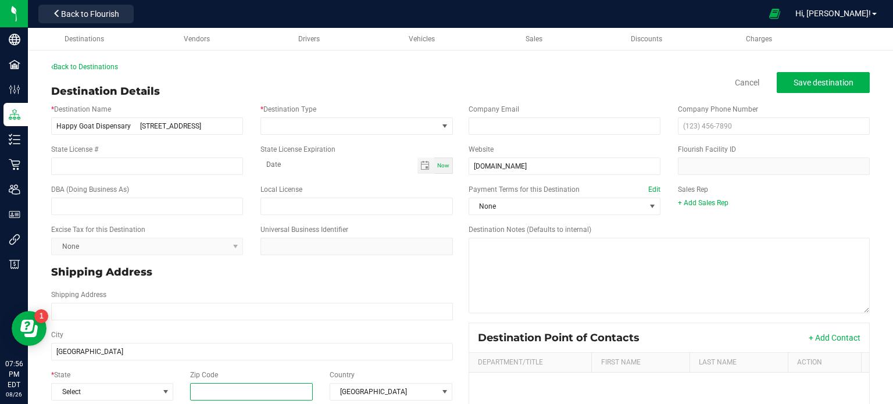
click at [255, 388] on input "Zip Code" at bounding box center [251, 391] width 123 height 17
paste input "14620"
type input "14620"
click at [99, 389] on span "Select" at bounding box center [105, 392] width 106 height 16
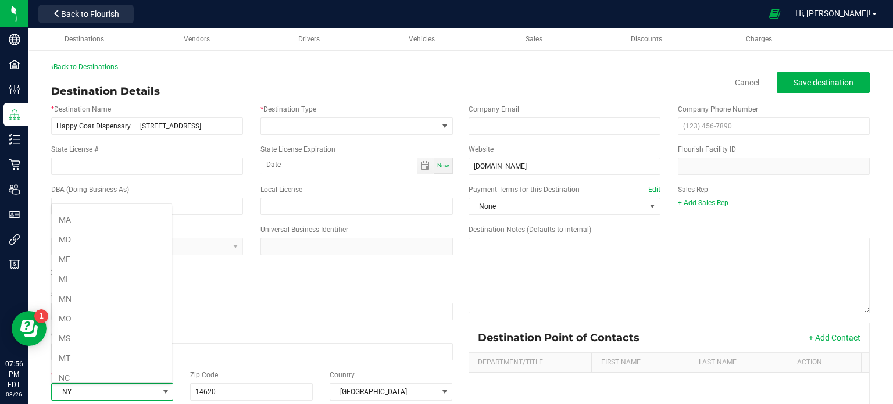
scroll to position [509, 0]
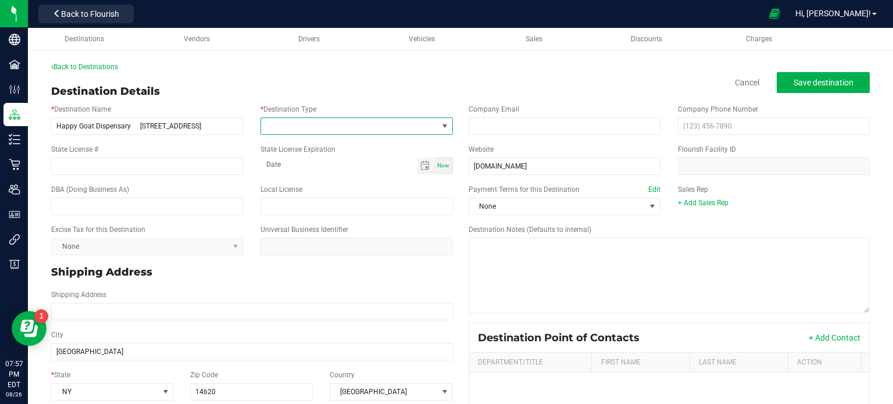
click at [437, 123] on span at bounding box center [444, 126] width 15 height 16
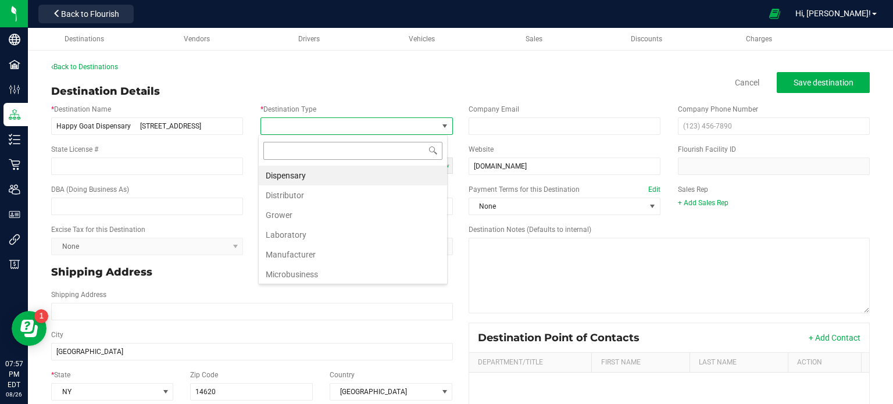
scroll to position [17, 189]
click at [315, 176] on li "Dispensary" at bounding box center [353, 176] width 188 height 20
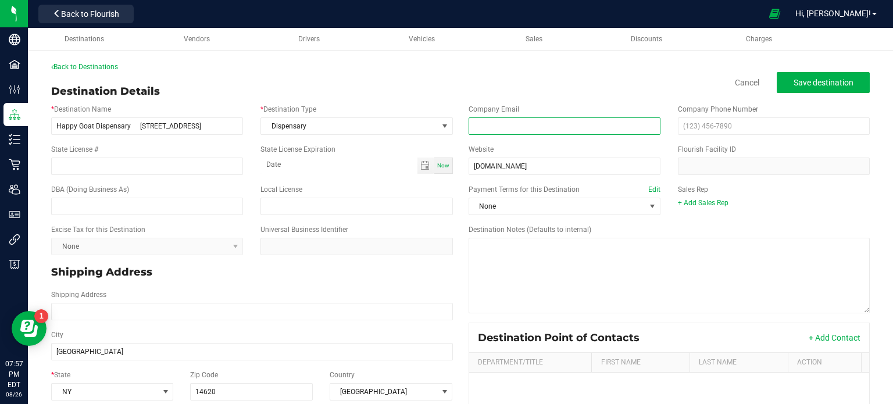
click at [619, 124] on input "email" at bounding box center [564, 125] width 192 height 17
click at [653, 66] on div "Back to Destinations" at bounding box center [460, 67] width 818 height 10
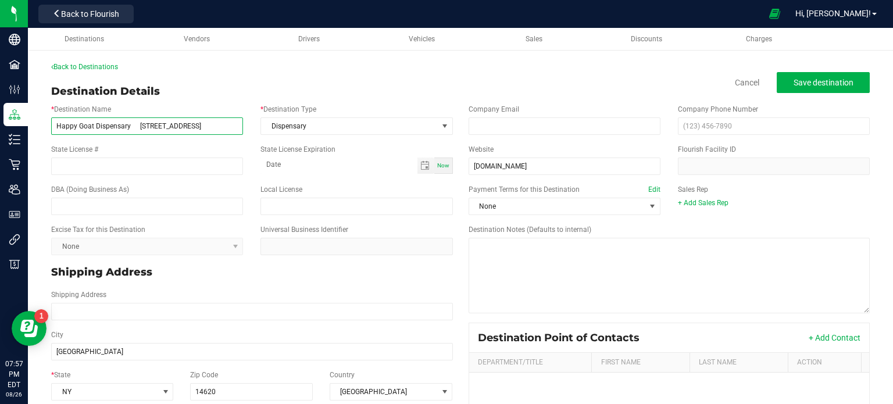
drag, startPoint x: 224, startPoint y: 127, endPoint x: 134, endPoint y: 130, distance: 90.7
click at [134, 130] on input "Happy Goat Dispensary [STREET_ADDRESS]" at bounding box center [147, 125] width 192 height 17
type input "Happy Goat Dispensary"
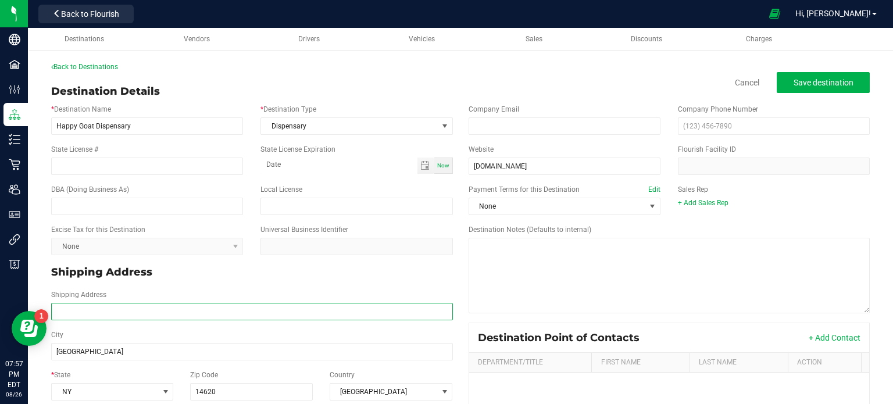
click at [104, 309] on input "Shipping Address" at bounding box center [252, 311] width 402 height 17
paste input "[STREET_ADDRESS]"
type input "[STREET_ADDRESS]"
click at [112, 155] on div "State License #" at bounding box center [146, 159] width 209 height 31
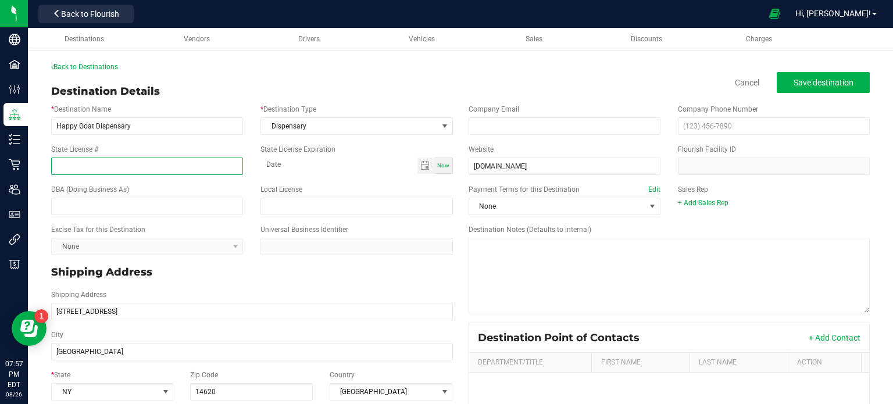
click at [115, 162] on input "State License #" at bounding box center [147, 165] width 192 height 17
paste input "OCM-CAURD-25-000252"
type input "OCM-CAURD-25-000252"
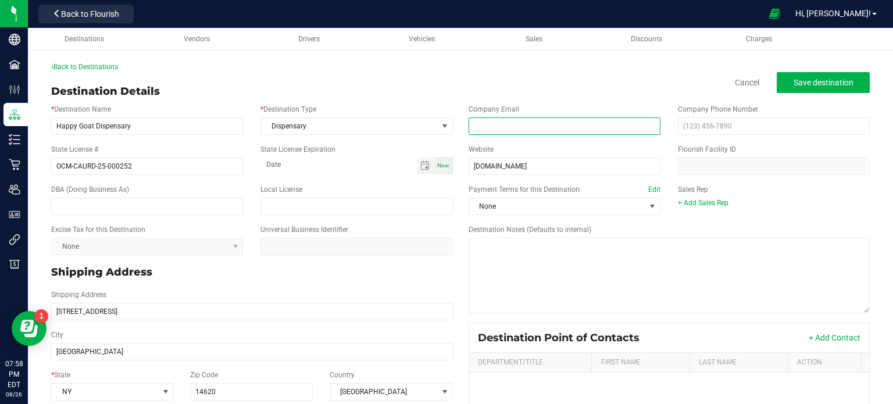
click at [521, 130] on input "email" at bounding box center [564, 125] width 192 height 17
paste input "[EMAIL_ADDRESS][DOMAIN_NAME]"
type input "[EMAIL_ADDRESS][DOMAIN_NAME]"
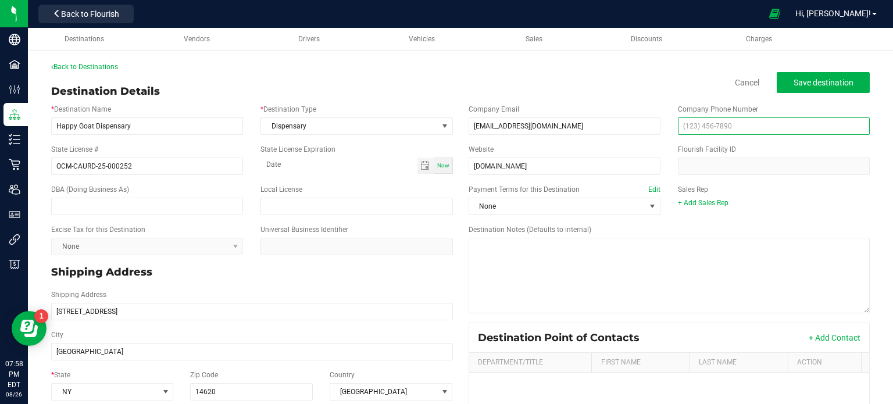
click at [686, 127] on input "text" at bounding box center [774, 125] width 192 height 17
paste input "[PHONE_NUMBER]"
type input "[PHONE_NUMBER]"
click at [833, 85] on span "Save destination" at bounding box center [823, 82] width 60 height 9
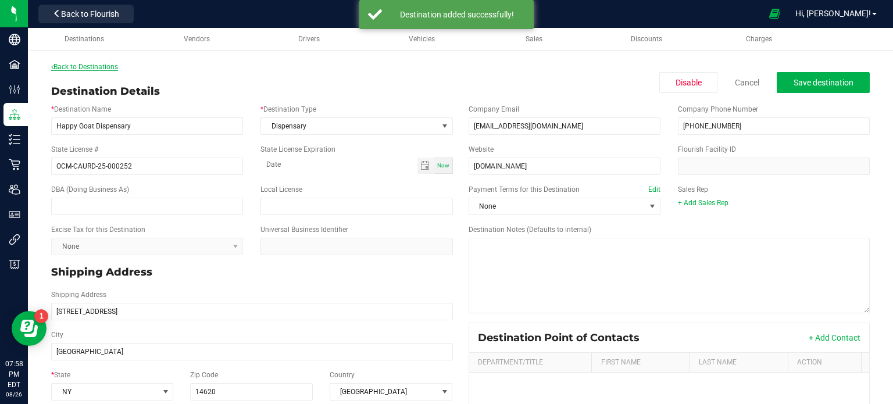
click at [94, 63] on link "Back to Destinations" at bounding box center [84, 67] width 67 height 8
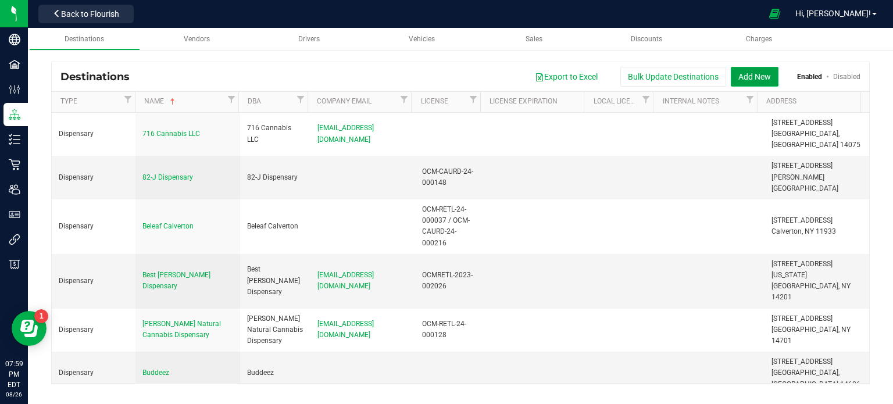
click at [765, 73] on button "Add New" at bounding box center [754, 77] width 48 height 20
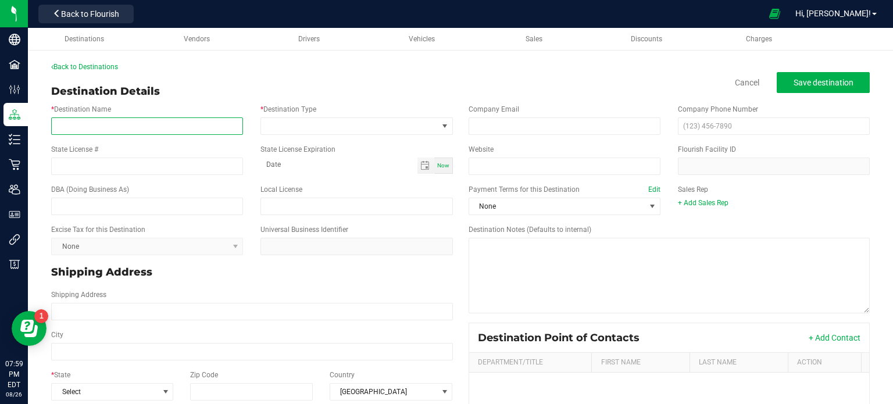
click at [123, 130] on input "* Destination Name" at bounding box center [147, 125] width 192 height 17
paste input "Greenlakes Dispo [STREET_ADDRESS] Website coming soon"
drag, startPoint x: 238, startPoint y: 129, endPoint x: 171, endPoint y: 120, distance: 67.4
click at [171, 120] on input "Greenlakes Dispo [STREET_ADDRESS] Website coming soon" at bounding box center [147, 125] width 192 height 17
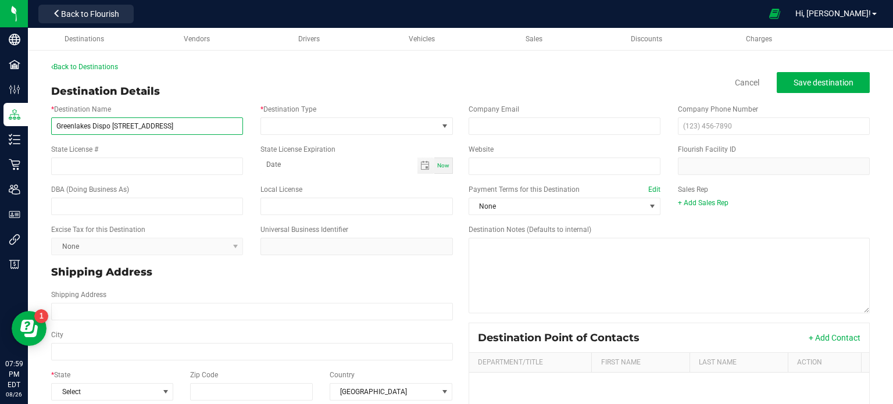
scroll to position [0, 0]
click at [216, 127] on input "Greenlakes Dispo [STREET_ADDRESS]" at bounding box center [147, 125] width 192 height 17
type input "Greenlakes Dispo [STREET_ADDRESS]"
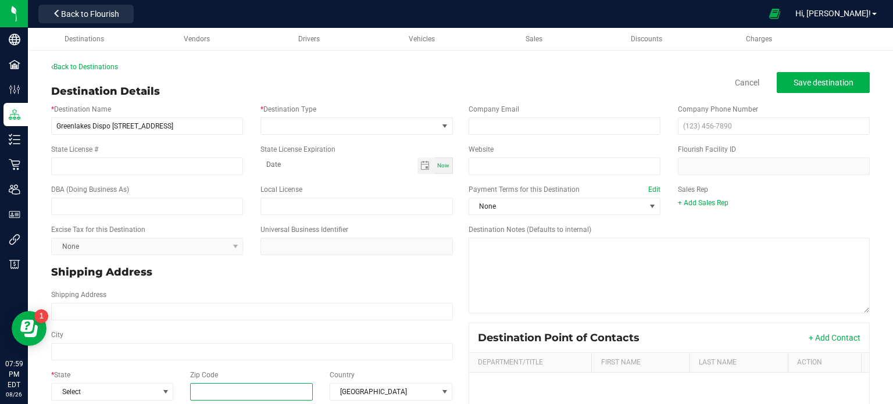
click at [291, 397] on input "Zip Code" at bounding box center [251, 391] width 123 height 17
paste input "14615"
type input "14615"
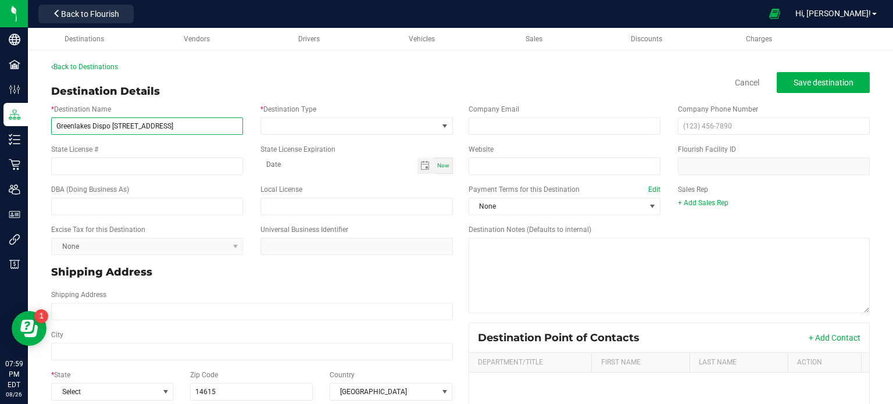
type input "14615"
click at [191, 121] on input "Greenlakes Dispo [STREET_ADDRESS]" at bounding box center [147, 125] width 192 height 17
type input "Greenlakes Dispo [STREET_ADDRESS]"
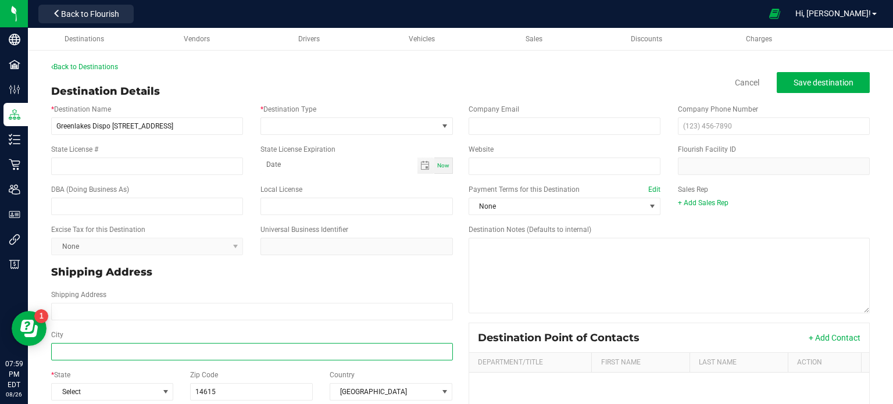
click at [117, 349] on input "City" at bounding box center [252, 351] width 402 height 17
paste input "[GEOGRAPHIC_DATA]"
type input "[GEOGRAPHIC_DATA]"
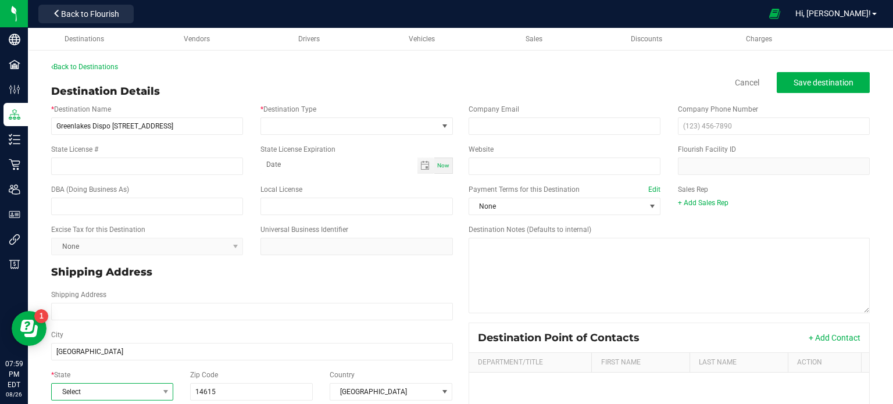
type input "[GEOGRAPHIC_DATA]"
click at [118, 396] on span "Select" at bounding box center [105, 392] width 106 height 16
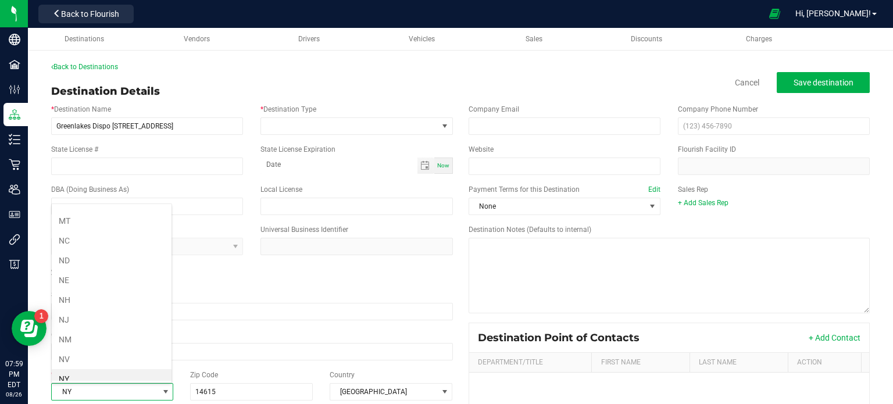
drag, startPoint x: 117, startPoint y: 369, endPoint x: 81, endPoint y: 368, distance: 36.6
click at [81, 369] on li "NY" at bounding box center [112, 379] width 120 height 20
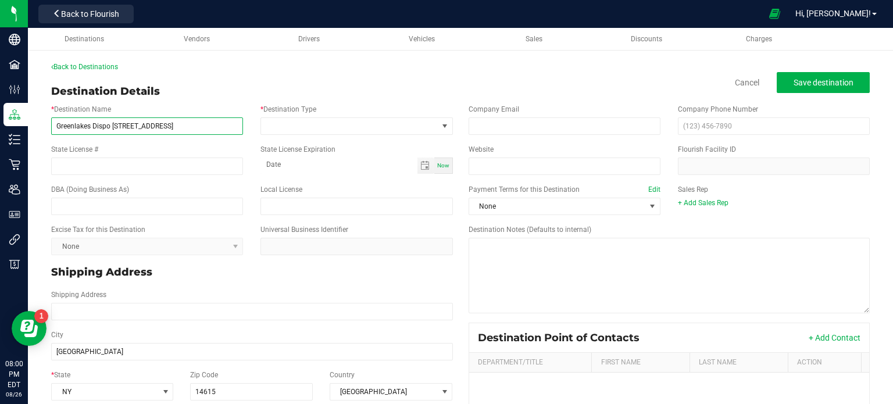
drag, startPoint x: 171, startPoint y: 121, endPoint x: 111, endPoint y: 136, distance: 61.7
click at [111, 136] on div "* Destination Name Greenlakes Dispo [STREET_ADDRESS] * Destination Type" at bounding box center [251, 119] width 419 height 40
type input "Greenlakes Dispo"
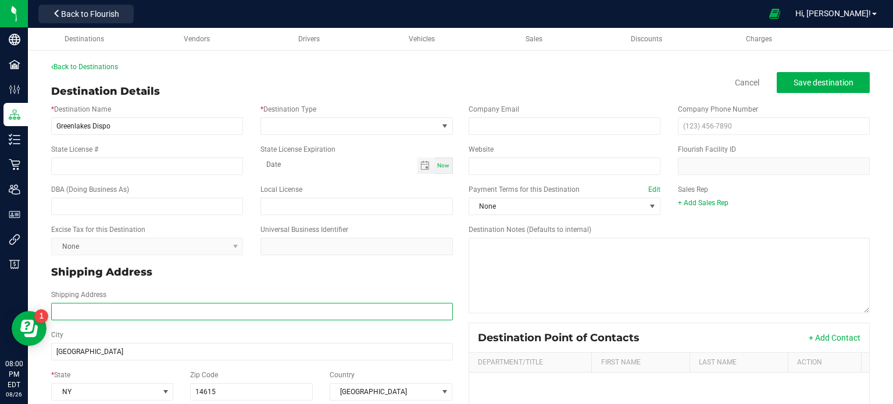
click at [116, 303] on input "Shipping Address" at bounding box center [252, 311] width 402 height 17
paste input "[STREET_ADDRESS]"
type input "[STREET_ADDRESS]"
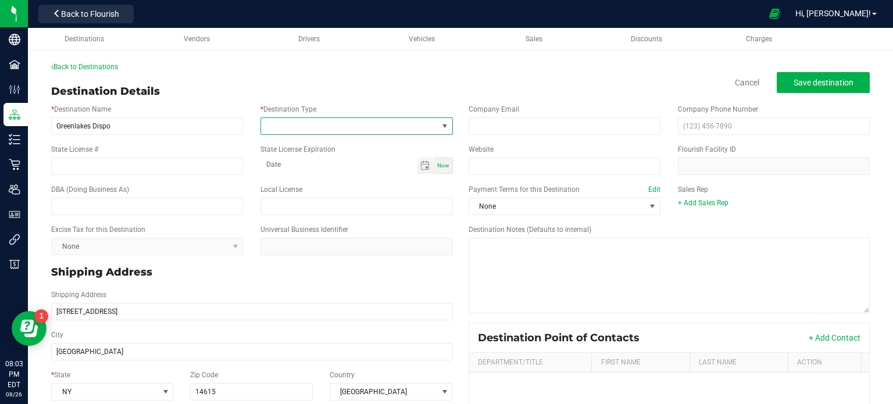
click at [417, 125] on span at bounding box center [349, 126] width 176 height 16
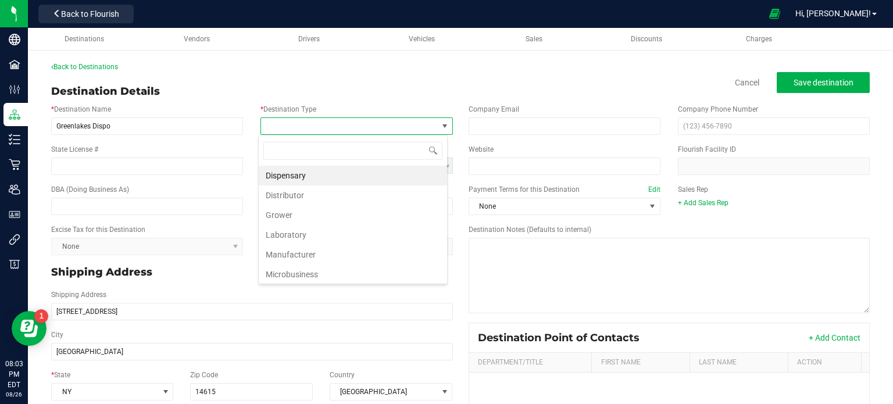
scroll to position [17, 189]
click at [352, 174] on li "Dispensary" at bounding box center [353, 176] width 188 height 20
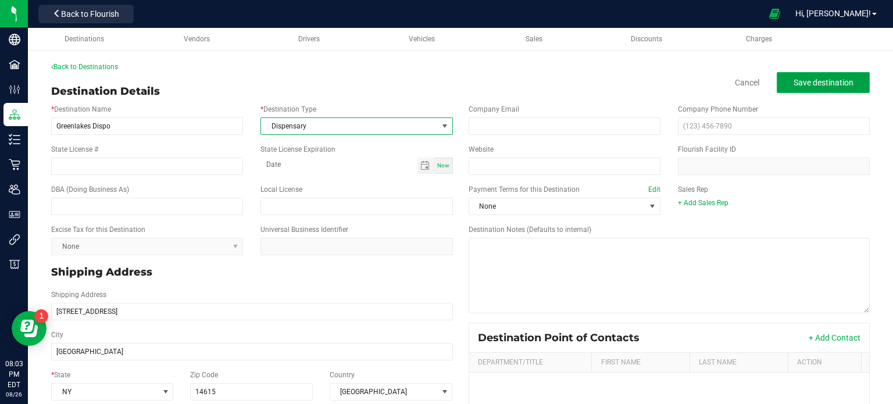
click at [826, 83] on span "Save destination" at bounding box center [823, 82] width 60 height 9
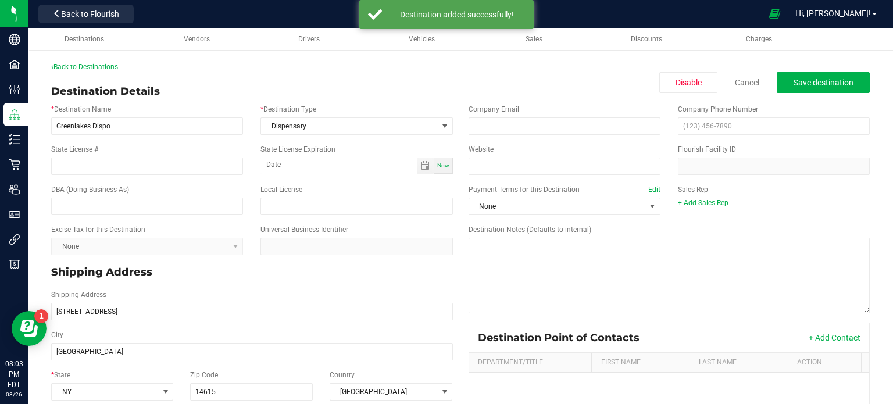
click at [107, 71] on div "Back to Destinations" at bounding box center [460, 67] width 818 height 10
click at [103, 65] on link "Back to Destinations" at bounding box center [84, 67] width 67 height 8
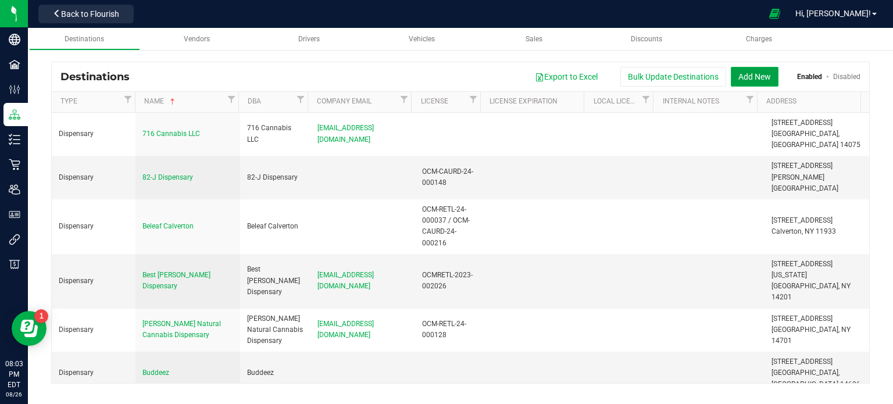
click at [753, 77] on button "Add New" at bounding box center [754, 77] width 48 height 20
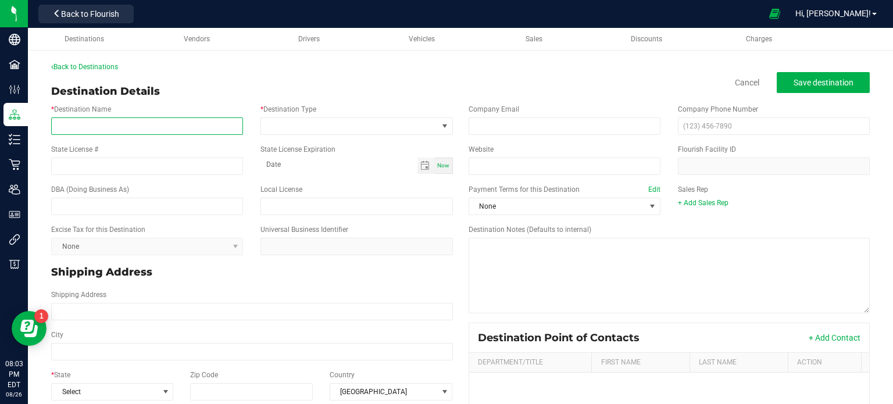
click at [172, 132] on input "* Destination Name" at bounding box center [147, 125] width 192 height 17
paste input "Cannabis Corner [STREET_ADDRESS][PERSON_NAME] [DOMAIN_NAME]"
type input "Cannabis Corner [STREET_ADDRESS][PERSON_NAME]"
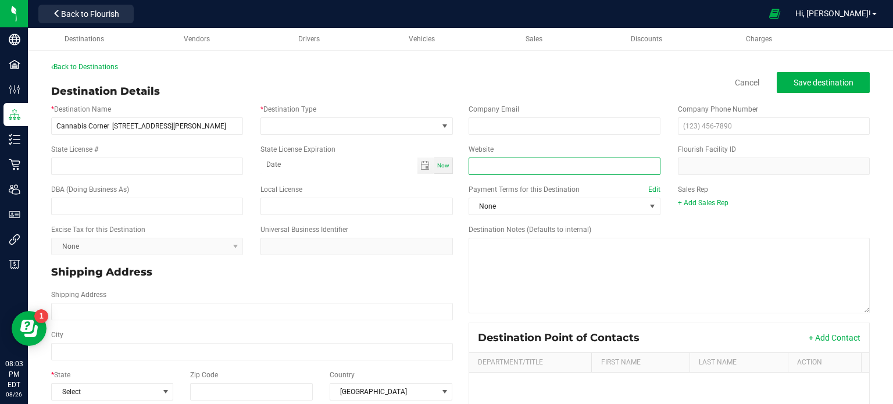
click at [514, 159] on input "Website" at bounding box center [564, 165] width 192 height 17
paste input "[DOMAIN_NAME]"
type input "[DOMAIN_NAME]"
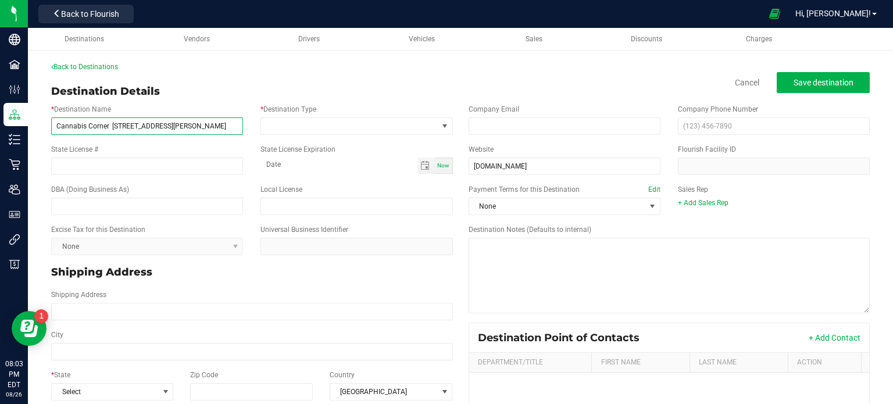
click at [221, 120] on input "Cannabis Corner [STREET_ADDRESS][PERSON_NAME]" at bounding box center [147, 125] width 192 height 17
click at [212, 128] on input "Cannabis Corner [STREET_ADDRESS][PERSON_NAME]" at bounding box center [147, 125] width 192 height 17
type input "Cannabis Corner [STREET_ADDRESS][PERSON_NAME]"
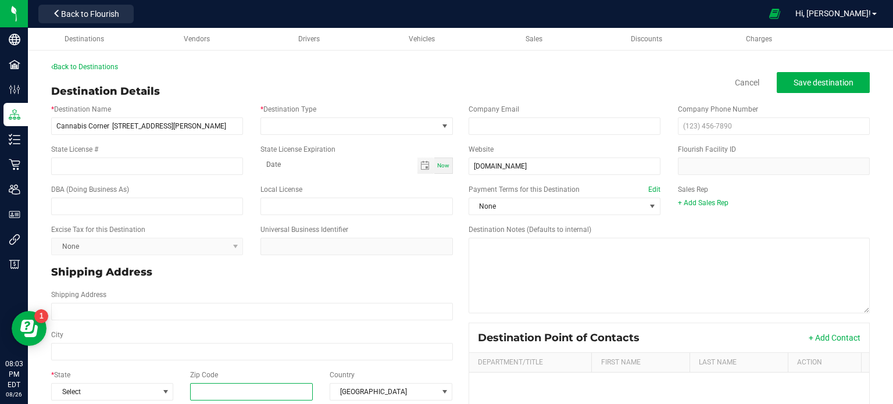
click at [208, 388] on input "Zip Code" at bounding box center [251, 391] width 123 height 17
paste input "14609"
type input "14609"
click at [108, 399] on span "Select" at bounding box center [112, 391] width 122 height 17
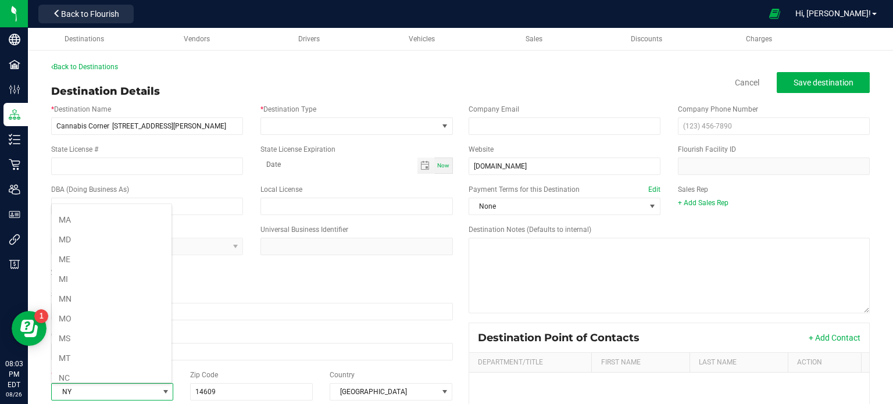
scroll to position [509, 0]
click at [105, 369] on li "NY" at bounding box center [112, 379] width 120 height 20
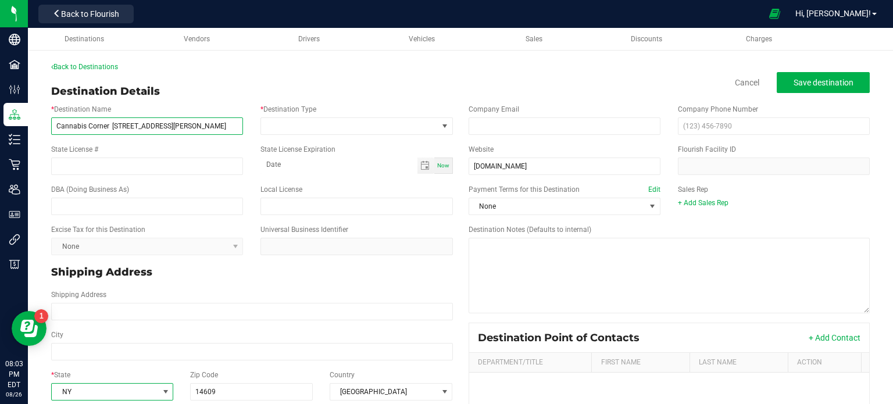
click at [189, 122] on input "Cannabis Corner [STREET_ADDRESS][PERSON_NAME]" at bounding box center [147, 125] width 192 height 17
type input "Cannabis Corner [STREET_ADDRESS][PERSON_NAME]"
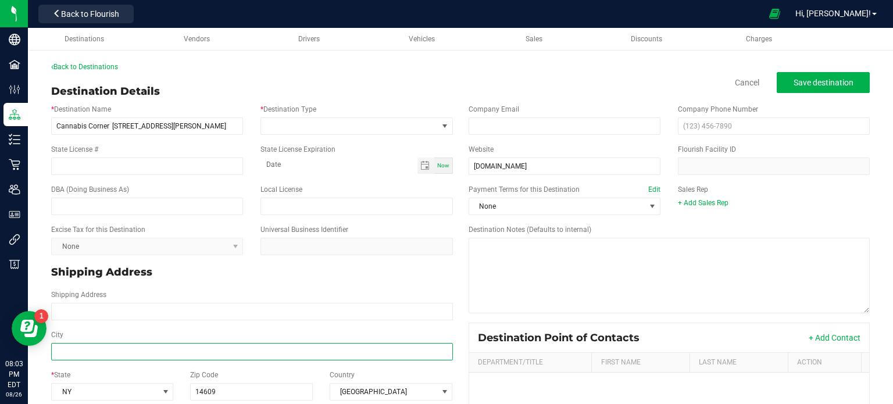
click at [131, 345] on input "City" at bounding box center [252, 351] width 402 height 17
paste input "[GEOGRAPHIC_DATA]"
type input "[GEOGRAPHIC_DATA]"
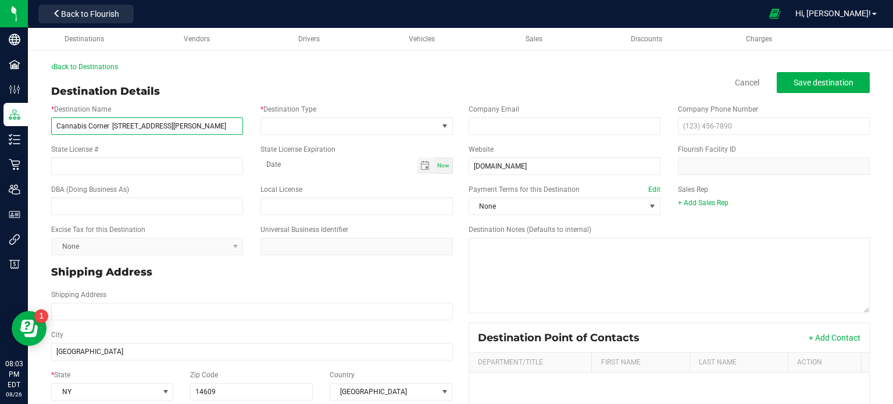
type input "[GEOGRAPHIC_DATA]"
click at [147, 126] on input "Cannabis Corner [STREET_ADDRESS][PERSON_NAME]" at bounding box center [147, 125] width 192 height 17
drag, startPoint x: 188, startPoint y: 130, endPoint x: 111, endPoint y: 127, distance: 77.3
click at [111, 127] on input "Cannabis Corner [STREET_ADDRESS][PERSON_NAME]" at bounding box center [147, 125] width 192 height 17
type input "Cannabis Corner"
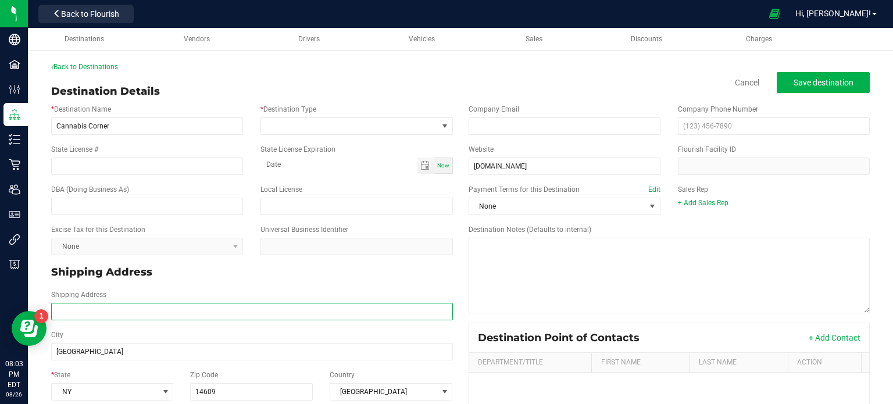
click at [76, 306] on input "Shipping Address" at bounding box center [252, 311] width 402 height 17
paste input "[STREET_ADDRESS][PERSON_NAME]"
type input "[STREET_ADDRESS][PERSON_NAME]"
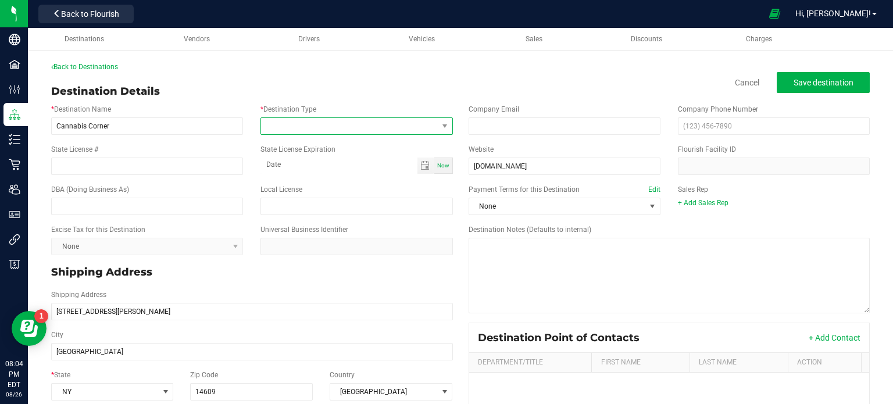
type input "[STREET_ADDRESS][PERSON_NAME]"
click at [437, 132] on span at bounding box center [444, 126] width 15 height 16
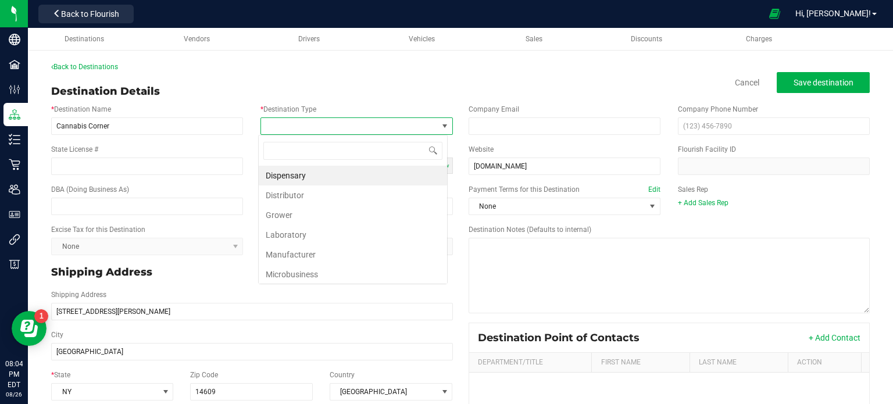
scroll to position [17, 189]
click at [305, 174] on li "Dispensary" at bounding box center [353, 176] width 188 height 20
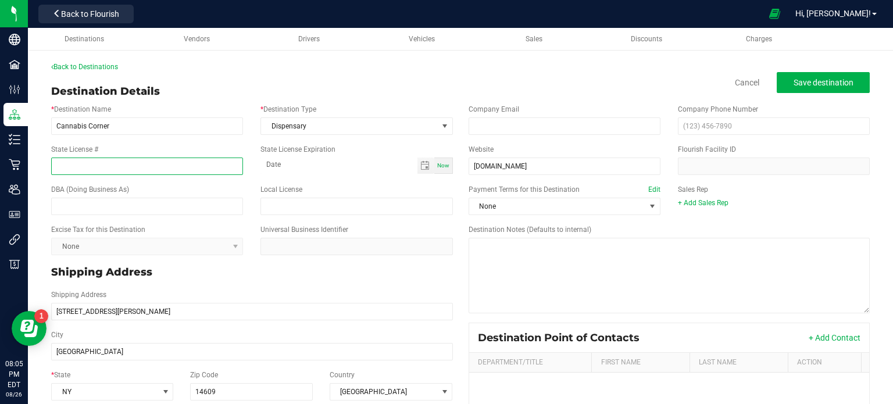
click at [214, 167] on input "State License #" at bounding box center [147, 165] width 192 height 17
paste input "OCM-CAURD-25-000253"
type input "OCM-CAURD-25-000253"
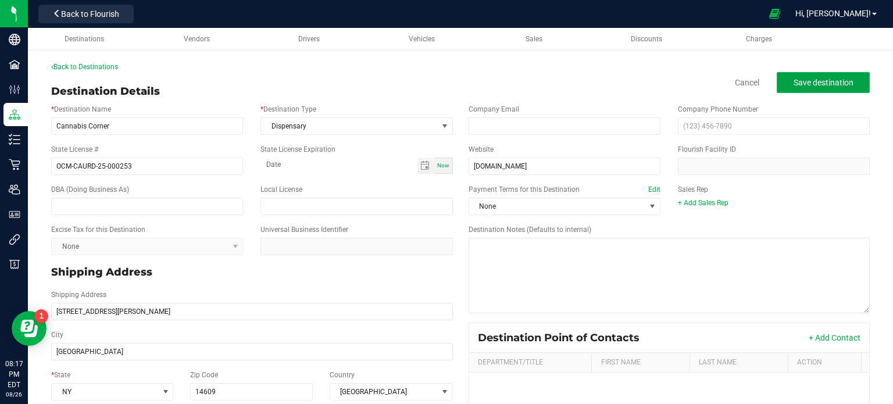
click at [810, 88] on button "Save destination" at bounding box center [822, 82] width 93 height 21
click at [823, 86] on span "Save destination" at bounding box center [823, 82] width 60 height 9
click at [800, 82] on span "Save destination" at bounding box center [823, 82] width 60 height 9
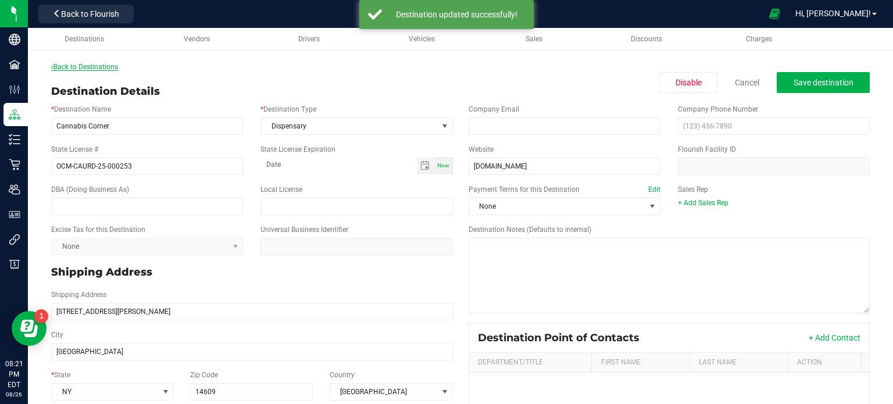
click at [105, 69] on link "Back to Destinations" at bounding box center [84, 67] width 67 height 8
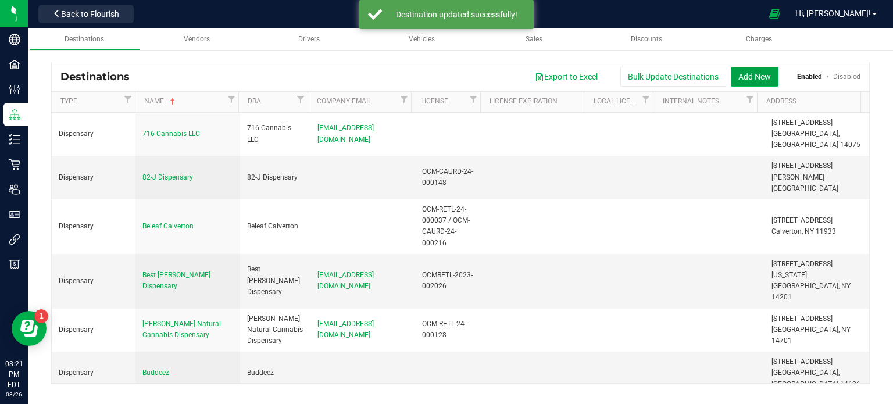
click at [758, 70] on button "Add New" at bounding box center [754, 77] width 48 height 20
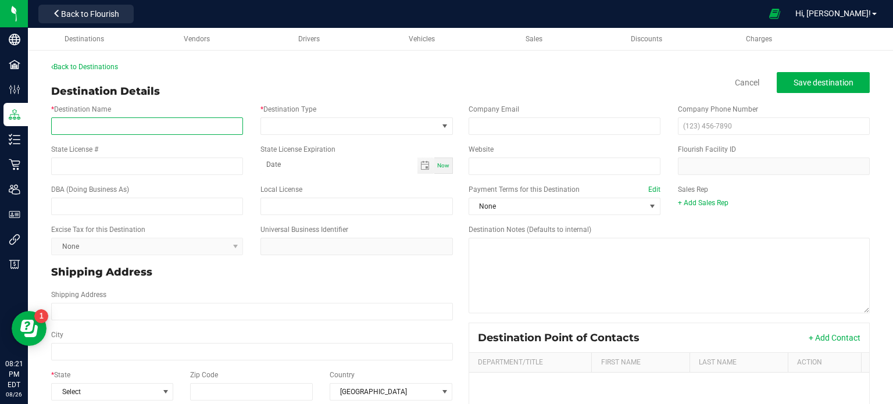
click at [198, 128] on input "* Destination Name" at bounding box center [147, 125] width 192 height 17
paste input "Pure Wellness Dispensary [STREET_ADDRESS] Website coming soon"
drag, startPoint x: 170, startPoint y: 121, endPoint x: 330, endPoint y: 164, distance: 165.5
click at [330, 164] on div "* Destination Name Pure Wellness Dispensary [STREET_ADDRESS] Website coming soo…" at bounding box center [251, 324] width 418 height 451
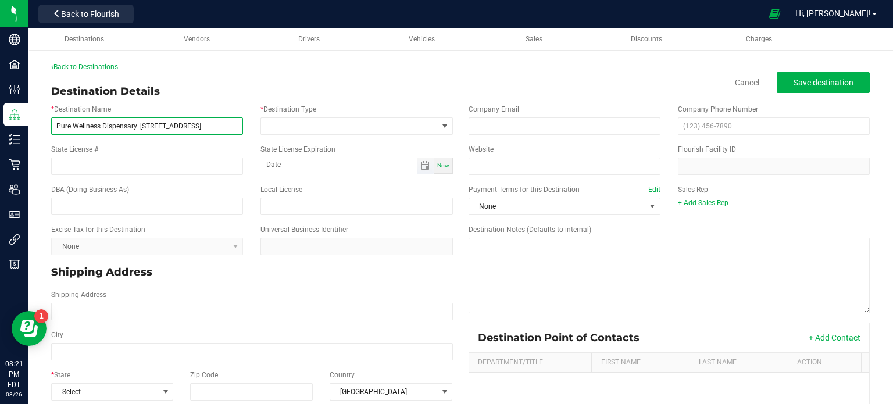
scroll to position [0, 14]
click at [231, 123] on input "Pure Wellness Dispensary [STREET_ADDRESS]" at bounding box center [147, 125] width 192 height 17
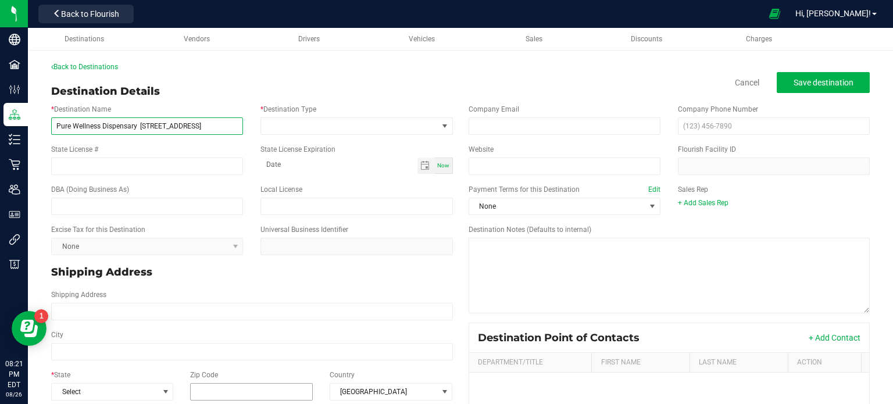
type input "Pure Wellness Dispensary [STREET_ADDRESS]"
click at [249, 397] on input "Zip Code" at bounding box center [251, 391] width 123 height 17
paste input "14615"
type input "14615"
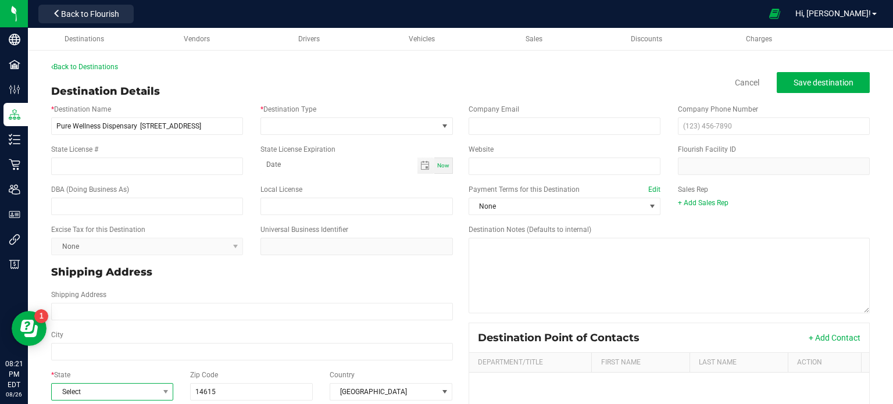
type input "14615"
click at [145, 393] on span "Select" at bounding box center [105, 392] width 106 height 16
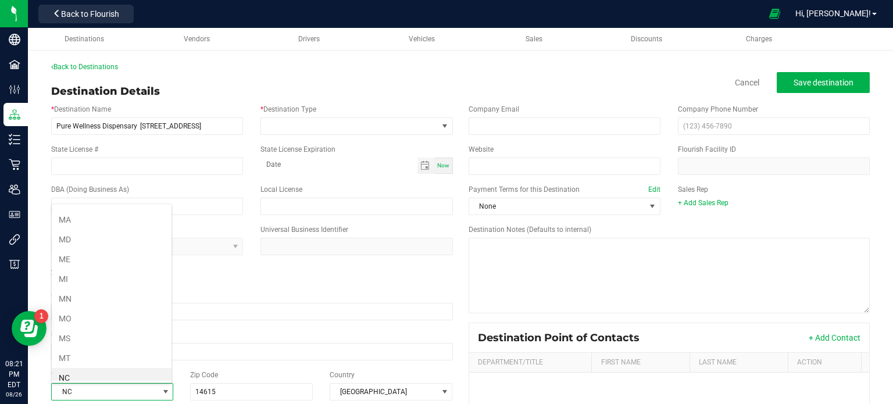
scroll to position [509, 0]
click at [119, 371] on li "NY" at bounding box center [112, 379] width 120 height 20
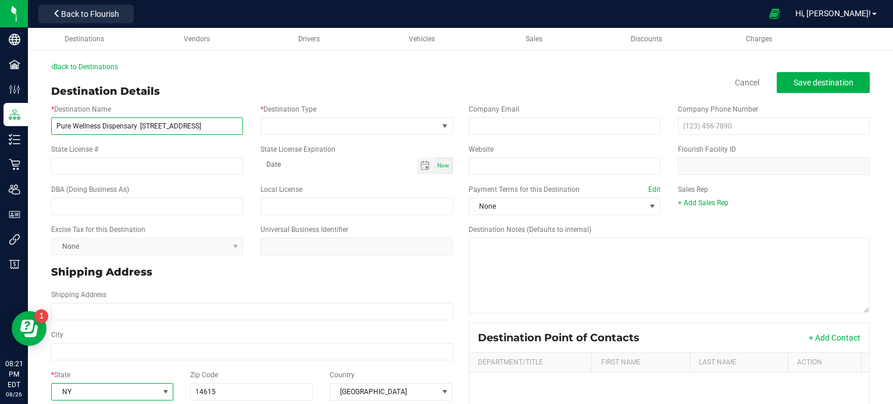
click at [216, 124] on input "Pure Wellness Dispensary [STREET_ADDRESS]" at bounding box center [147, 125] width 192 height 17
type input "Pure Wellness Dispensary [STREET_ADDRESS]"
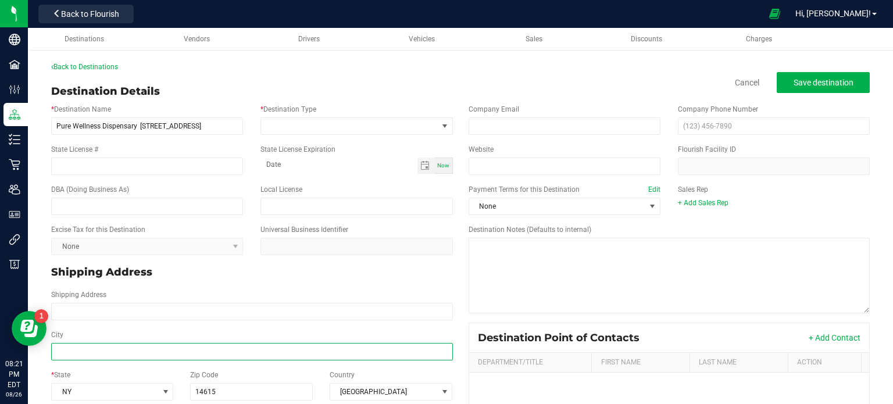
click at [128, 356] on input "City" at bounding box center [252, 351] width 402 height 17
paste input "[GEOGRAPHIC_DATA]"
type input "[GEOGRAPHIC_DATA]"
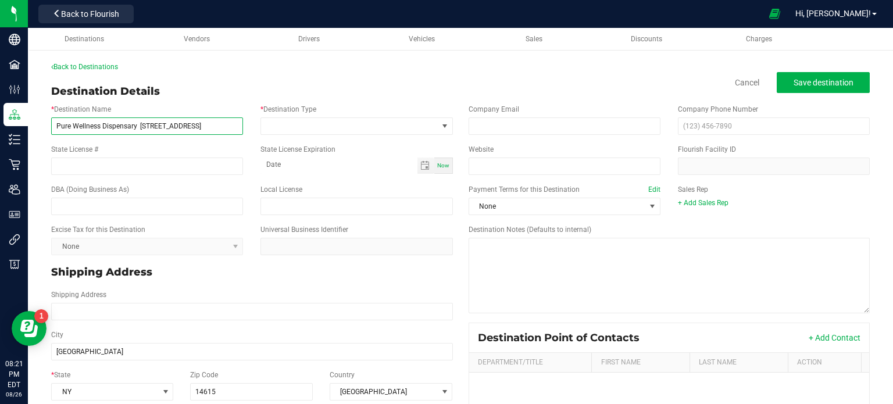
type input "[GEOGRAPHIC_DATA]"
drag, startPoint x: 189, startPoint y: 125, endPoint x: 139, endPoint y: 128, distance: 50.6
click at [139, 128] on input "Pure Wellness Dispensary [STREET_ADDRESS]" at bounding box center [147, 125] width 192 height 17
type input "Pure Wellness Dispensary"
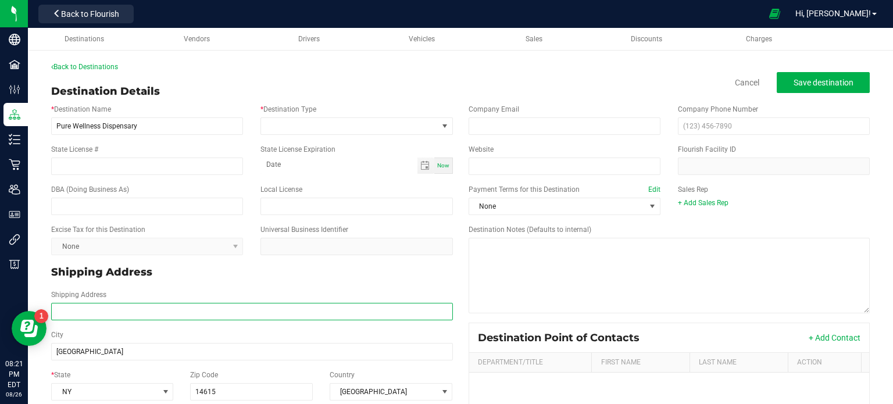
click at [119, 315] on input "Shipping Address" at bounding box center [252, 311] width 402 height 17
paste input "[STREET_ADDRESS]"
type input "[STREET_ADDRESS]"
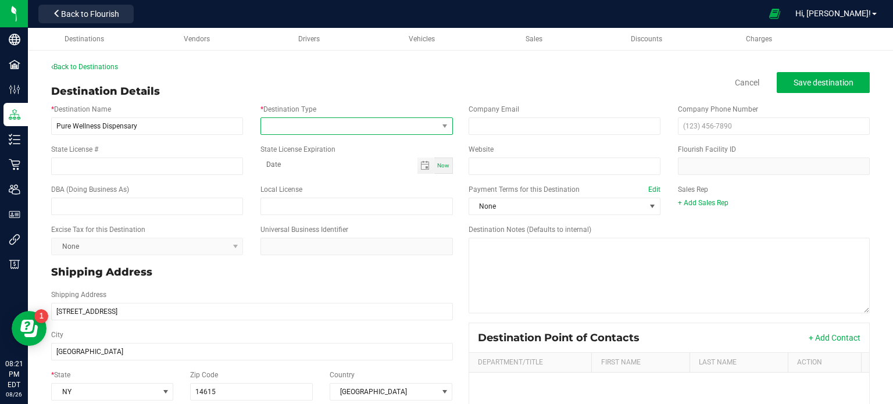
type input "[STREET_ADDRESS]"
click at [437, 125] on span at bounding box center [444, 126] width 15 height 16
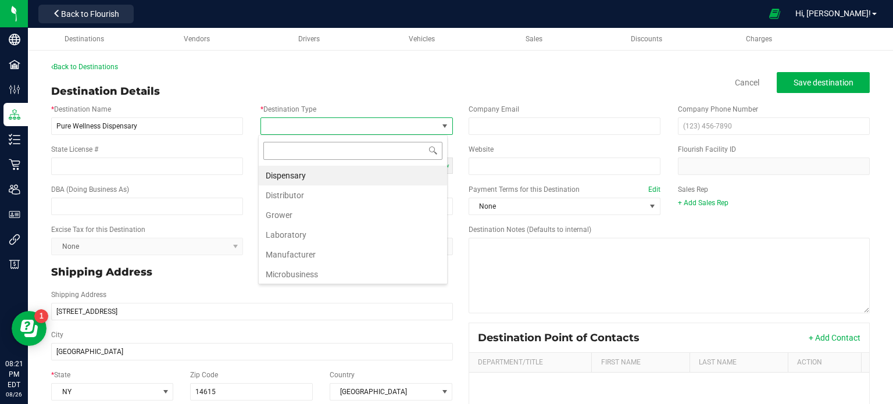
scroll to position [17, 189]
click at [360, 174] on li "Dispensary" at bounding box center [353, 176] width 188 height 20
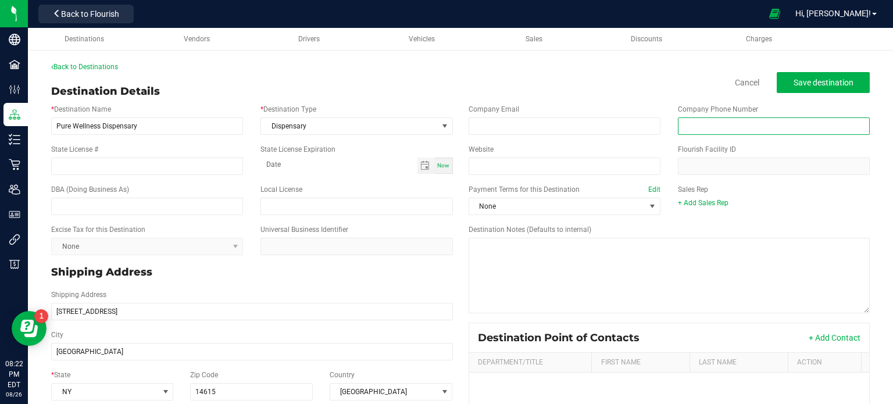
click at [720, 125] on input "text" at bounding box center [774, 125] width 192 height 17
paste input "[PHONE_NUMBER]"
type input "[PHONE_NUMBER]"
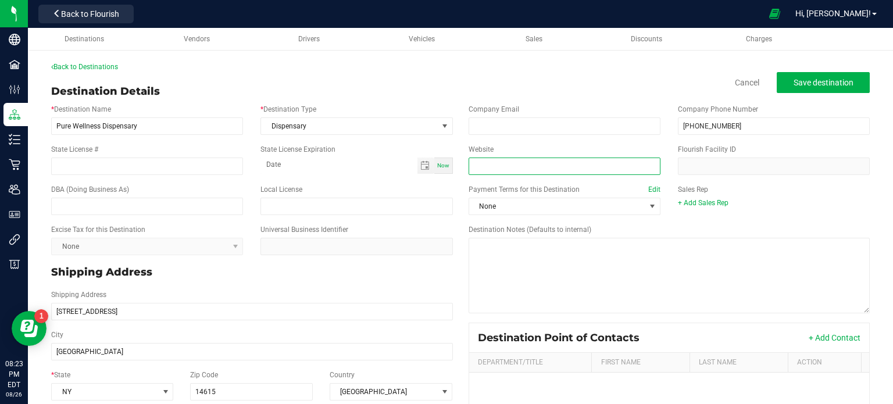
click at [488, 167] on input "Website" at bounding box center [564, 165] width 192 height 17
paste input "[URL][DOMAIN_NAME]"
type input "[URL][DOMAIN_NAME]"
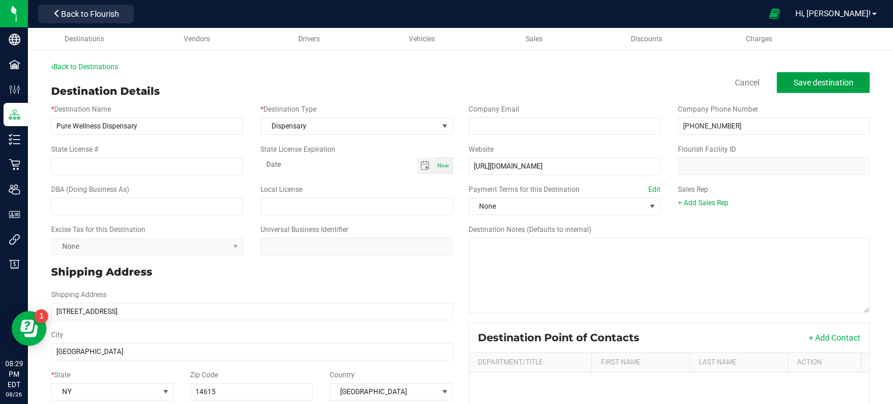
click at [841, 85] on span "Save destination" at bounding box center [823, 82] width 60 height 9
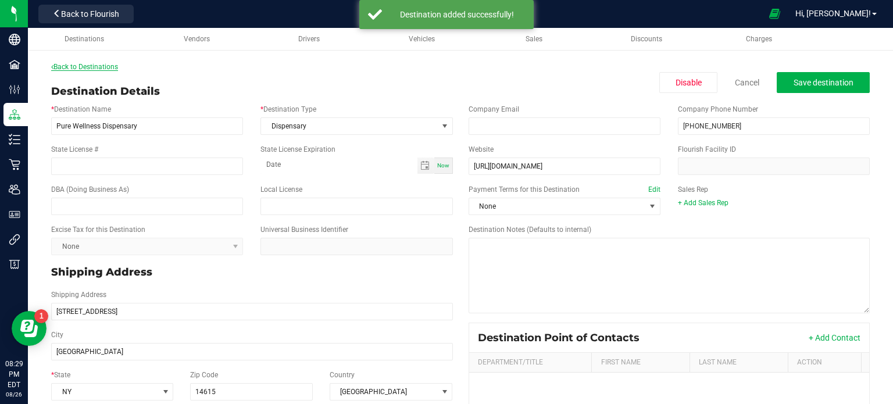
click at [110, 70] on link "Back to Destinations" at bounding box center [84, 67] width 67 height 8
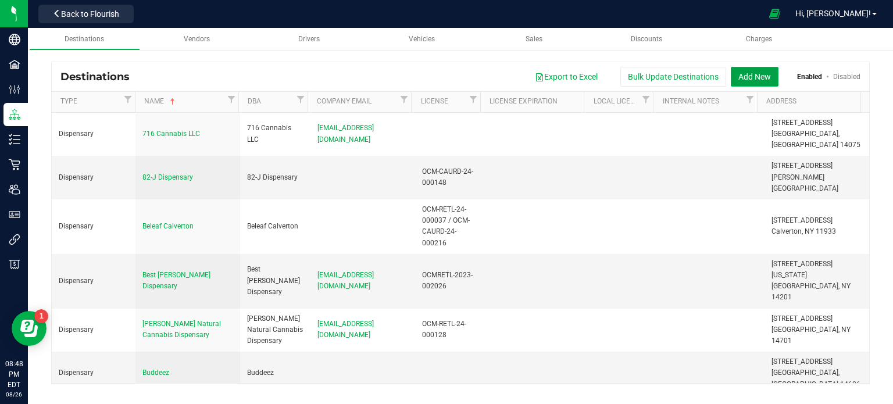
click at [754, 75] on button "Add New" at bounding box center [754, 77] width 48 height 20
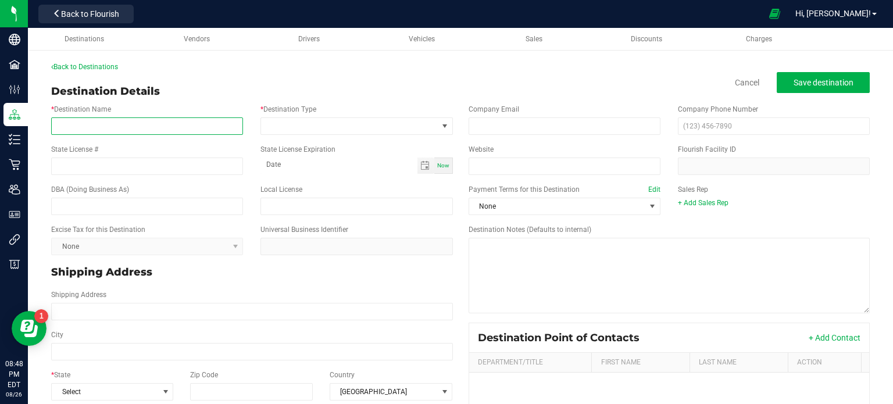
click at [112, 123] on input "* Destination Name" at bounding box center [147, 125] width 192 height 17
paste input "Wicked Reserve Dispensary [STREET_ADDRESS] [DOMAIN_NAME]"
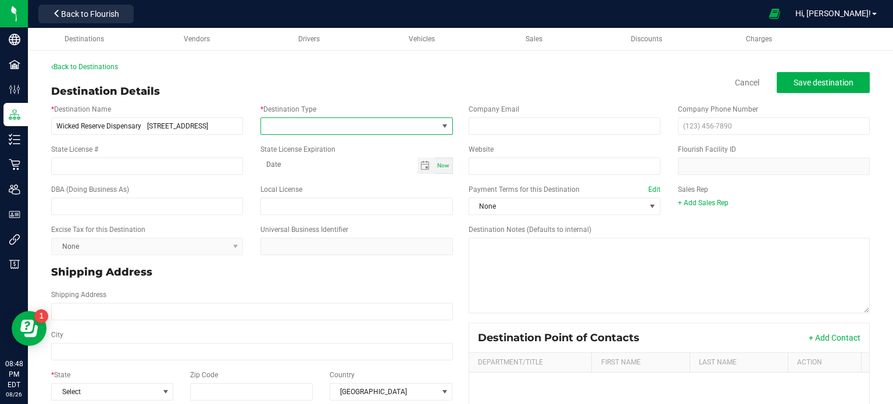
click at [437, 124] on span at bounding box center [444, 126] width 15 height 16
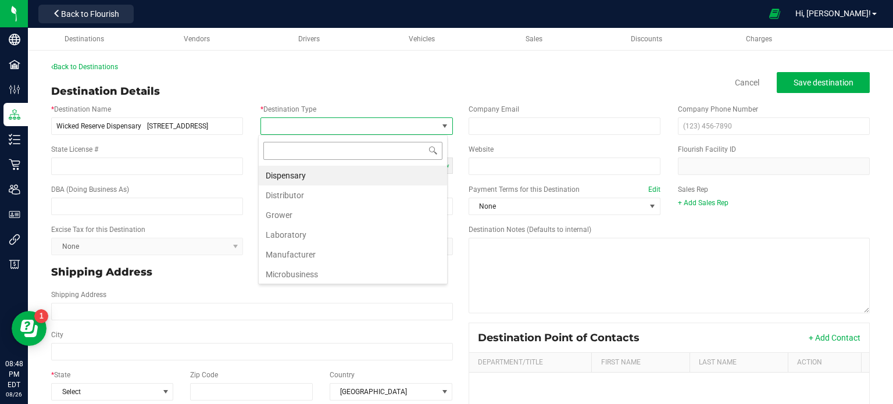
scroll to position [17, 189]
click at [416, 180] on li "Dispensary" at bounding box center [353, 176] width 188 height 20
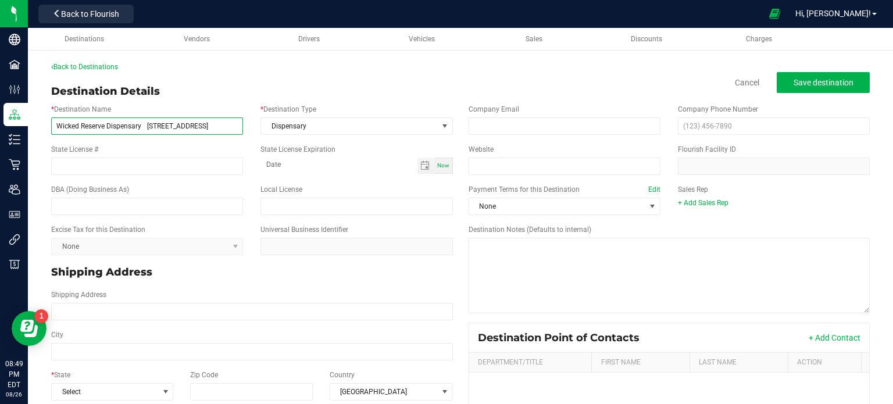
drag, startPoint x: 147, startPoint y: 125, endPoint x: 207, endPoint y: 131, distance: 60.1
click at [207, 131] on input "Wicked Reserve Dispensary [STREET_ADDRESS]" at bounding box center [147, 125] width 192 height 17
type input "Wicked Reserve Dispensary , [STREET_ADDRESS]"
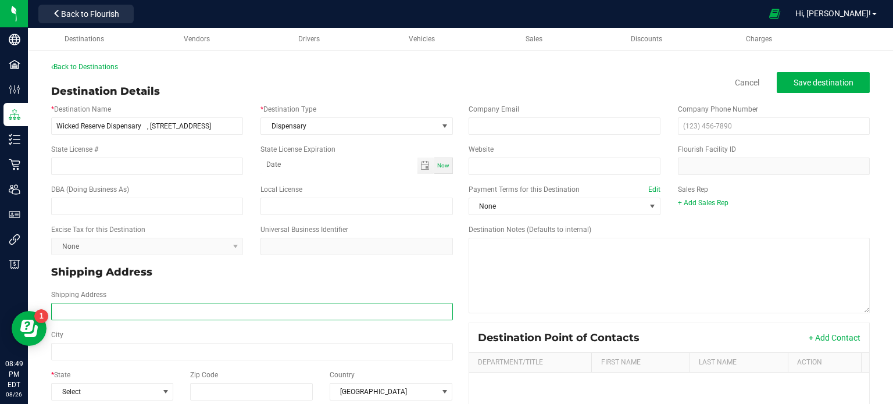
click at [143, 306] on input "Shipping Address" at bounding box center [252, 311] width 402 height 17
paste input "[STREET_ADDRESS]"
type input "[STREET_ADDRESS]"
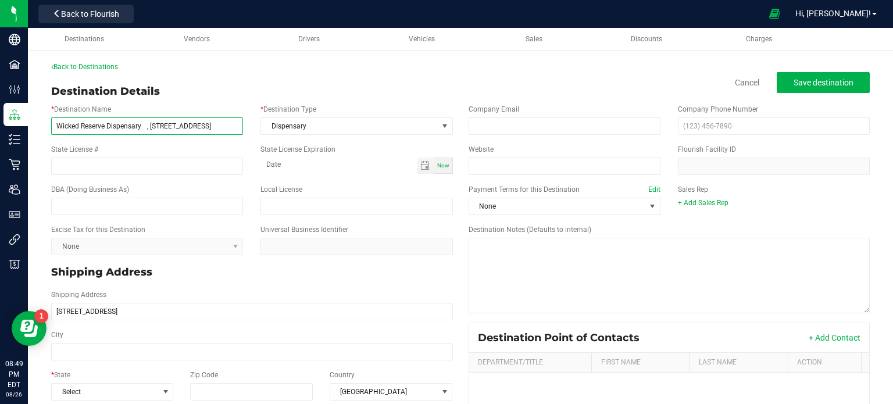
type input "[STREET_ADDRESS]"
drag, startPoint x: 149, startPoint y: 125, endPoint x: 186, endPoint y: 126, distance: 37.2
click at [186, 126] on input "Wicked Reserve Dispensary , [STREET_ADDRESS]" at bounding box center [147, 125] width 192 height 17
type input "Wicked Reserve Dispensary , [GEOGRAPHIC_DATA] 14607"
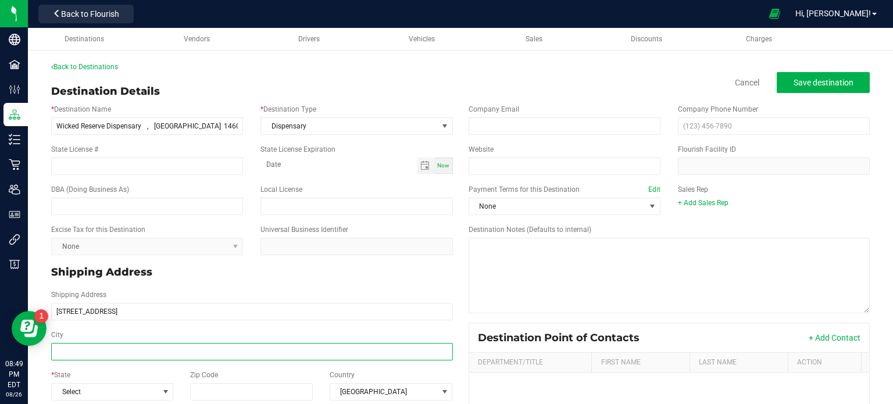
click at [89, 359] on input "City" at bounding box center [252, 351] width 402 height 17
paste input "[STREET_ADDRESS]"
drag, startPoint x: 112, startPoint y: 358, endPoint x: 51, endPoint y: 356, distance: 61.0
click at [51, 356] on div "[STREET_ADDRESS]" at bounding box center [251, 344] width 419 height 31
type input "x"
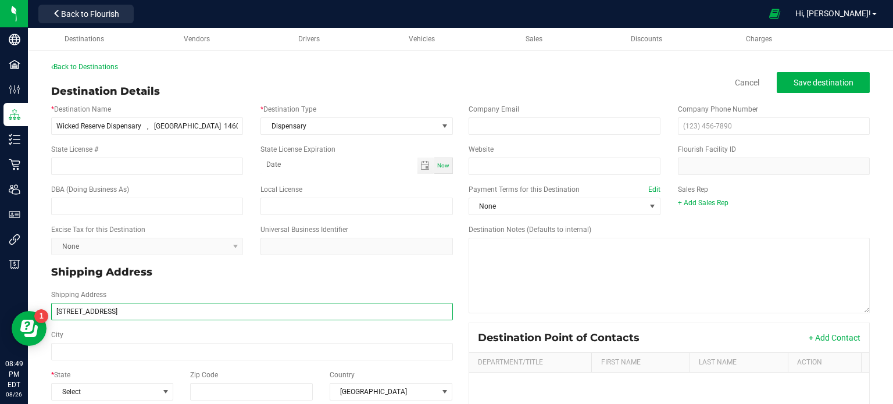
click at [158, 316] on input "[STREET_ADDRESS]" at bounding box center [252, 311] width 402 height 17
paste input "[STREET_ADDRESS]"
type input "[STREET_ADDRESS]"
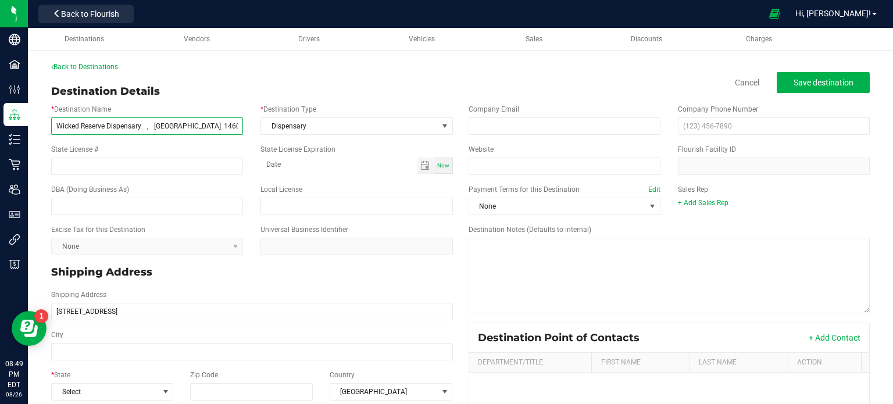
type input "[STREET_ADDRESS]"
click at [198, 125] on input "Wicked Reserve Dispensary , [GEOGRAPHIC_DATA] 14607" at bounding box center [147, 125] width 192 height 17
type input "Wicked Reserve Dispensary , [GEOGRAPHIC_DATA]"
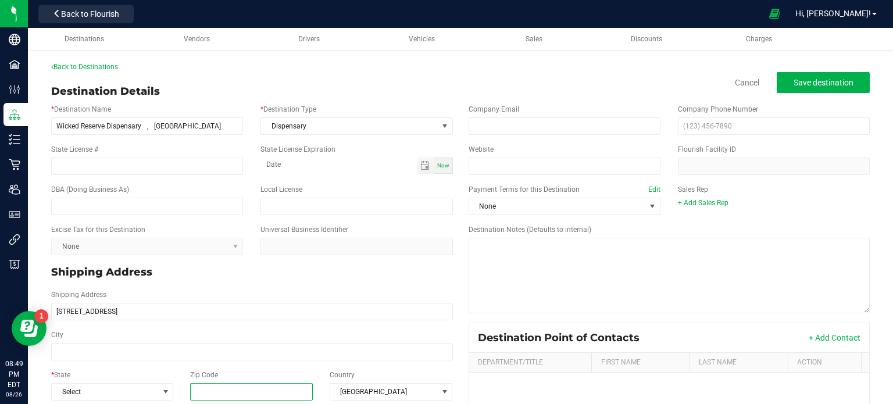
click at [270, 392] on input "Zip Code" at bounding box center [251, 391] width 123 height 17
paste input "14607"
type input "14607"
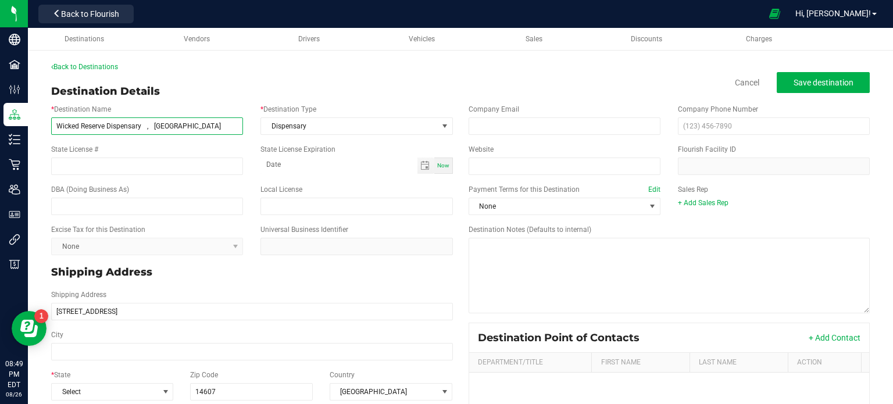
type input "14607"
click at [180, 123] on input "Wicked Reserve Dispensary , [GEOGRAPHIC_DATA]" at bounding box center [147, 125] width 192 height 17
type input "Wicked Reserve Dispensary ,"
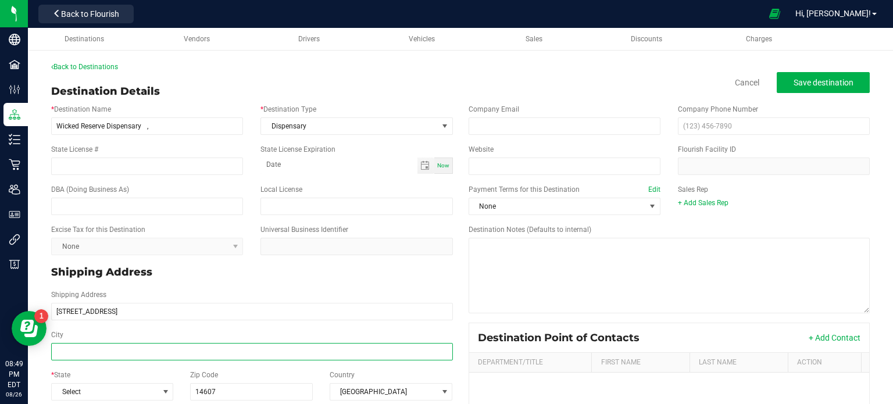
click at [144, 346] on input "City" at bounding box center [252, 351] width 402 height 17
paste input "[GEOGRAPHIC_DATA]"
type input "[GEOGRAPHIC_DATA]"
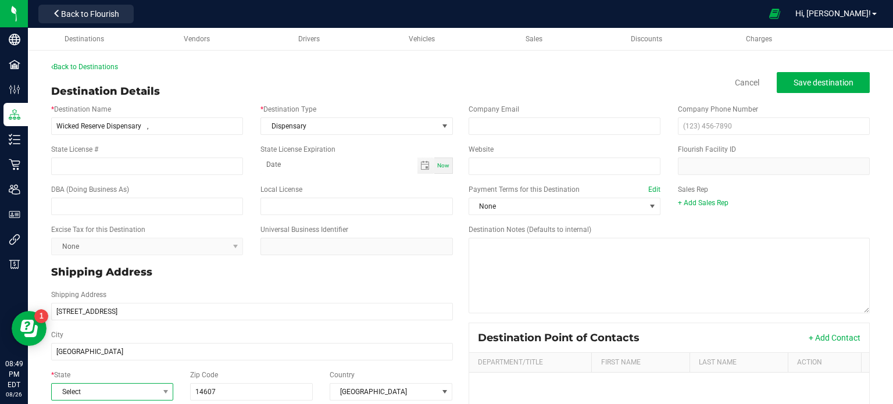
type input "[GEOGRAPHIC_DATA]"
click at [109, 392] on span "Select" at bounding box center [105, 392] width 106 height 16
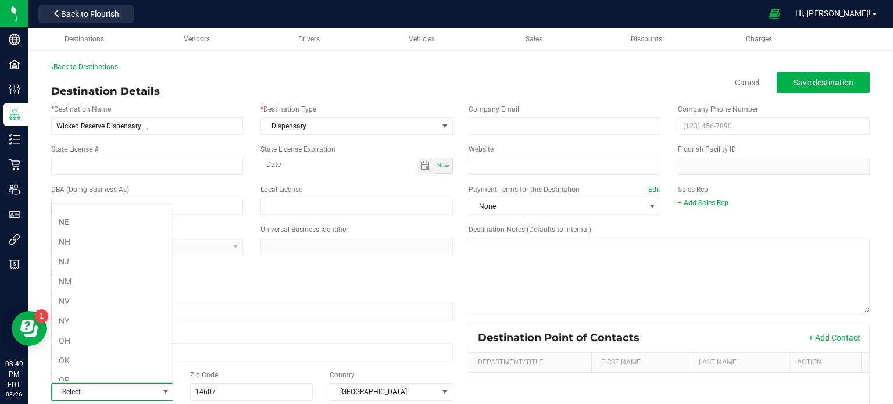
scroll to position [574, 0]
click at [100, 305] on li "NY" at bounding box center [112, 315] width 120 height 20
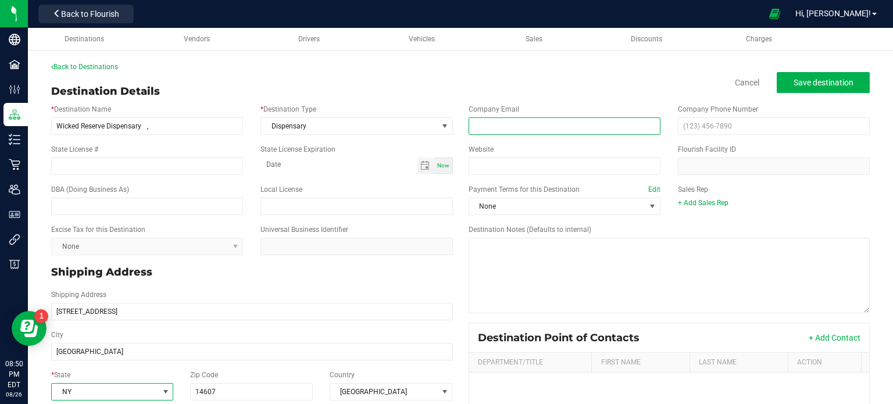
click at [526, 128] on input "email" at bounding box center [564, 125] width 192 height 17
paste input "[URL][DOMAIN_NAME]"
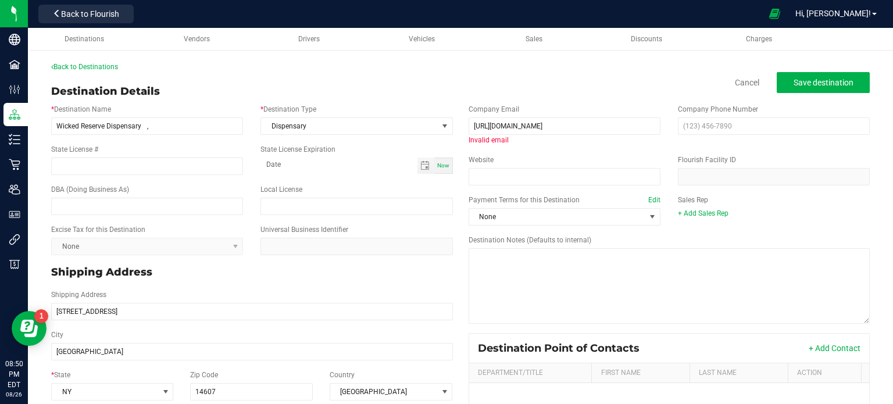
click at [593, 146] on div "Company Email [URL][DOMAIN_NAME] Invalid email Company Phone Number" at bounding box center [669, 124] width 419 height 51
drag, startPoint x: 491, startPoint y: 124, endPoint x: 407, endPoint y: 132, distance: 84.1
click at [407, 132] on div "* Destination Name Wicked Reserve Dispensary , * Destination Type Dispensary St…" at bounding box center [460, 330] width 836 height 463
type input "[DOMAIN_NAME]"
click at [472, 143] on div "Invalid email" at bounding box center [564, 140] width 192 height 10
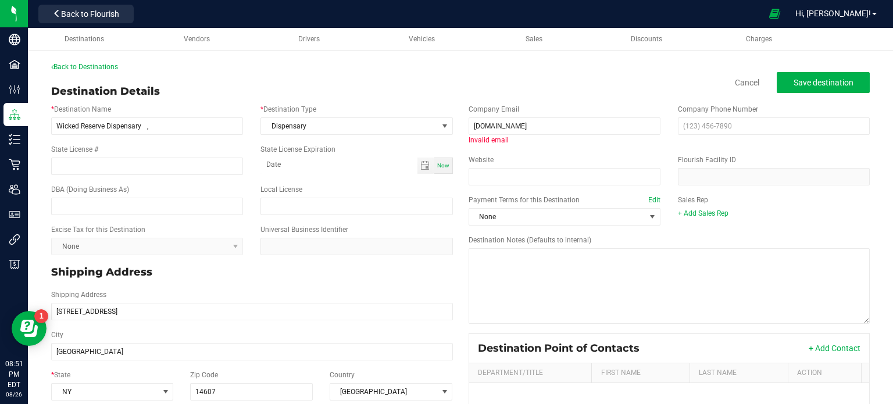
click at [534, 143] on div "Invalid email" at bounding box center [564, 140] width 192 height 10
drag, startPoint x: 575, startPoint y: 126, endPoint x: 360, endPoint y: 181, distance: 222.0
click at [360, 181] on div "* Destination Name Wicked Reserve Dispensary , * Destination Type Dispensary St…" at bounding box center [460, 330] width 836 height 463
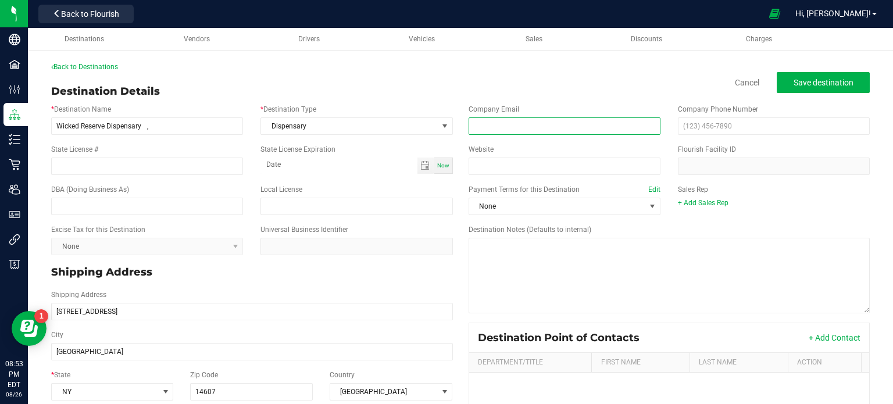
paste input "[PHONE_NUMBER]"
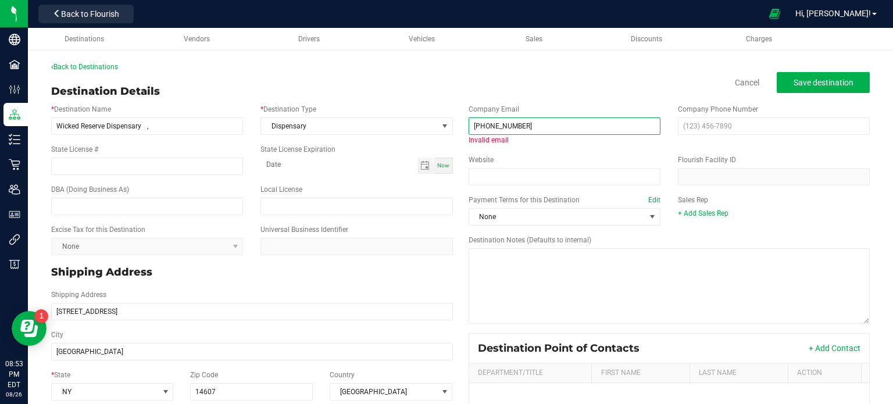
type input "[PHONE_NUMBER]"
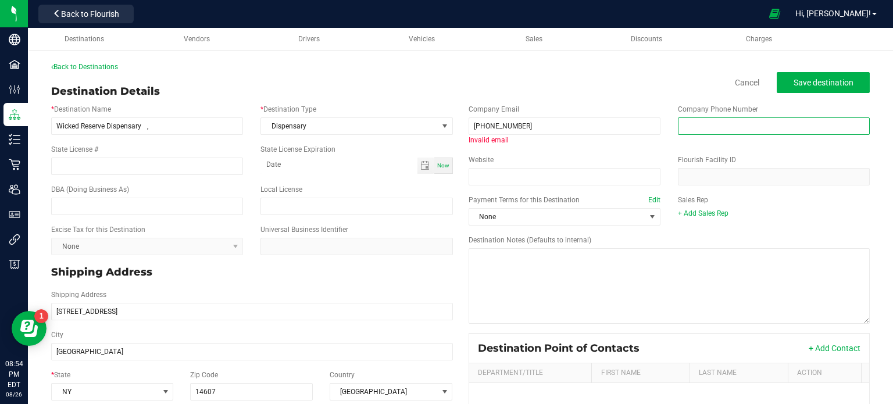
drag, startPoint x: 474, startPoint y: 137, endPoint x: 702, endPoint y: 128, distance: 228.0
click at [702, 128] on input "text" at bounding box center [774, 125] width 192 height 17
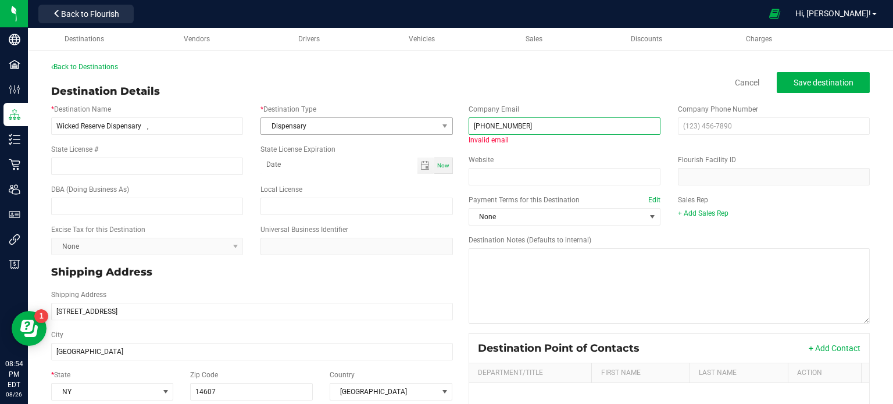
drag, startPoint x: 540, startPoint y: 131, endPoint x: 401, endPoint y: 117, distance: 139.6
click at [401, 117] on div "* Destination Name Wicked Reserve Dispensary , * Destination Type Dispensary St…" at bounding box center [460, 330] width 836 height 463
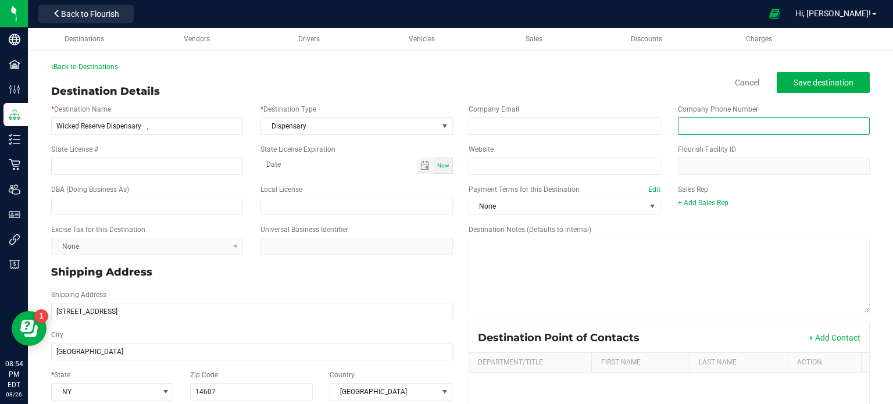
click at [692, 130] on input "text" at bounding box center [774, 125] width 192 height 17
paste input "[PHONE_NUMBER]"
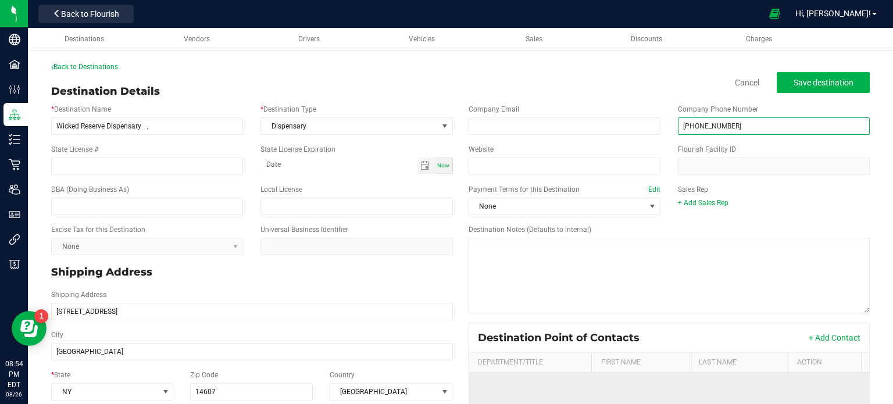
type input "[PHONE_NUMBER]"
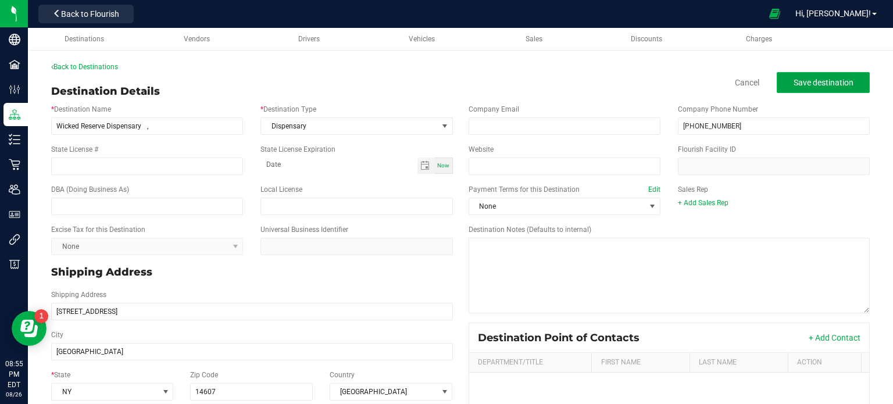
click at [818, 85] on span "Save destination" at bounding box center [823, 82] width 60 height 9
click at [837, 80] on span "Save destination" at bounding box center [823, 82] width 60 height 9
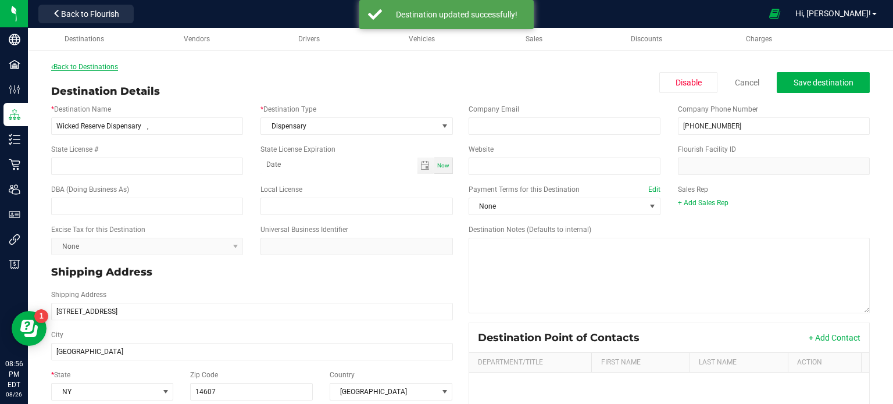
click at [71, 70] on link "Back to Destinations" at bounding box center [84, 67] width 67 height 8
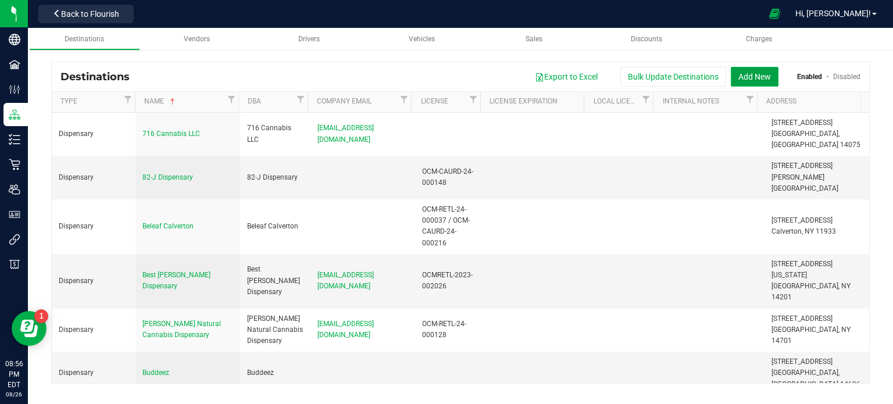
click at [757, 77] on button "Add New" at bounding box center [754, 77] width 48 height 20
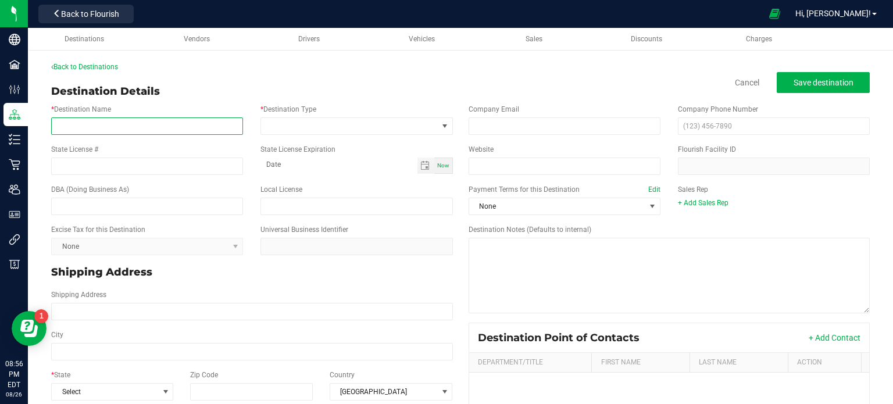
click at [148, 128] on input "* Destination Name" at bounding box center [147, 125] width 192 height 17
paste input "FlynnStoned Baytowne [STREET_ADDRESS] [DOMAIN_NAME]"
type input "FlynnStoned Baytowne [STREET_ADDRESS]"
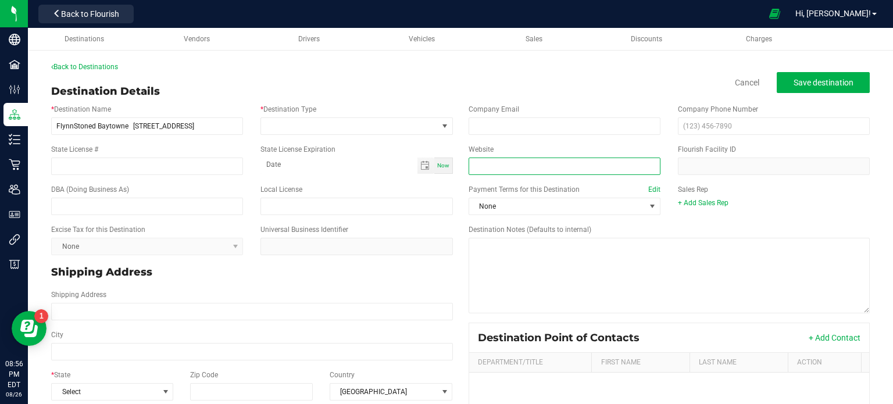
scroll to position [0, 0]
click at [510, 166] on input "Website" at bounding box center [564, 165] width 192 height 17
paste input "[DOMAIN_NAME]"
type input "[DOMAIN_NAME]"
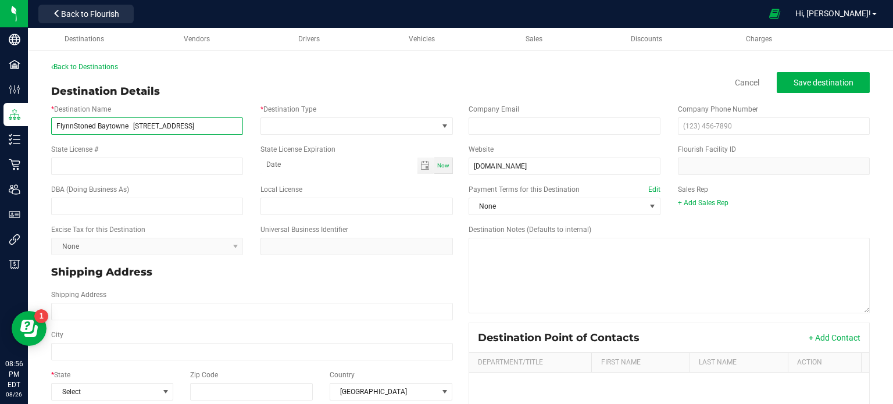
click at [229, 124] on input "FlynnStoned Baytowne [STREET_ADDRESS]" at bounding box center [147, 125] width 192 height 17
type input "FlynnStoned Baytowne [STREET_ADDRESS]"
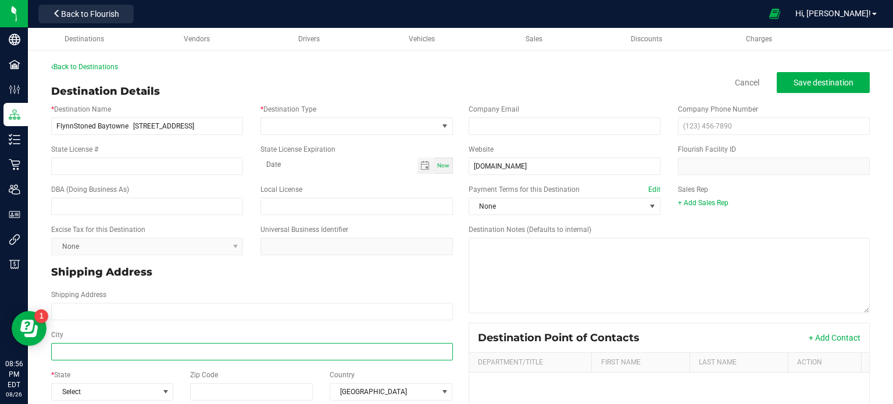
click at [128, 353] on input "City" at bounding box center [252, 351] width 402 height 17
paste input "[GEOGRAPHIC_DATA]"
click at [128, 353] on input "[GEOGRAPHIC_DATA]" at bounding box center [252, 351] width 402 height 17
type input "[GEOGRAPHIC_DATA]"
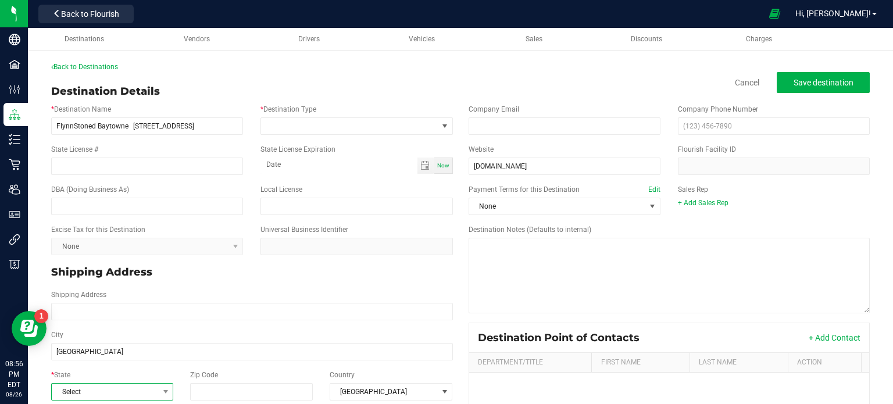
type input "[GEOGRAPHIC_DATA]"
click at [116, 390] on span "Select" at bounding box center [105, 392] width 106 height 16
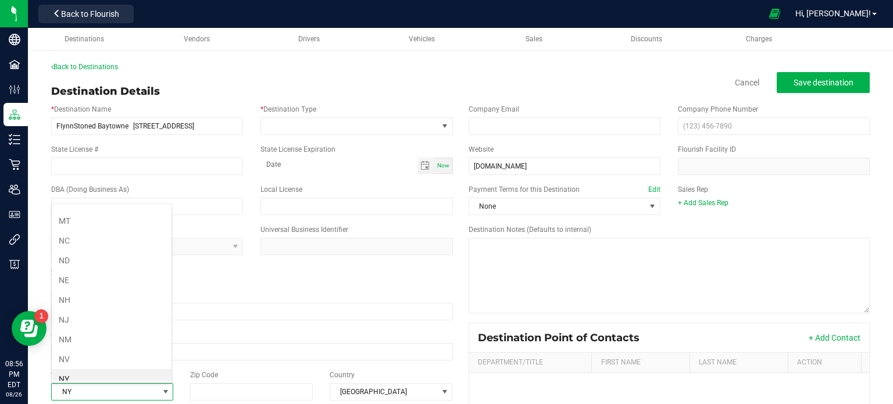
click at [98, 369] on li "NY" at bounding box center [112, 379] width 120 height 20
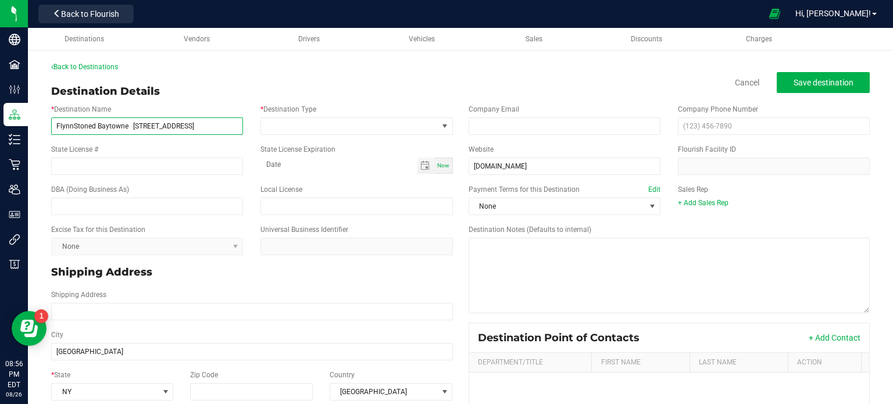
drag, startPoint x: 132, startPoint y: 125, endPoint x: 214, endPoint y: 130, distance: 82.1
click at [214, 130] on input "FlynnStoned Baytowne [STREET_ADDRESS]" at bounding box center [147, 125] width 192 height 17
type input "FlynnStoned Baytowne 14580"
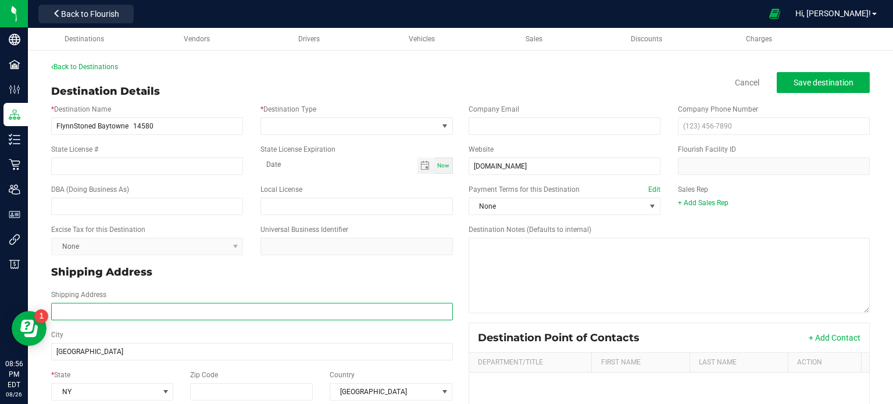
click at [64, 309] on input "Shipping Address" at bounding box center [252, 311] width 402 height 17
paste input "[STREET_ADDRESS]"
type input "[STREET_ADDRESS]"
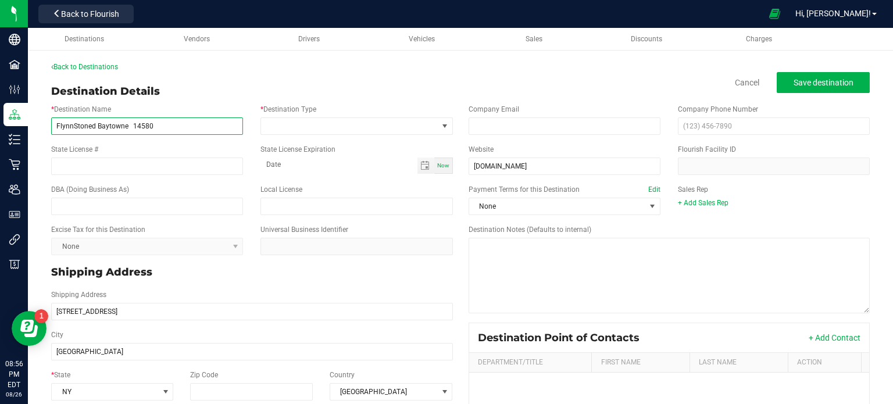
type input "[STREET_ADDRESS]"
click at [153, 128] on input "FlynnStoned Baytowne 14580" at bounding box center [147, 125] width 192 height 17
click at [147, 126] on input "FlynnStoned Baytowne 14580" at bounding box center [147, 125] width 192 height 17
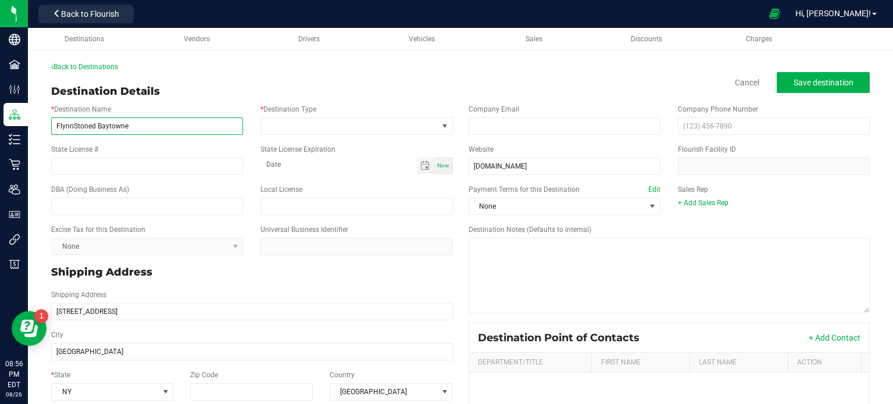
type input "FlynnStoned Baytowne"
click at [205, 381] on div "Zip Code" at bounding box center [251, 385] width 139 height 31
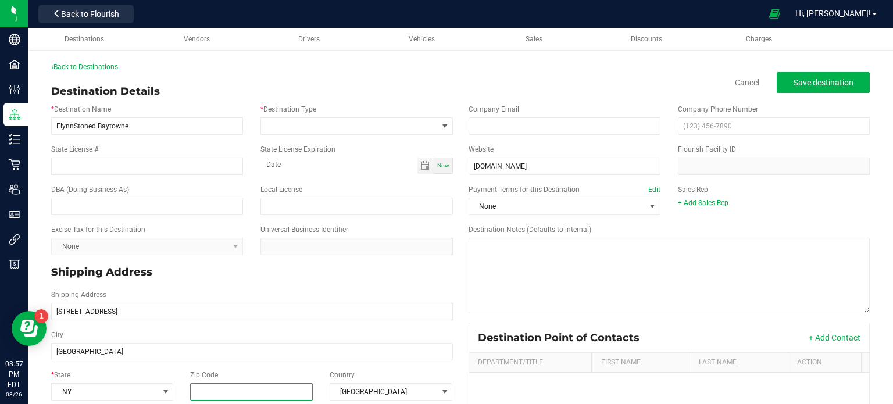
click at [209, 390] on input "Zip Code" at bounding box center [251, 391] width 123 height 17
paste input "14580"
click at [209, 390] on input "14580" at bounding box center [251, 391] width 123 height 17
type input "14580"
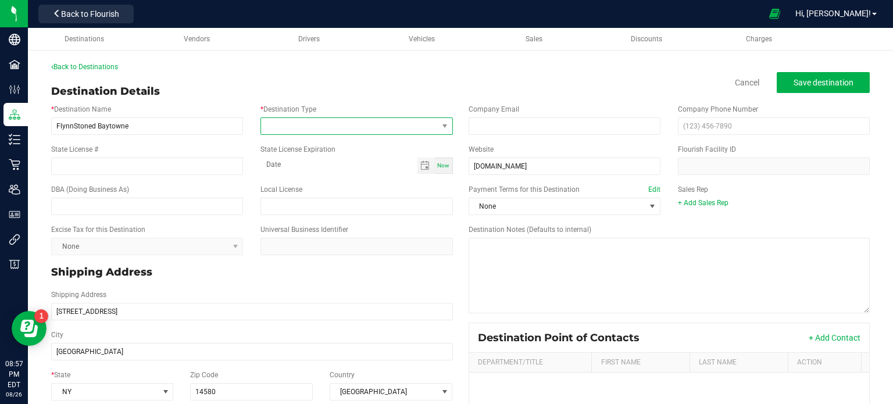
type input "14580"
click at [360, 129] on span at bounding box center [349, 126] width 176 height 16
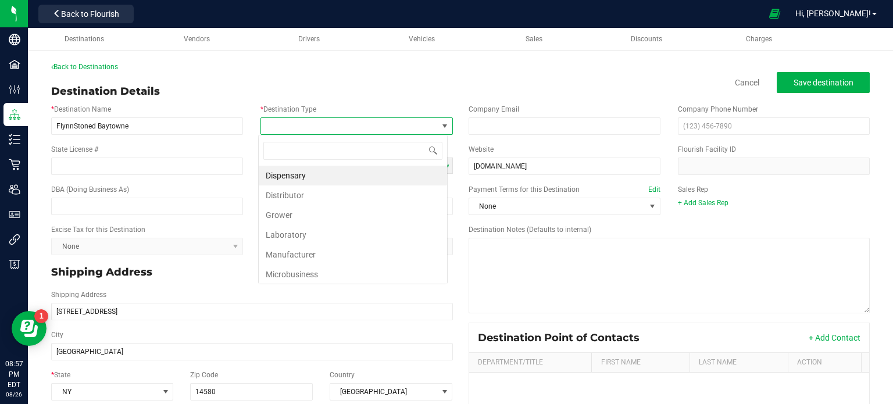
scroll to position [17, 189]
click at [349, 174] on li "Dispensary" at bounding box center [353, 176] width 188 height 20
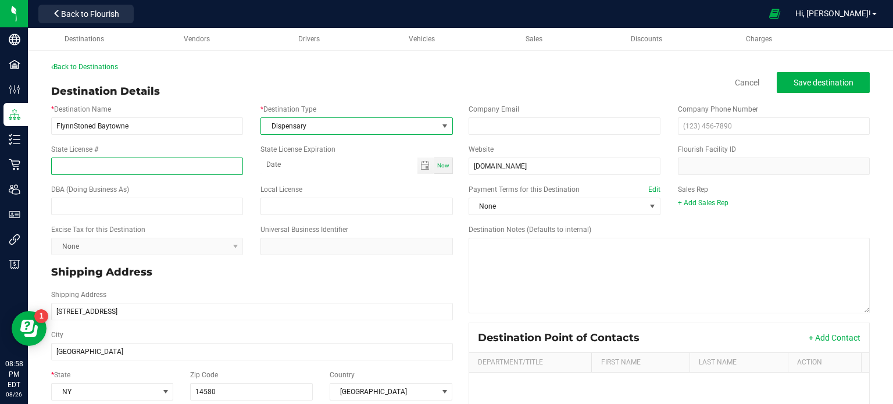
click at [122, 161] on input "State License #" at bounding box center [147, 165] width 192 height 17
paste input "OCM-RETL-25-000326"
type input "OCM-RETL-25-000326"
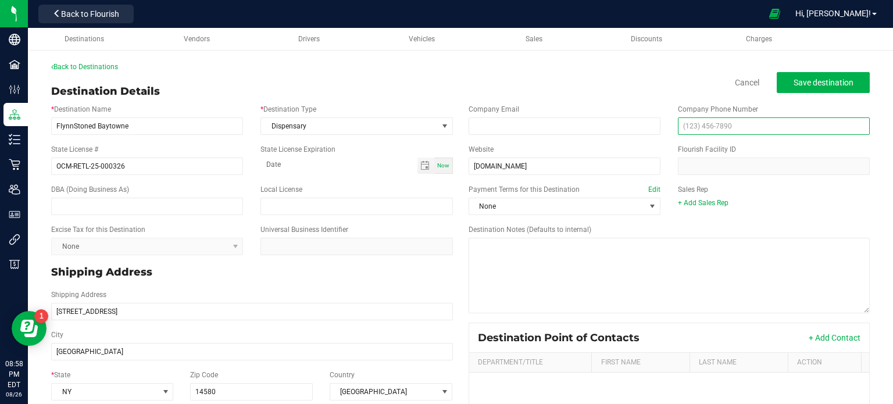
click at [816, 122] on input "text" at bounding box center [774, 125] width 192 height 17
paste input "[PHONE_NUMBER]"
type input "[PHONE_NUMBER]"
click at [796, 84] on span "Save destination" at bounding box center [823, 82] width 60 height 9
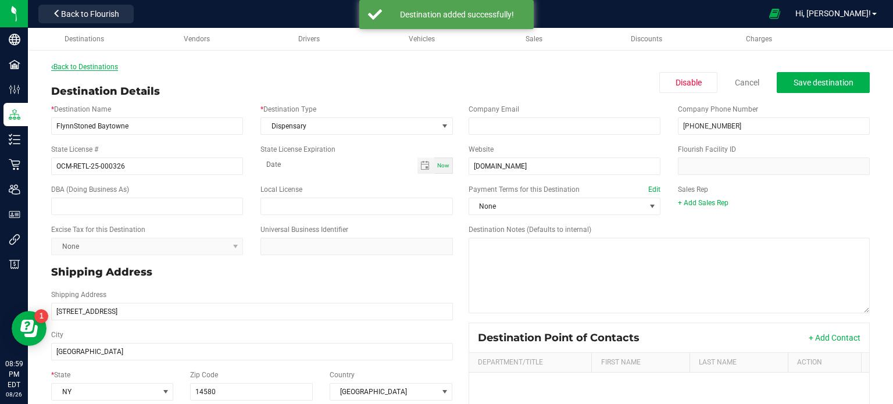
click at [80, 68] on link "Back to Destinations" at bounding box center [84, 67] width 67 height 8
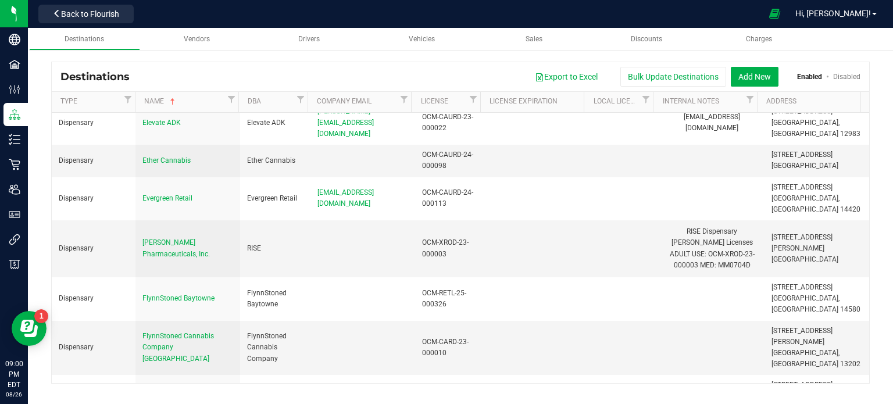
scroll to position [748, 0]
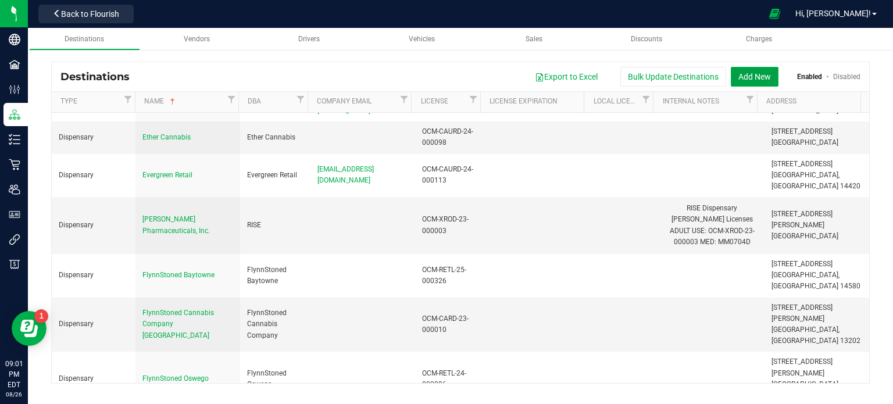
click at [759, 74] on button "Add New" at bounding box center [754, 77] width 48 height 20
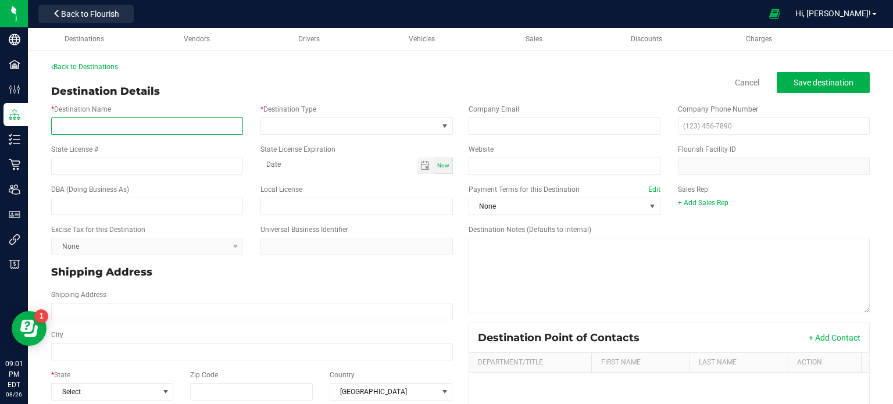
click at [178, 127] on input "* Destination Name" at bounding box center [147, 125] width 192 height 17
paste input "Misfits Dispensary [STREET_ADDRESS][PERSON_NAME][DOMAIN_NAME]"
type input "Misfits Dispensary [STREET_ADDRESS][PERSON_NAME]"
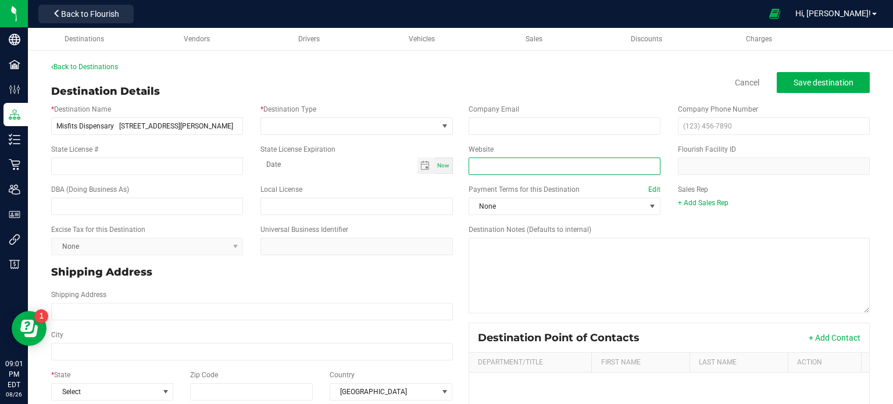
scroll to position [0, 0]
click at [501, 169] on input "Website" at bounding box center [564, 165] width 192 height 17
paste input "[DOMAIN_NAME]"
type input "[DOMAIN_NAME]"
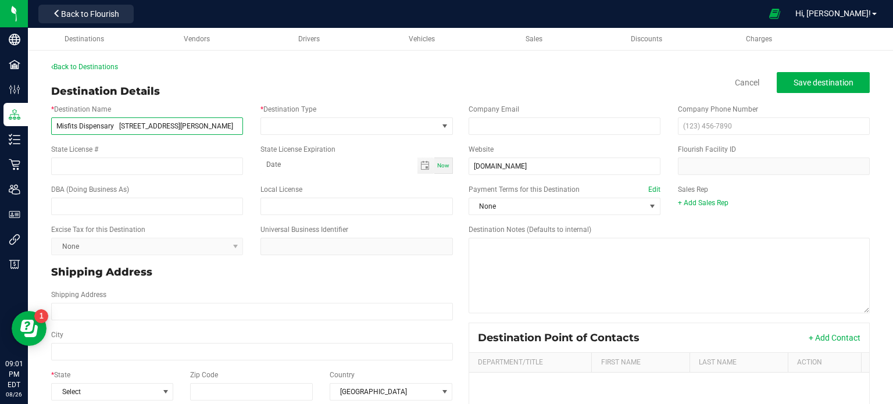
click at [235, 125] on input "Misfits Dispensary [STREET_ADDRESS][PERSON_NAME]" at bounding box center [147, 125] width 192 height 17
type input "Misfits Dispensary [STREET_ADDRESS][PERSON_NAME]"
click at [237, 382] on div "Zip Code" at bounding box center [251, 385] width 139 height 31
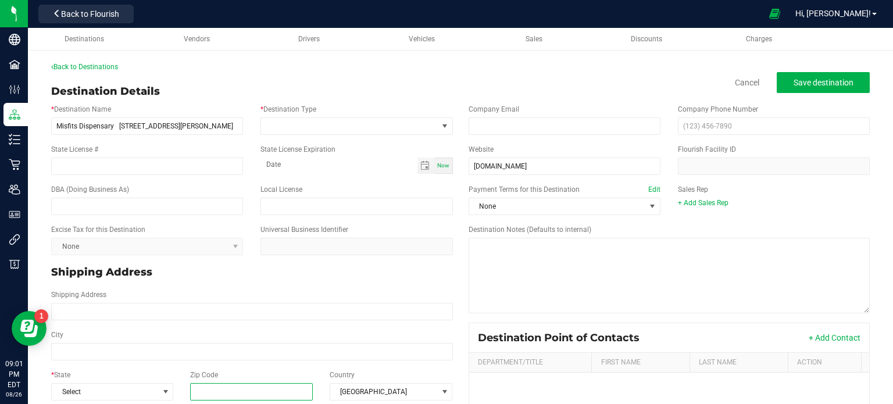
click at [239, 395] on input "Zip Code" at bounding box center [251, 391] width 123 height 17
paste input "14623"
type input "14623"
click at [109, 389] on span "Select" at bounding box center [105, 392] width 106 height 16
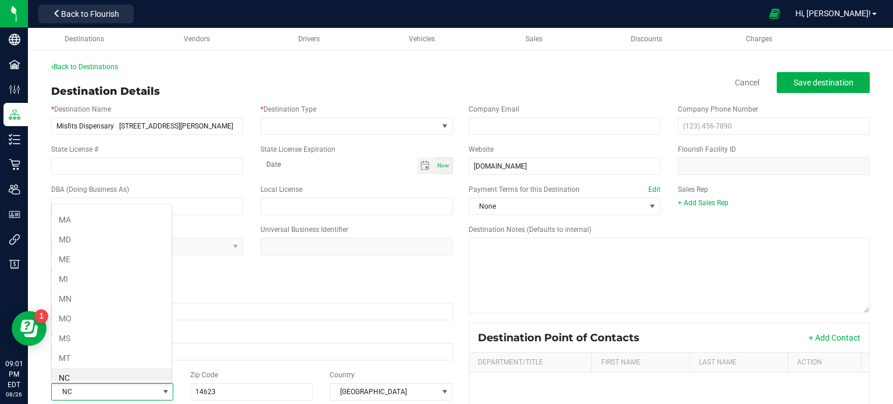
scroll to position [509, 0]
drag, startPoint x: 110, startPoint y: 382, endPoint x: 81, endPoint y: 372, distance: 30.1
click at [81, 372] on li "NY" at bounding box center [112, 379] width 120 height 20
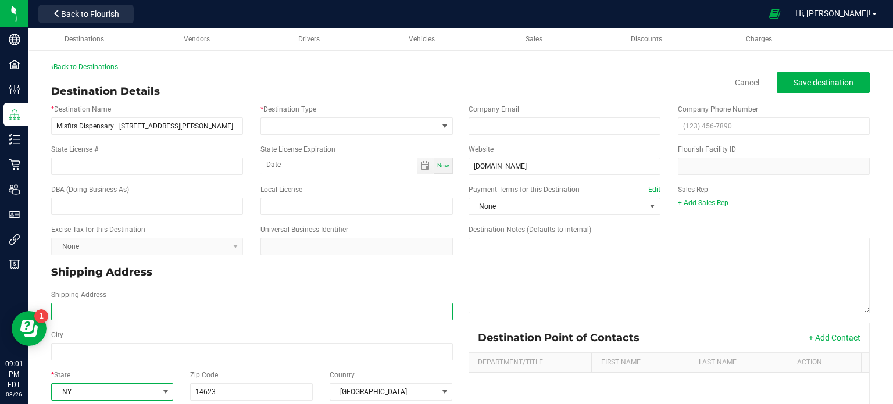
click at [100, 313] on input "Shipping Address" at bounding box center [252, 311] width 402 height 17
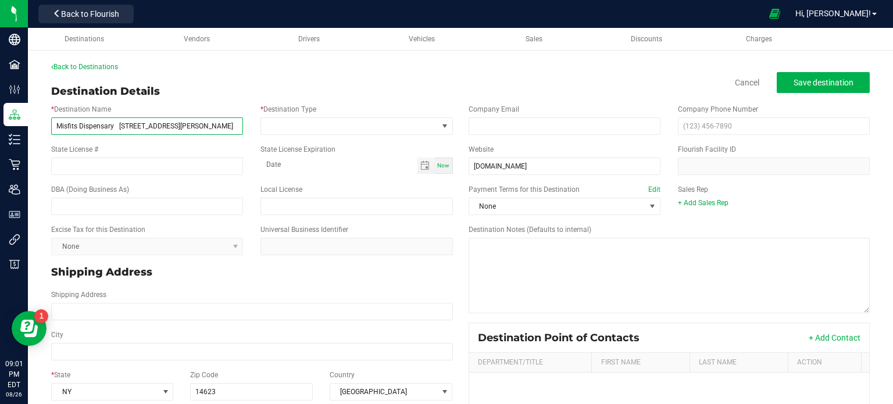
click at [200, 127] on input "Misfits Dispensary [STREET_ADDRESS][PERSON_NAME]" at bounding box center [147, 125] width 192 height 17
type input "Misfits Dispensary [STREET_ADDRESS][PERSON_NAME]"
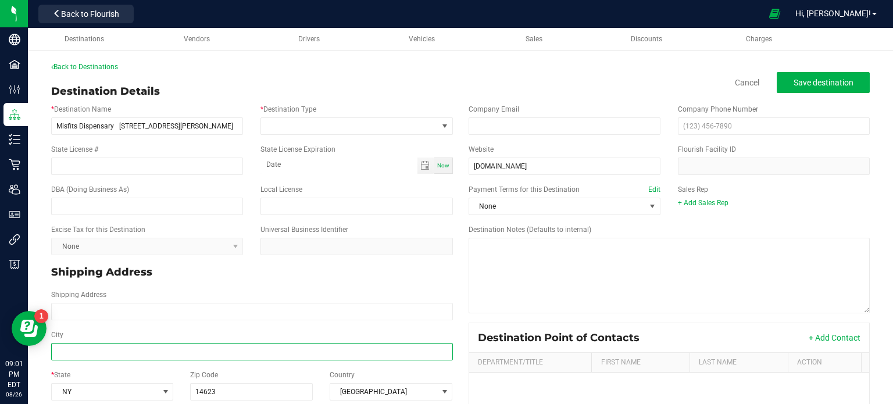
click at [85, 350] on input "City" at bounding box center [252, 351] width 402 height 17
paste input "[GEOGRAPHIC_DATA]"
type input "[GEOGRAPHIC_DATA]"
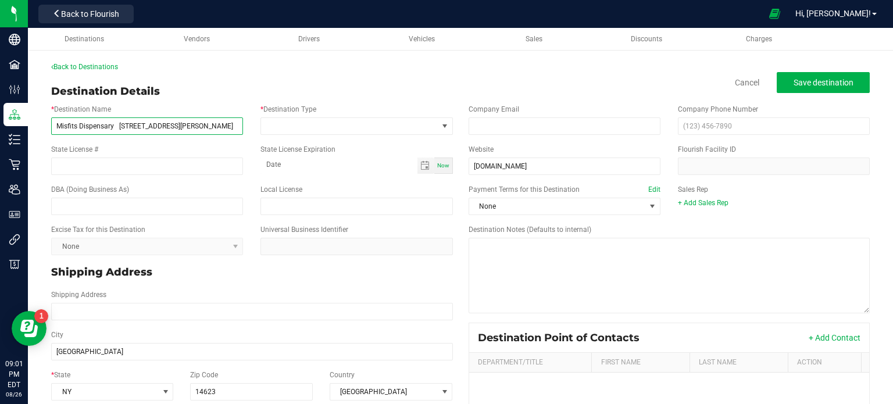
type input "[GEOGRAPHIC_DATA]"
drag, startPoint x: 199, startPoint y: 130, endPoint x: 122, endPoint y: 130, distance: 76.7
click at [122, 130] on input "Misfits Dispensary [STREET_ADDRESS][PERSON_NAME]" at bounding box center [147, 125] width 192 height 17
type input "Misfits Dispensary"
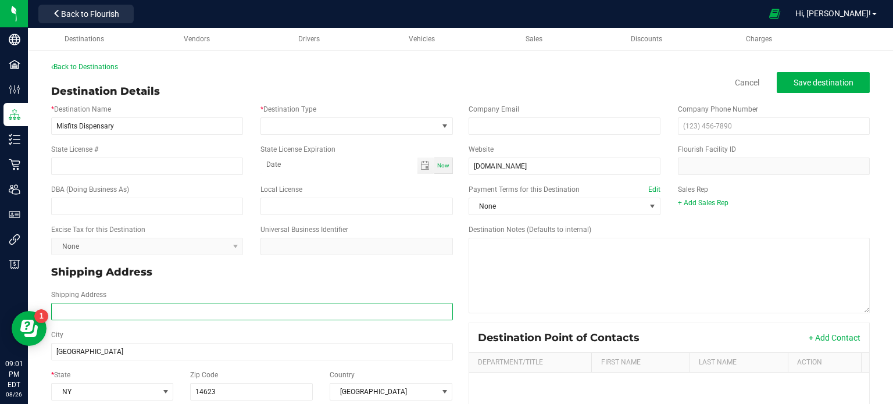
click at [101, 316] on input "Shipping Address" at bounding box center [252, 311] width 402 height 17
paste input "[STREET_ADDRESS][PERSON_NAME]"
click at [101, 316] on input "[STREET_ADDRESS][PERSON_NAME]" at bounding box center [252, 311] width 402 height 17
type input "[STREET_ADDRESS][PERSON_NAME]"
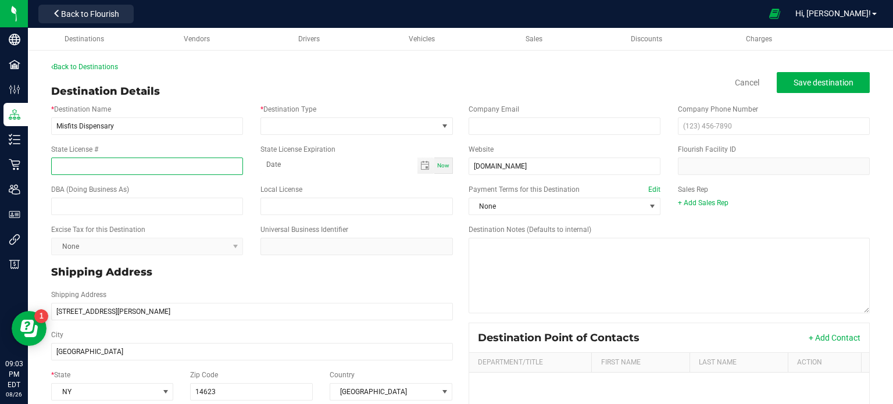
click at [126, 169] on input "State License #" at bounding box center [147, 165] width 192 height 17
paste
type input "OCM-RETL-24-000079"
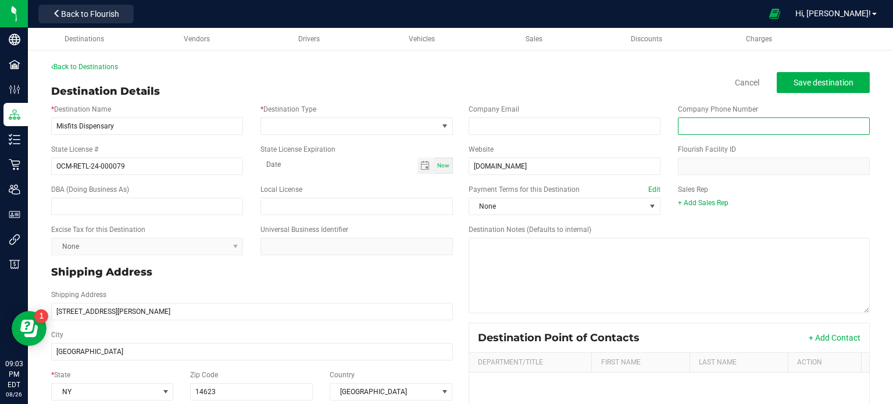
click at [680, 124] on input "text" at bounding box center [774, 125] width 192 height 17
type input "[PHONE_NUMBER]"
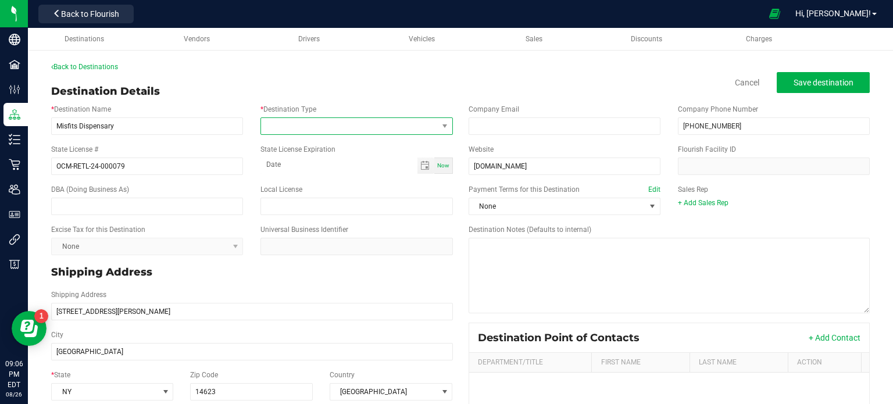
click at [367, 126] on span at bounding box center [349, 126] width 176 height 16
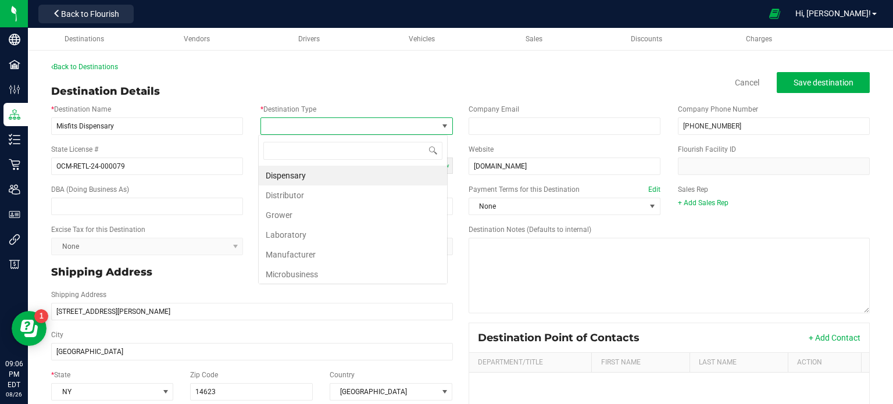
scroll to position [17, 189]
click at [354, 175] on li "Dispensary" at bounding box center [353, 176] width 188 height 20
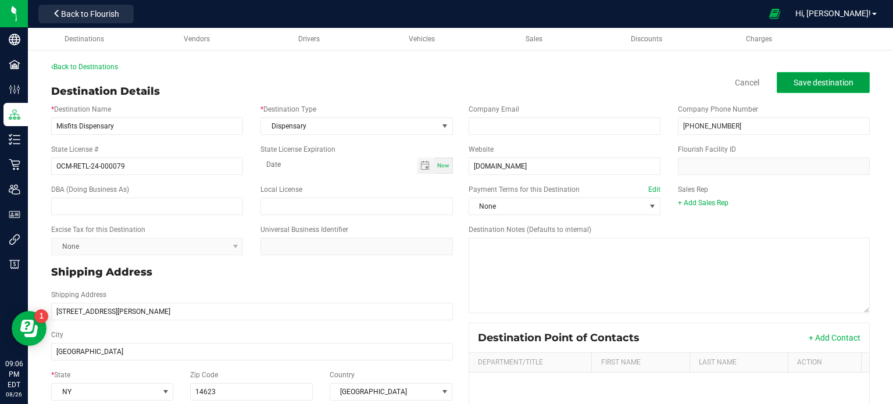
click at [818, 84] on span "Save destination" at bounding box center [823, 82] width 60 height 9
click at [811, 81] on span "Save destination" at bounding box center [823, 82] width 60 height 9
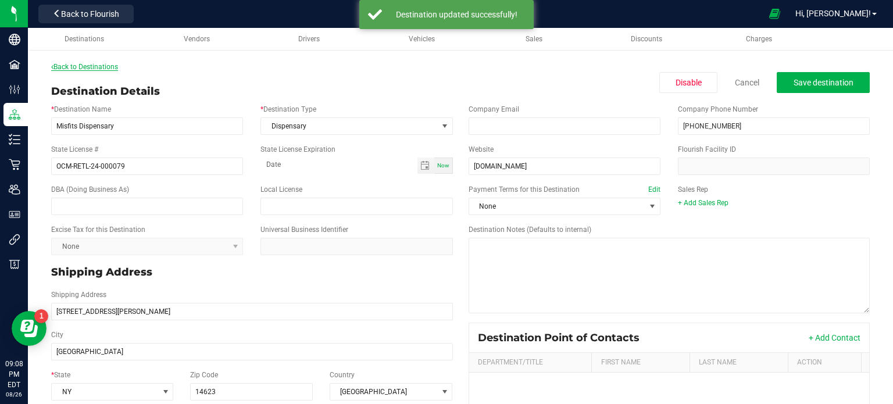
click at [99, 65] on link "Back to Destinations" at bounding box center [84, 67] width 67 height 8
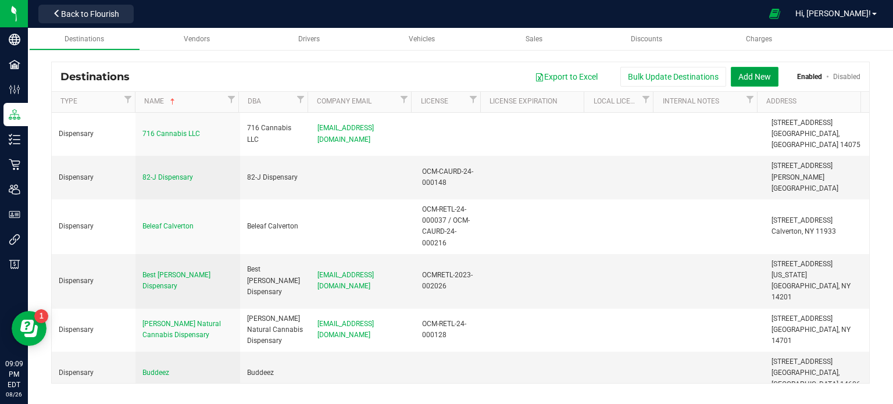
click at [747, 80] on button "Add New" at bounding box center [754, 77] width 48 height 20
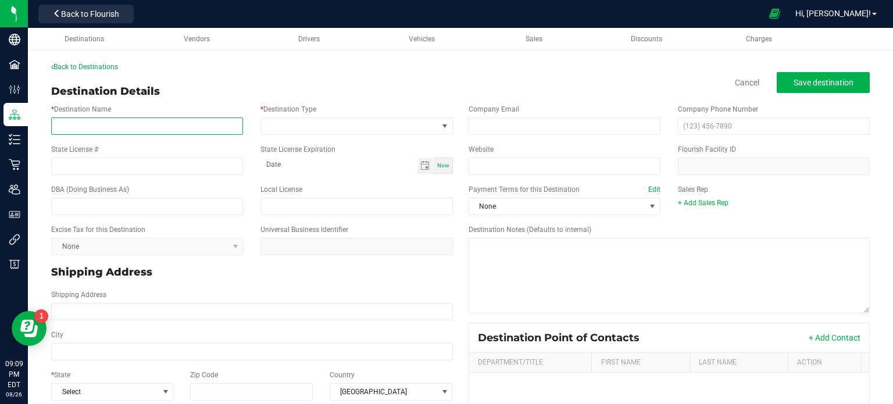
click at [133, 121] on input "* Destination Name" at bounding box center [147, 125] width 192 height 17
drag, startPoint x: 242, startPoint y: 125, endPoint x: 217, endPoint y: 124, distance: 25.0
click at [217, 124] on div "* Destination Name Green Philosophy [STREET_ADDRESS][PERSON_NAME] [DOMAIN_NAME]" at bounding box center [146, 119] width 209 height 31
click at [227, 126] on input "Green Philosophy [STREET_ADDRESS][PERSON_NAME] [DOMAIN_NAME]" at bounding box center [147, 125] width 192 height 17
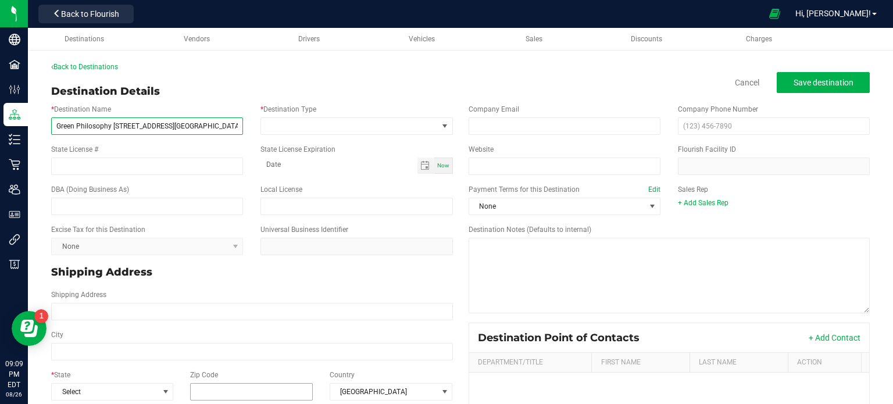
type input "Green Philosophy [STREET_ADDRESS][GEOGRAPHIC_DATA][PERSON_NAME][DOMAIN_NAME]"
click at [227, 386] on input "Zip Code" at bounding box center [251, 391] width 123 height 17
type input "14224"
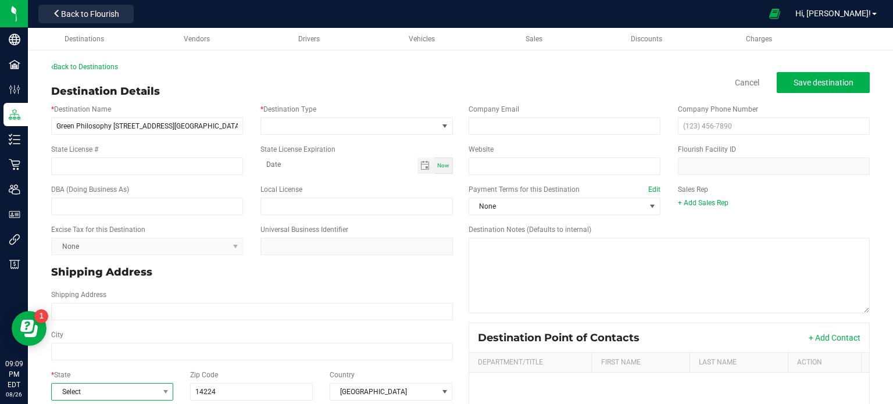
type input "14224"
click at [125, 384] on span "Select" at bounding box center [105, 392] width 106 height 16
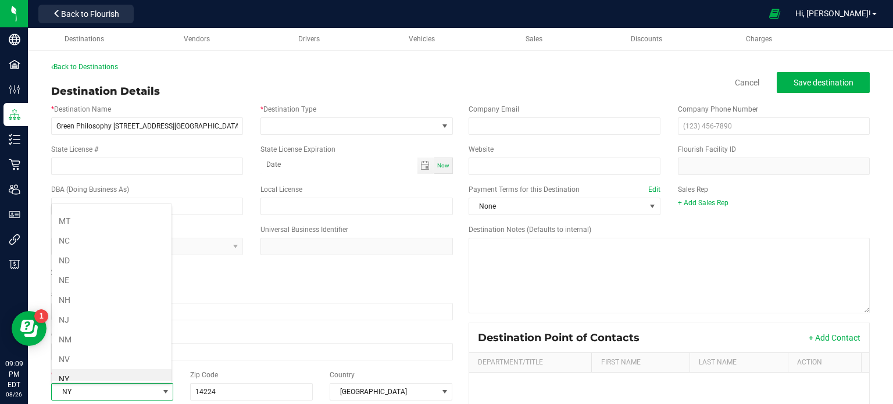
click at [124, 369] on li "NY" at bounding box center [112, 379] width 120 height 20
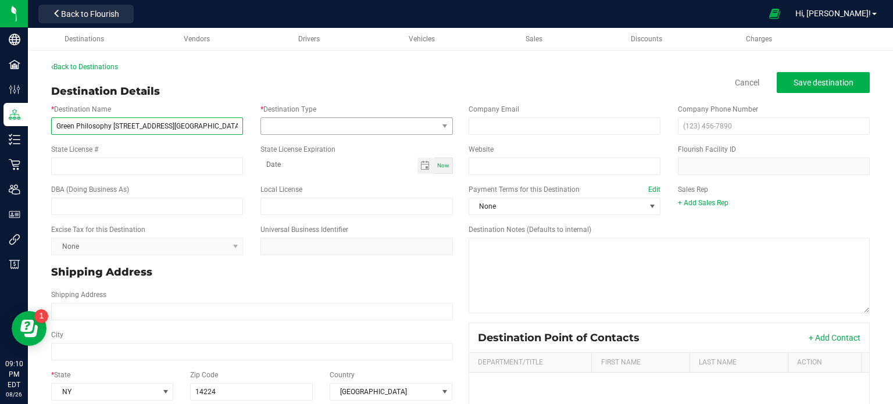
scroll to position [0, 15]
drag, startPoint x: 216, startPoint y: 123, endPoint x: 302, endPoint y: 131, distance: 86.3
click at [302, 131] on div "* Destination Name Green Philosophy [STREET_ADDRESS][GEOGRAPHIC_DATA][PERSON_NA…" at bounding box center [251, 119] width 419 height 40
drag, startPoint x: 223, startPoint y: 117, endPoint x: 175, endPoint y: 116, distance: 47.7
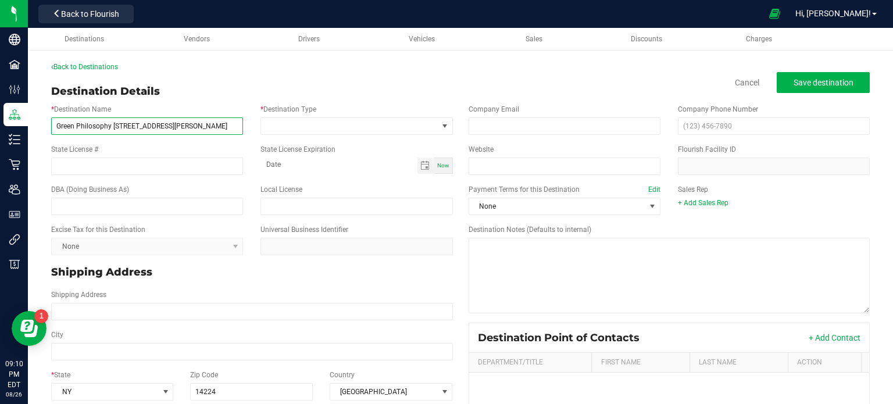
click at [175, 116] on div "* Destination Name Green Philosophy [STREET_ADDRESS][PERSON_NAME]" at bounding box center [146, 119] width 209 height 31
type input "Green Philosophy [STREET_ADDRESS][PERSON_NAME]"
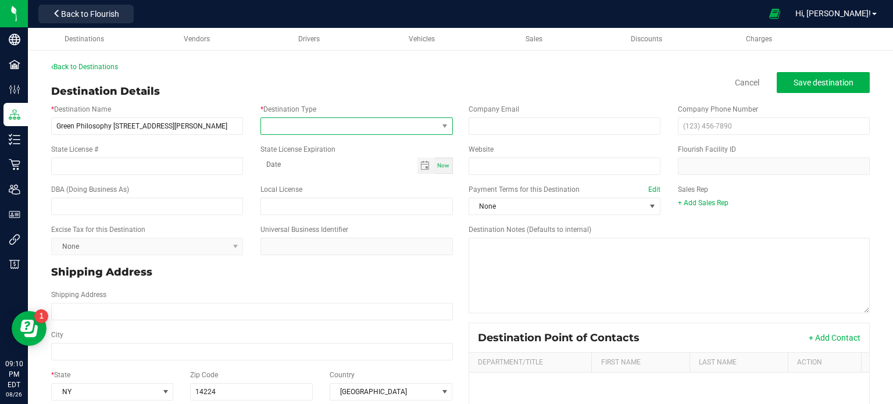
click at [423, 129] on span at bounding box center [349, 126] width 176 height 16
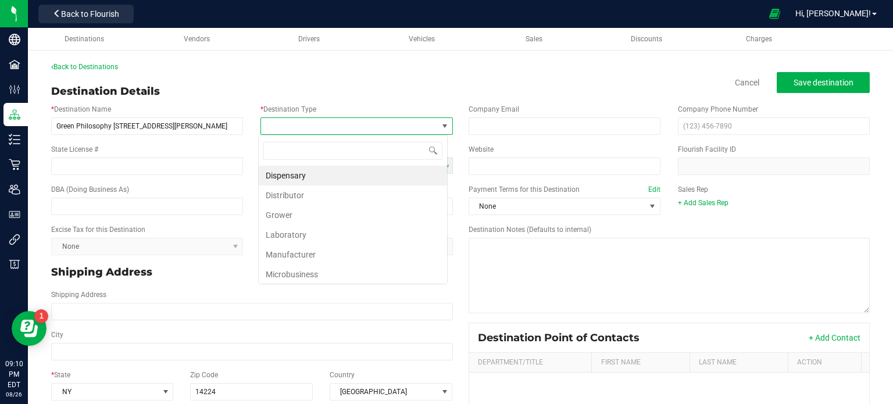
scroll to position [17, 189]
click at [364, 174] on li "Dispensary" at bounding box center [353, 176] width 188 height 20
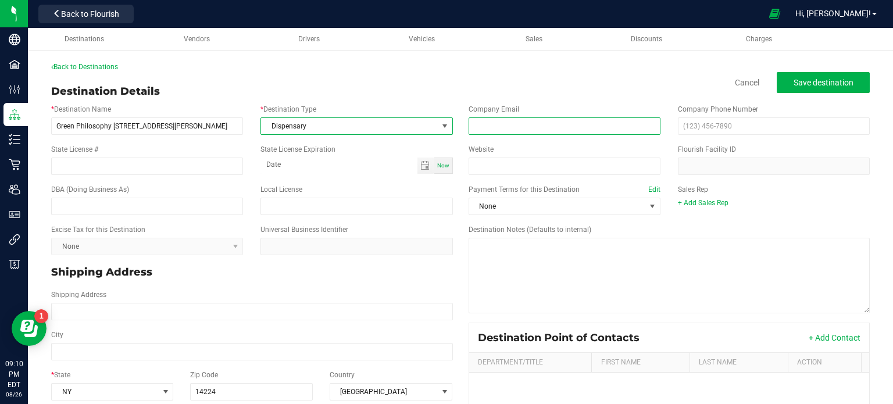
click at [488, 121] on input "email" at bounding box center [564, 125] width 192 height 17
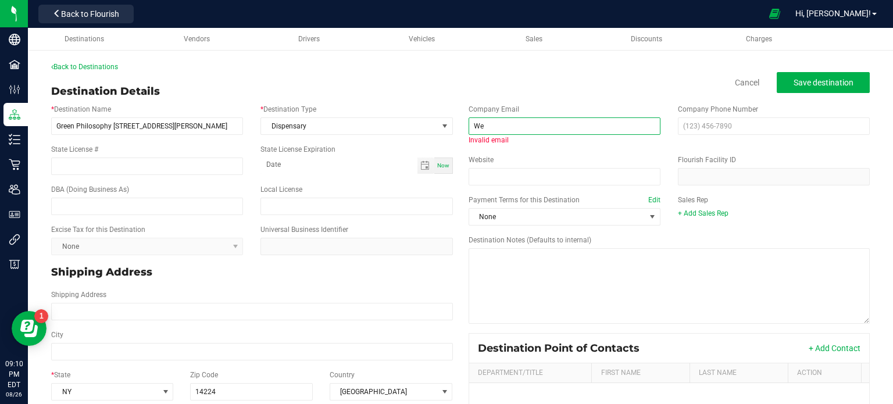
type input "W"
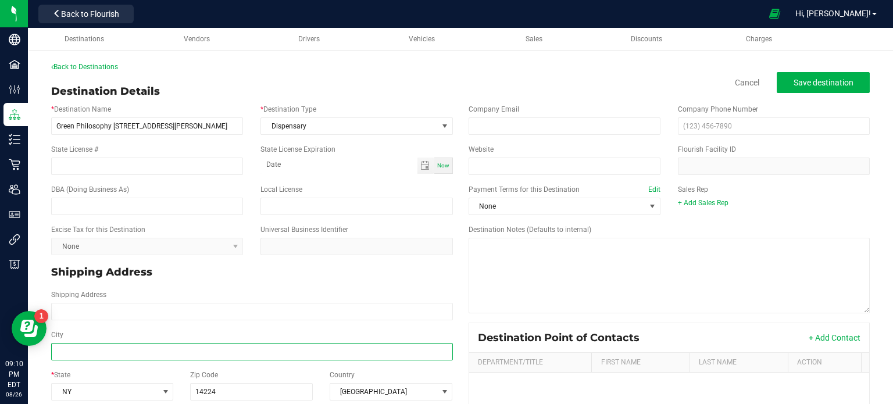
click at [153, 350] on input "City" at bounding box center [252, 351] width 402 height 17
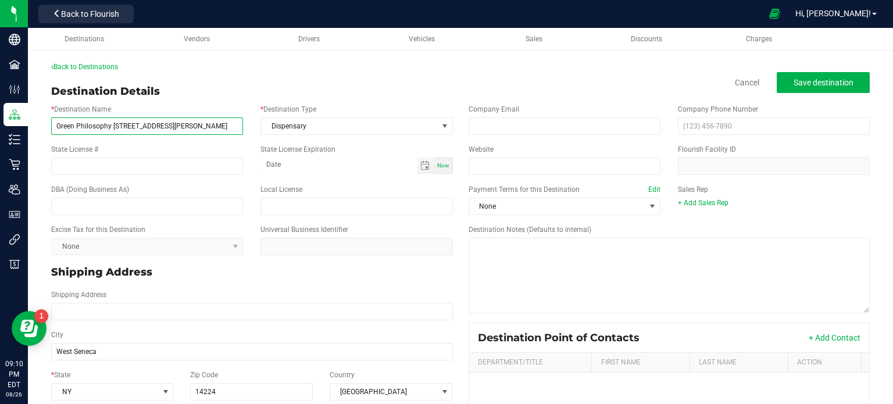
drag, startPoint x: 126, startPoint y: 125, endPoint x: 183, endPoint y: 129, distance: 57.1
click at [183, 129] on input "Green Philosophy [STREET_ADDRESS][PERSON_NAME]" at bounding box center [147, 125] width 192 height 17
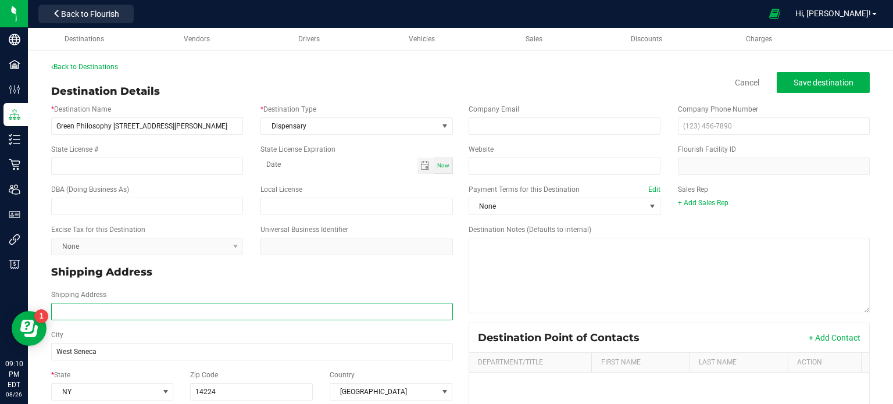
click at [106, 315] on input "Shipping Address" at bounding box center [252, 311] width 402 height 17
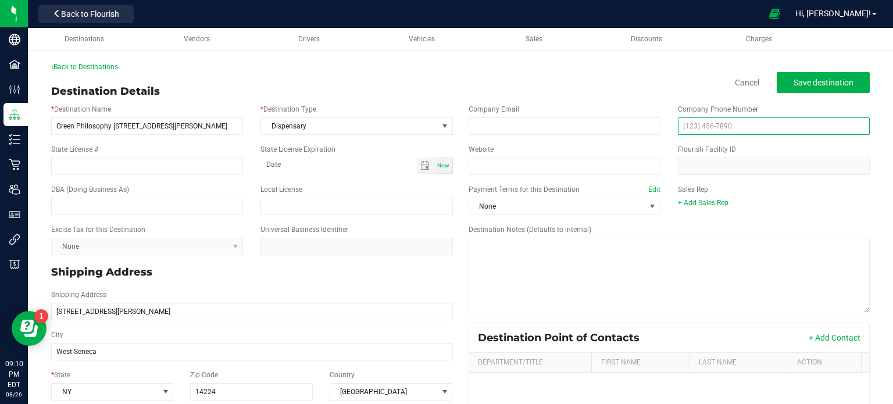
click at [681, 133] on input "text" at bounding box center [774, 125] width 192 height 17
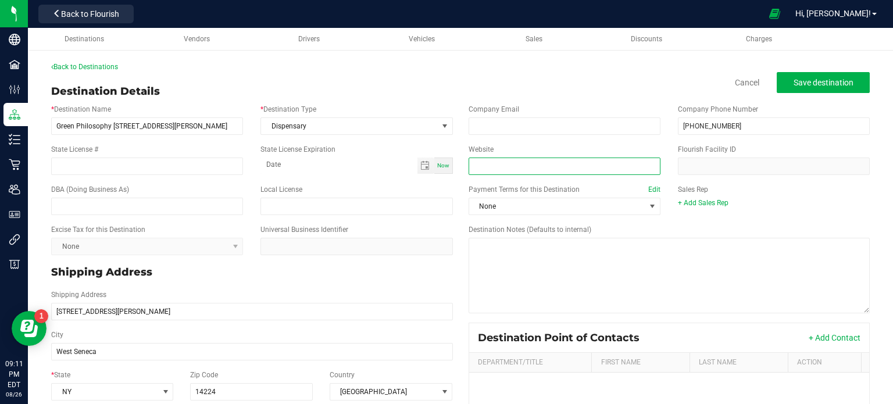
click at [546, 157] on input "Website" at bounding box center [564, 165] width 192 height 17
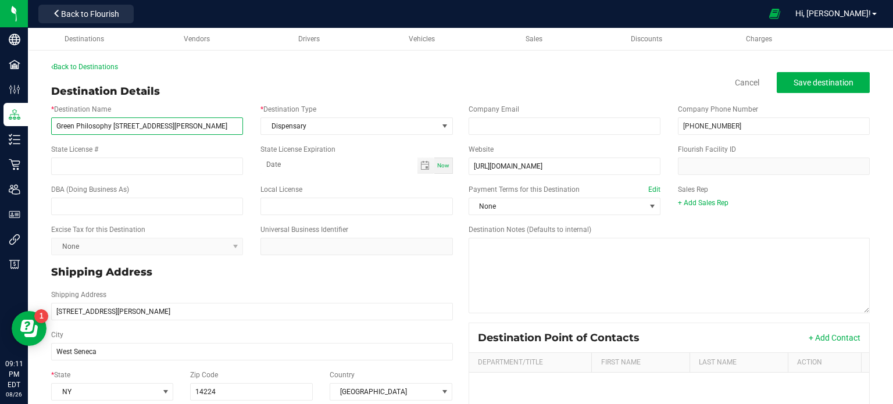
drag, startPoint x: 199, startPoint y: 130, endPoint x: 130, endPoint y: 137, distance: 70.0
click at [130, 137] on div "* Destination Name Green Philosophy [STREET_ADDRESS][PERSON_NAME] * Destination…" at bounding box center [251, 119] width 419 height 40
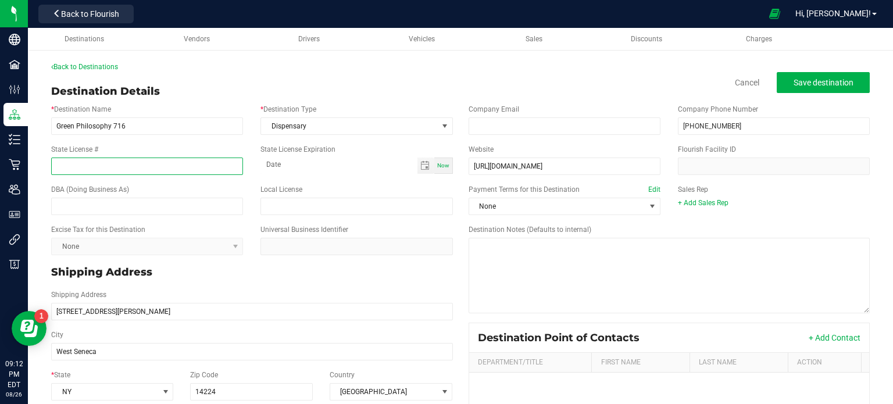
click at [111, 167] on input "State License #" at bounding box center [147, 165] width 192 height 17
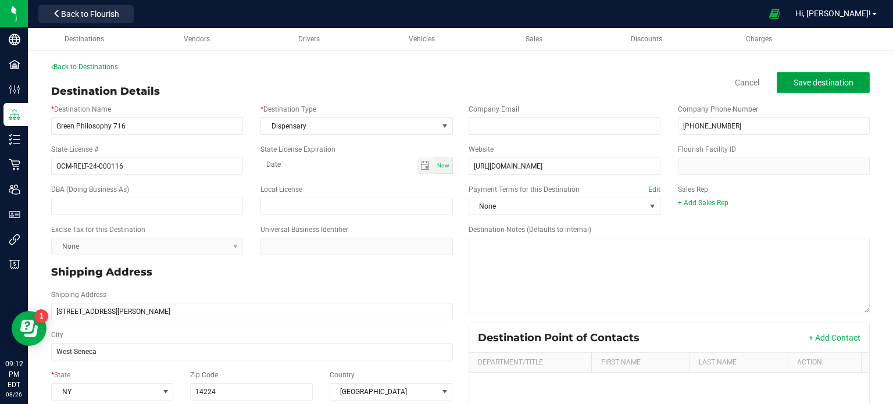
click at [814, 83] on span "Save destination" at bounding box center [823, 82] width 60 height 9
click at [812, 81] on span "Save destination" at bounding box center [823, 82] width 60 height 9
click at [102, 65] on link "Back to Destinations" at bounding box center [84, 67] width 67 height 8
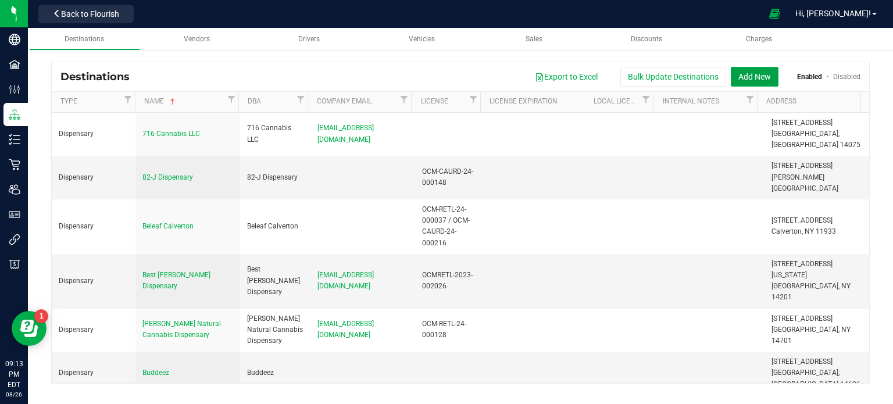
click at [761, 77] on button "Add New" at bounding box center [754, 77] width 48 height 20
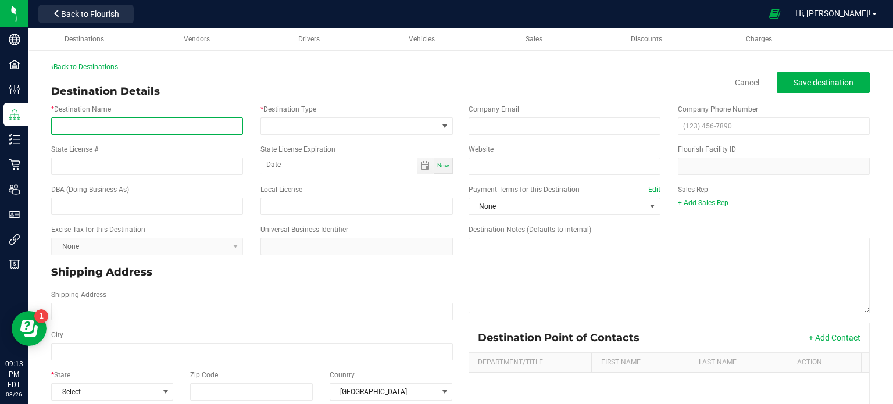
click at [169, 125] on input "* Destination Name" at bounding box center [147, 125] width 192 height 17
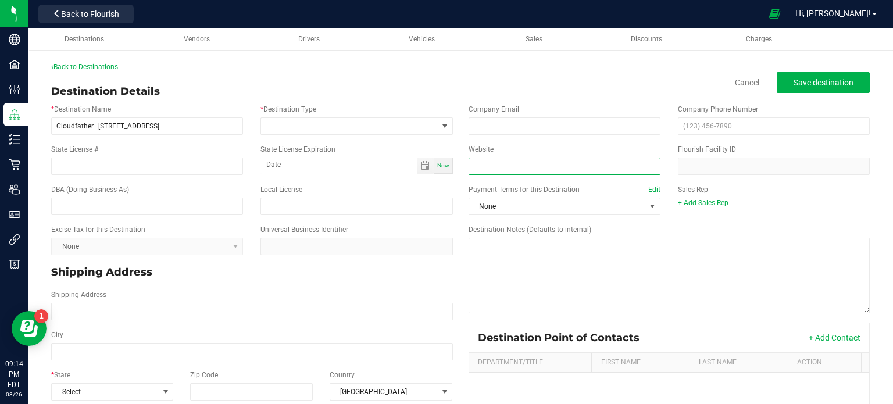
click at [533, 162] on input "Website" at bounding box center [564, 165] width 192 height 17
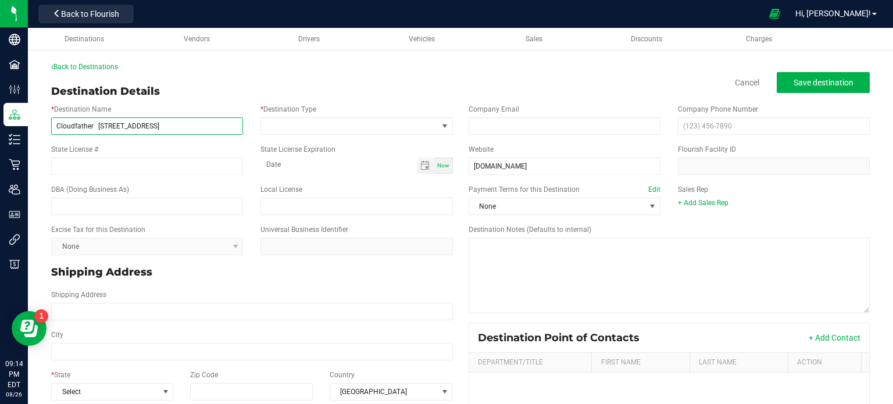
click at [214, 124] on input "Cloudfather [STREET_ADDRESS]" at bounding box center [147, 125] width 192 height 17
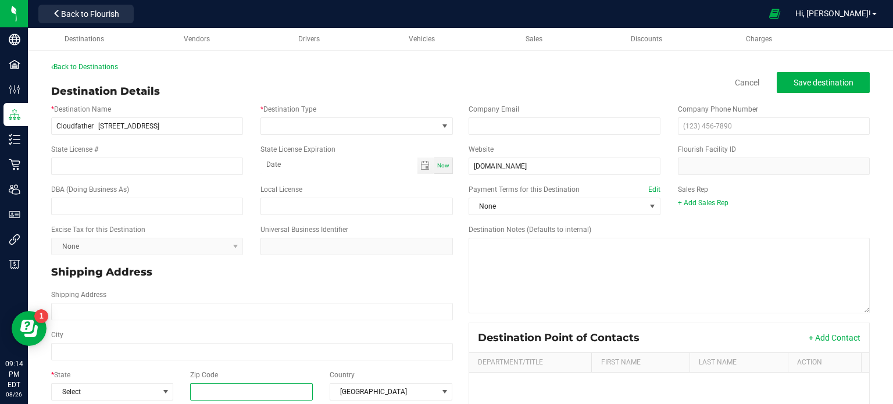
click at [259, 385] on input "Zip Code" at bounding box center [251, 391] width 123 height 17
click at [98, 391] on span "Select" at bounding box center [105, 392] width 106 height 16
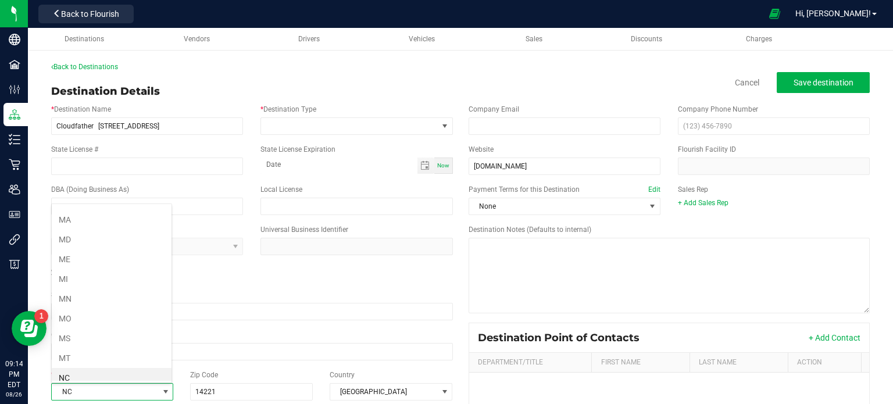
scroll to position [509, 0]
click at [91, 371] on li "NY" at bounding box center [112, 379] width 120 height 20
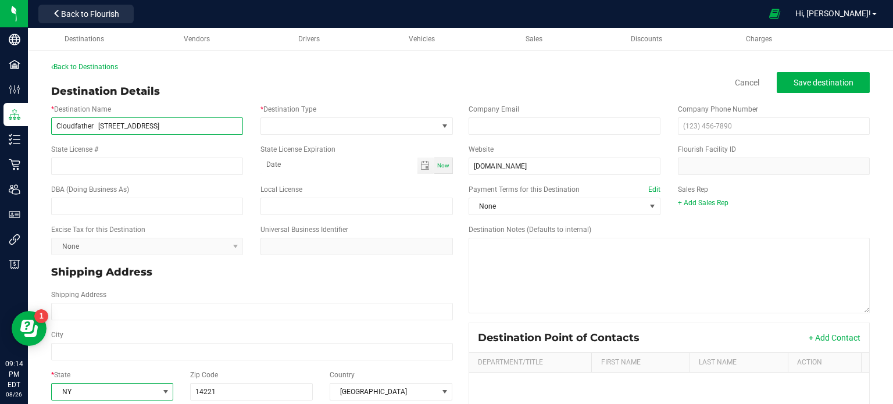
click at [183, 125] on input "Cloudfather [STREET_ADDRESS]" at bounding box center [147, 125] width 192 height 17
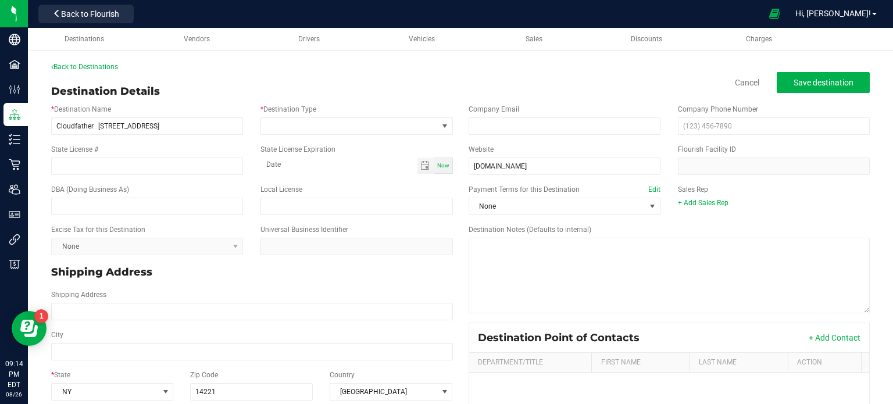
click at [105, 341] on div "City" at bounding box center [251, 344] width 419 height 31
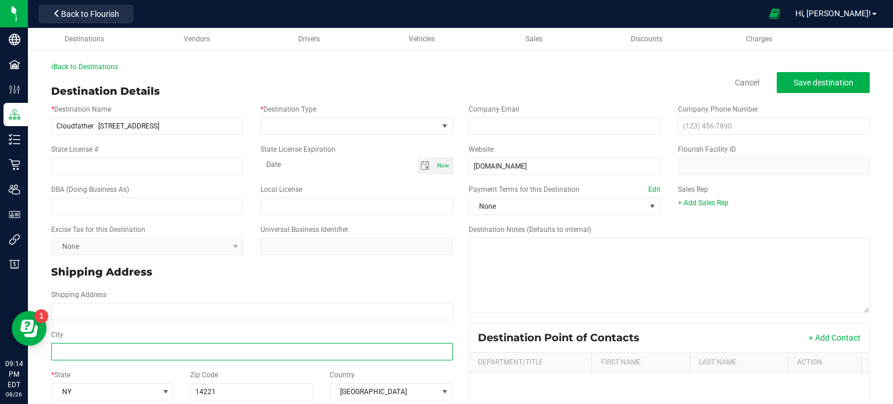
click at [108, 352] on input "City" at bounding box center [252, 351] width 402 height 17
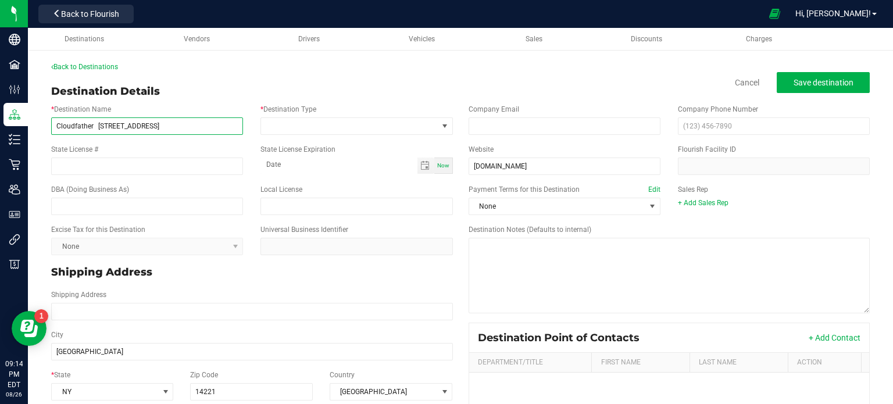
drag, startPoint x: 166, startPoint y: 128, endPoint x: 96, endPoint y: 126, distance: 69.8
click at [96, 126] on input "Cloudfather [STREET_ADDRESS]" at bounding box center [147, 125] width 192 height 17
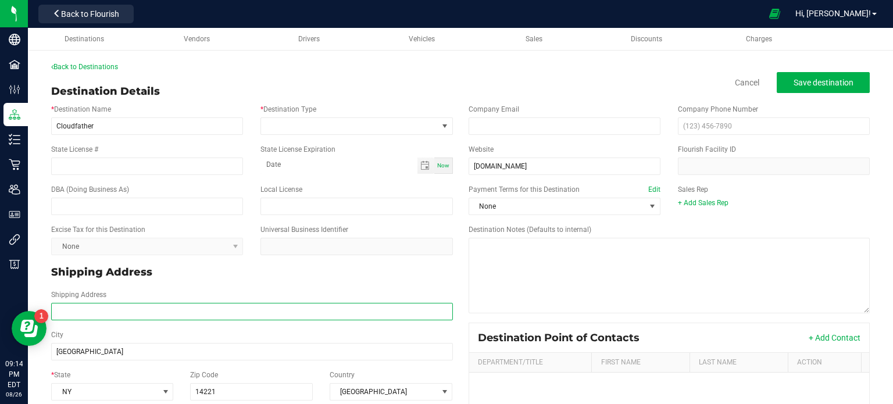
click at [71, 312] on input "Shipping Address" at bounding box center [252, 311] width 402 height 17
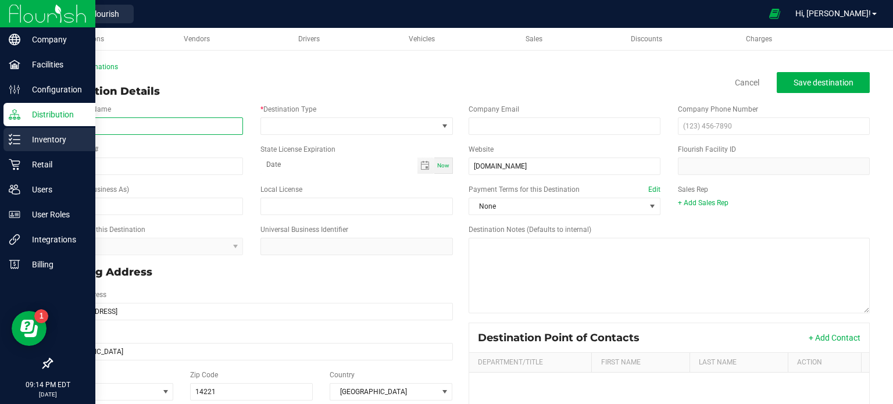
drag, startPoint x: 122, startPoint y: 125, endPoint x: 19, endPoint y: 131, distance: 103.6
click at [19, 131] on div "Company Facilities Configuration Distribution Inventory Retail Users User Roles…" at bounding box center [446, 202] width 893 height 404
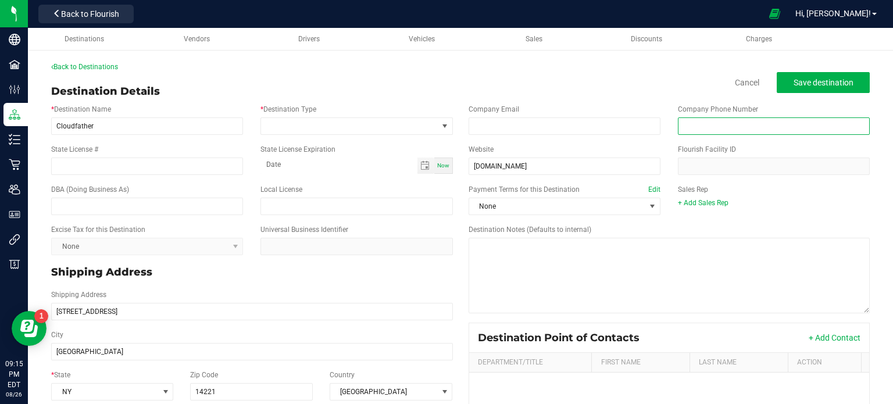
click at [759, 123] on input "text" at bounding box center [774, 125] width 192 height 17
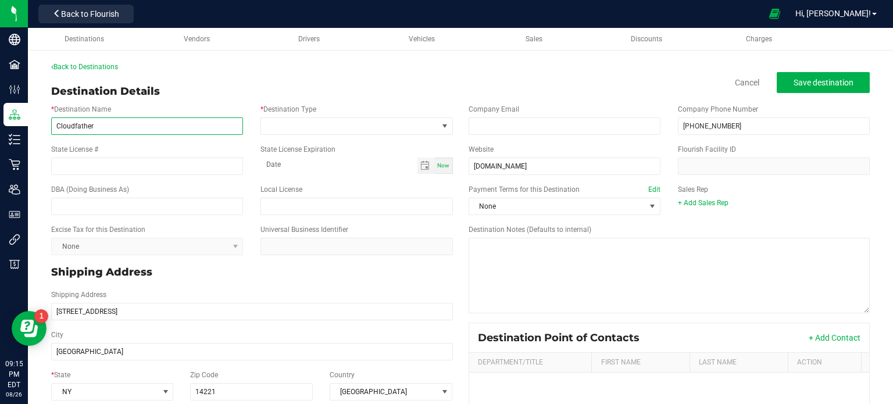
click at [127, 126] on input "Cloudfather" at bounding box center [147, 125] width 192 height 17
click at [95, 126] on input "Cloudfather Canterra" at bounding box center [147, 125] width 192 height 17
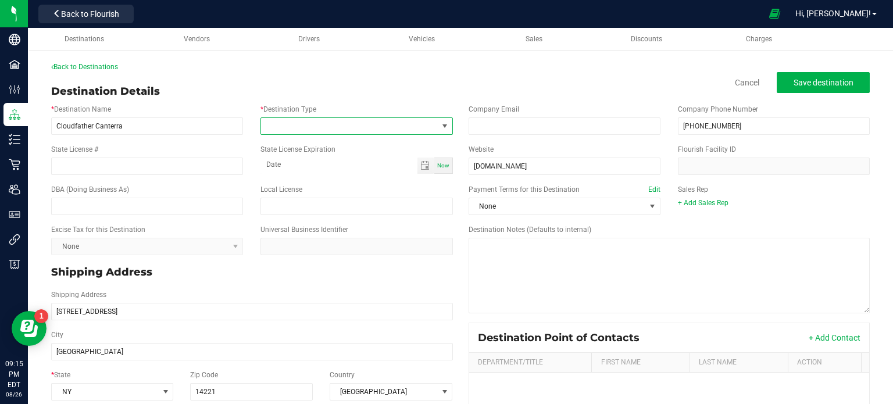
click at [323, 118] on span at bounding box center [349, 126] width 176 height 16
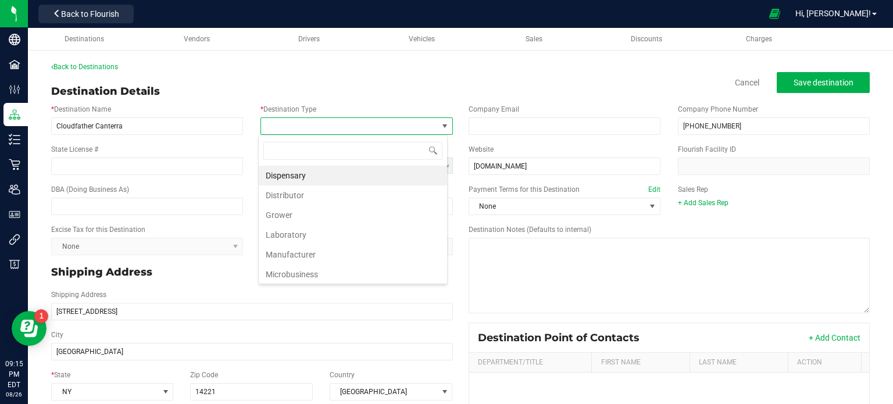
scroll to position [17, 189]
click at [315, 180] on li "Dispensary" at bounding box center [353, 176] width 188 height 20
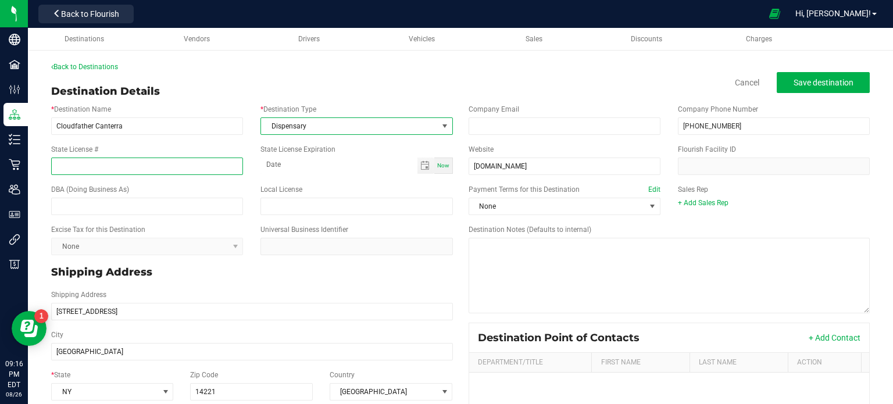
click at [172, 169] on input "State License #" at bounding box center [147, 165] width 192 height 17
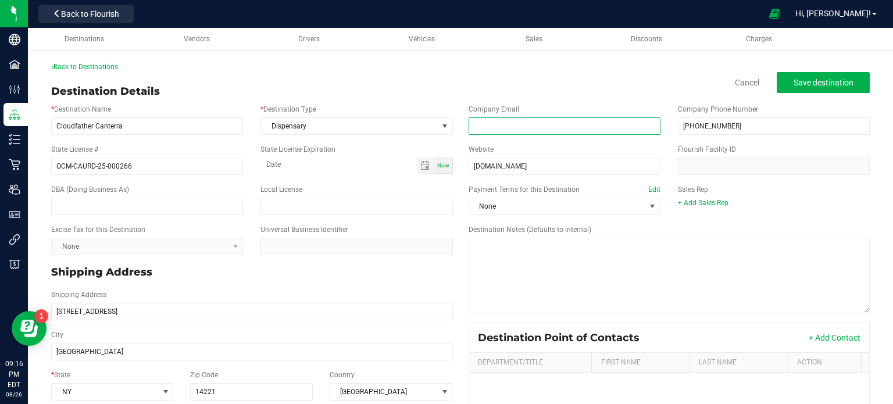
click at [507, 118] on input "email" at bounding box center [564, 125] width 192 height 17
click at [814, 84] on span "Save destination" at bounding box center [823, 82] width 60 height 9
click at [828, 85] on span "Save destination" at bounding box center [823, 82] width 60 height 9
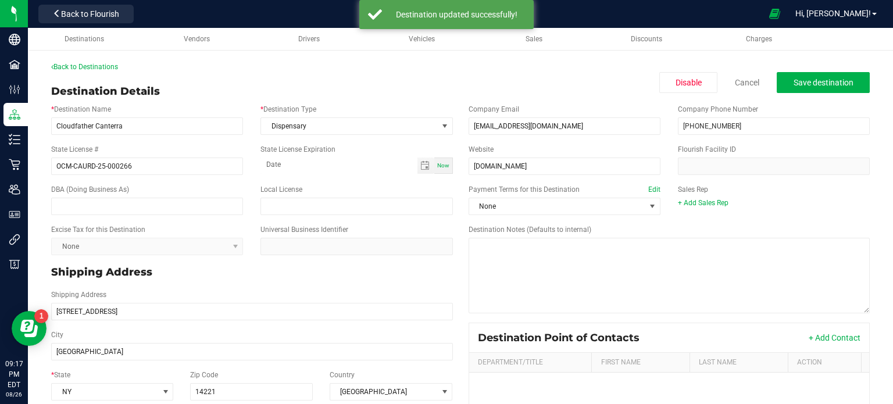
click at [81, 71] on div "Back to Destinations" at bounding box center [460, 67] width 818 height 10
click at [79, 66] on link "Back to Destinations" at bounding box center [84, 67] width 67 height 8
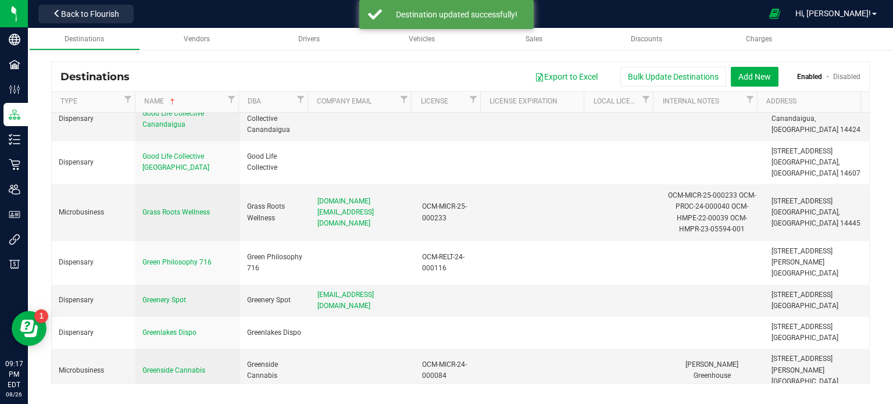
scroll to position [2760, 0]
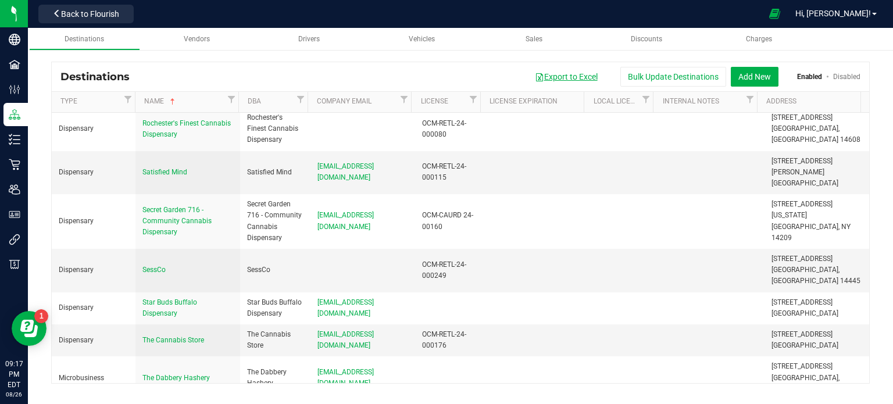
click at [555, 75] on button "Export to Excel" at bounding box center [566, 77] width 78 height 20
